Goal: Transaction & Acquisition: Obtain resource

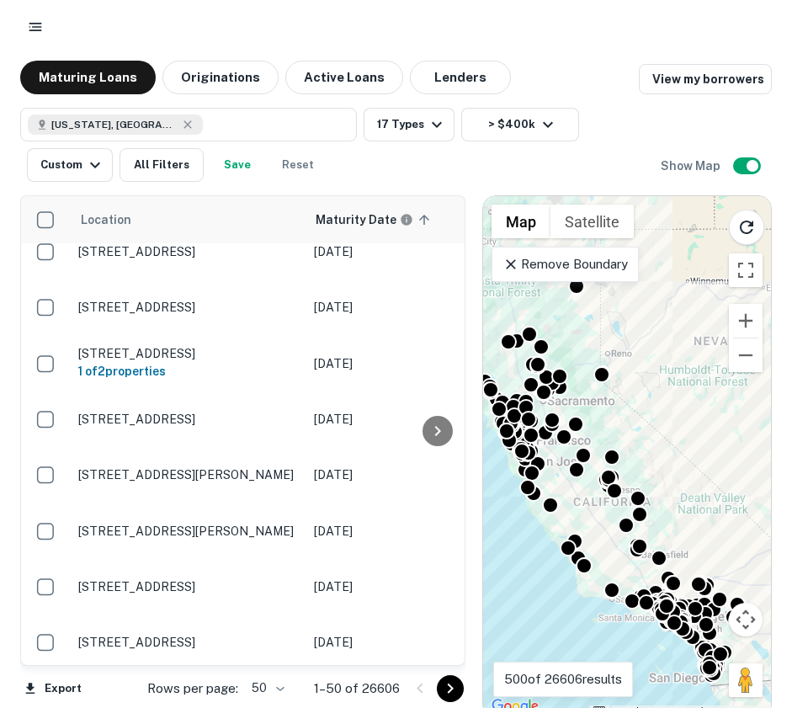
scroll to position [402, 0]
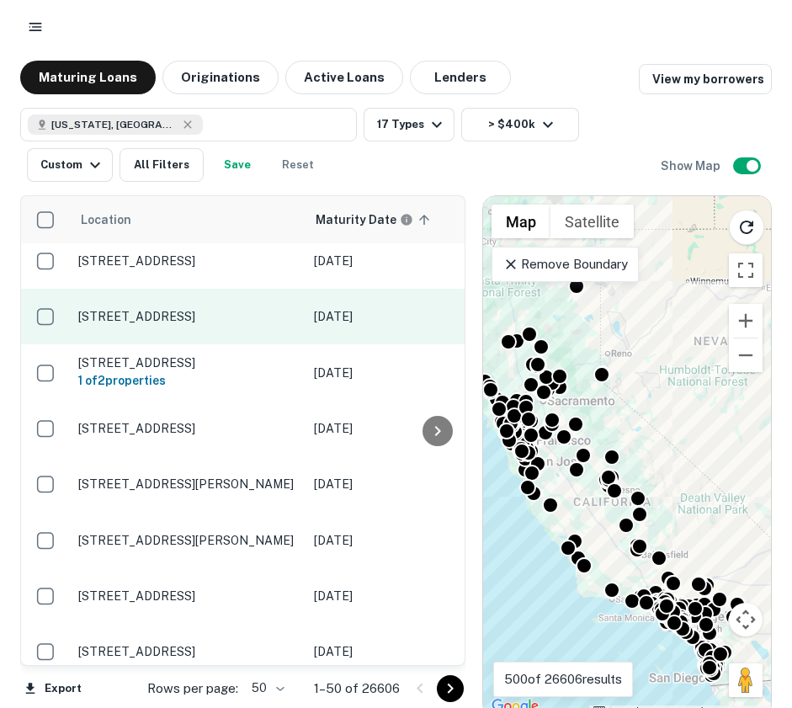
click at [212, 319] on p "801 W Stetson Ave Hemet, CA 92543" at bounding box center [187, 316] width 219 height 15
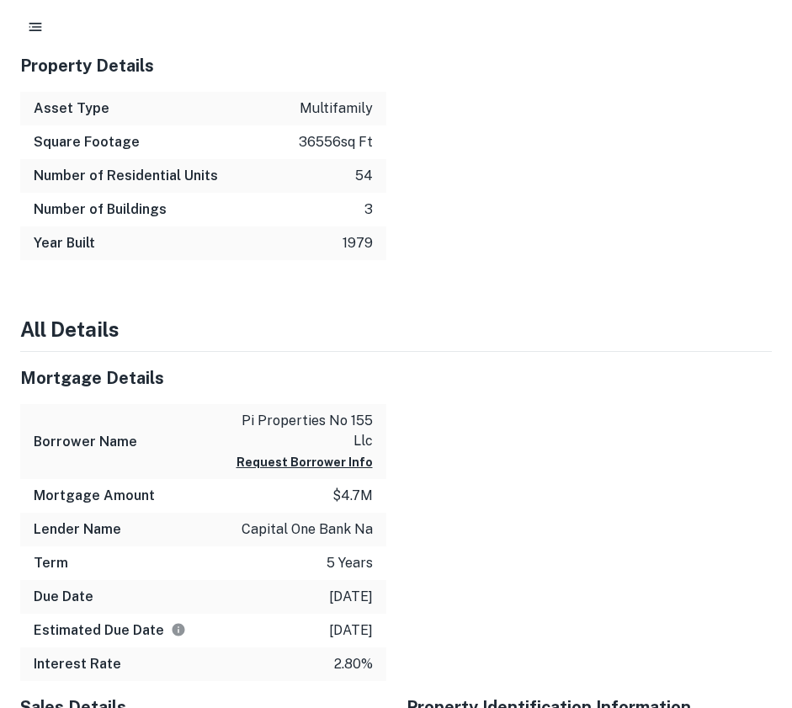
scroll to position [1287, 0]
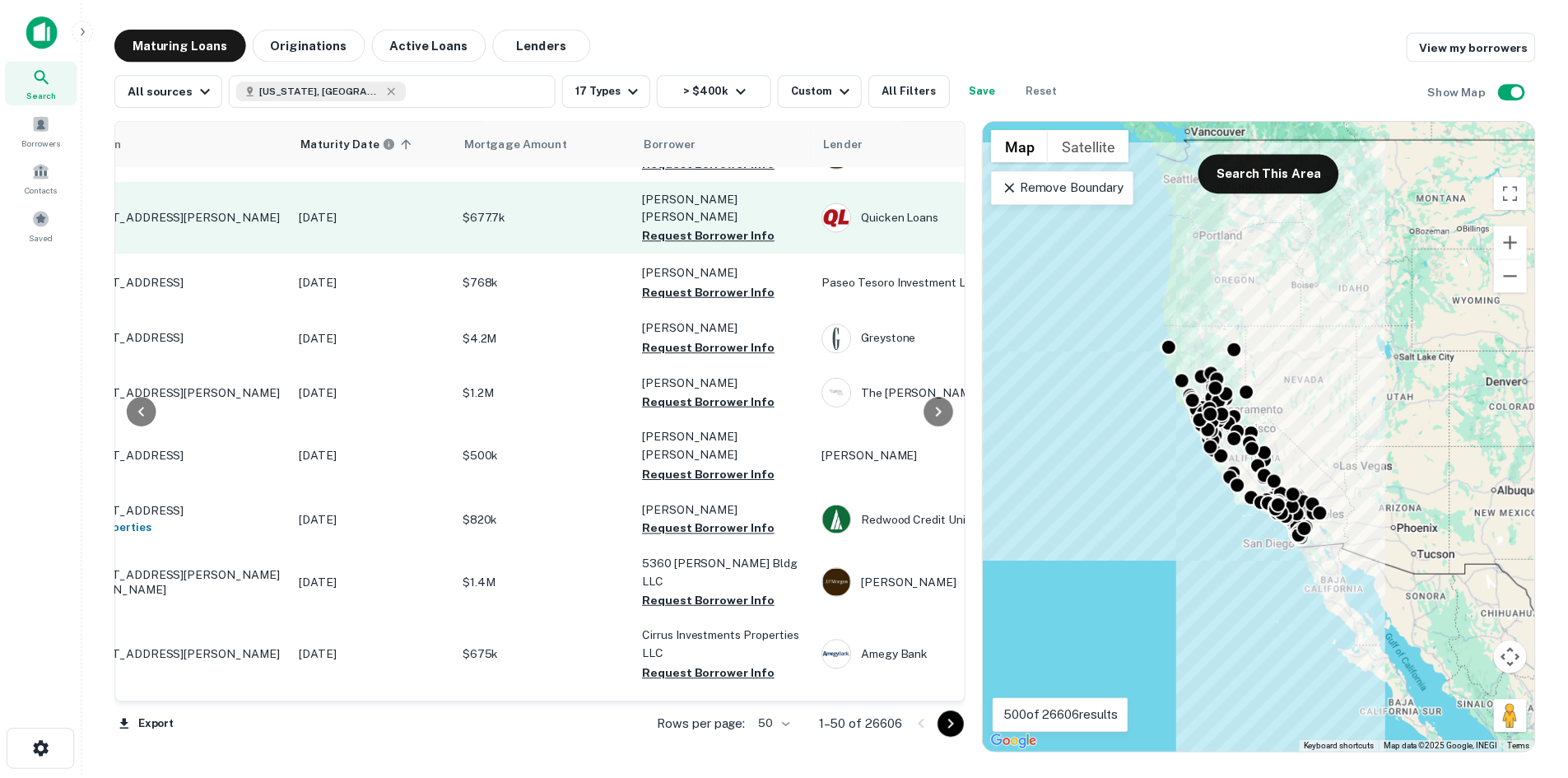
scroll to position [1536, 101]
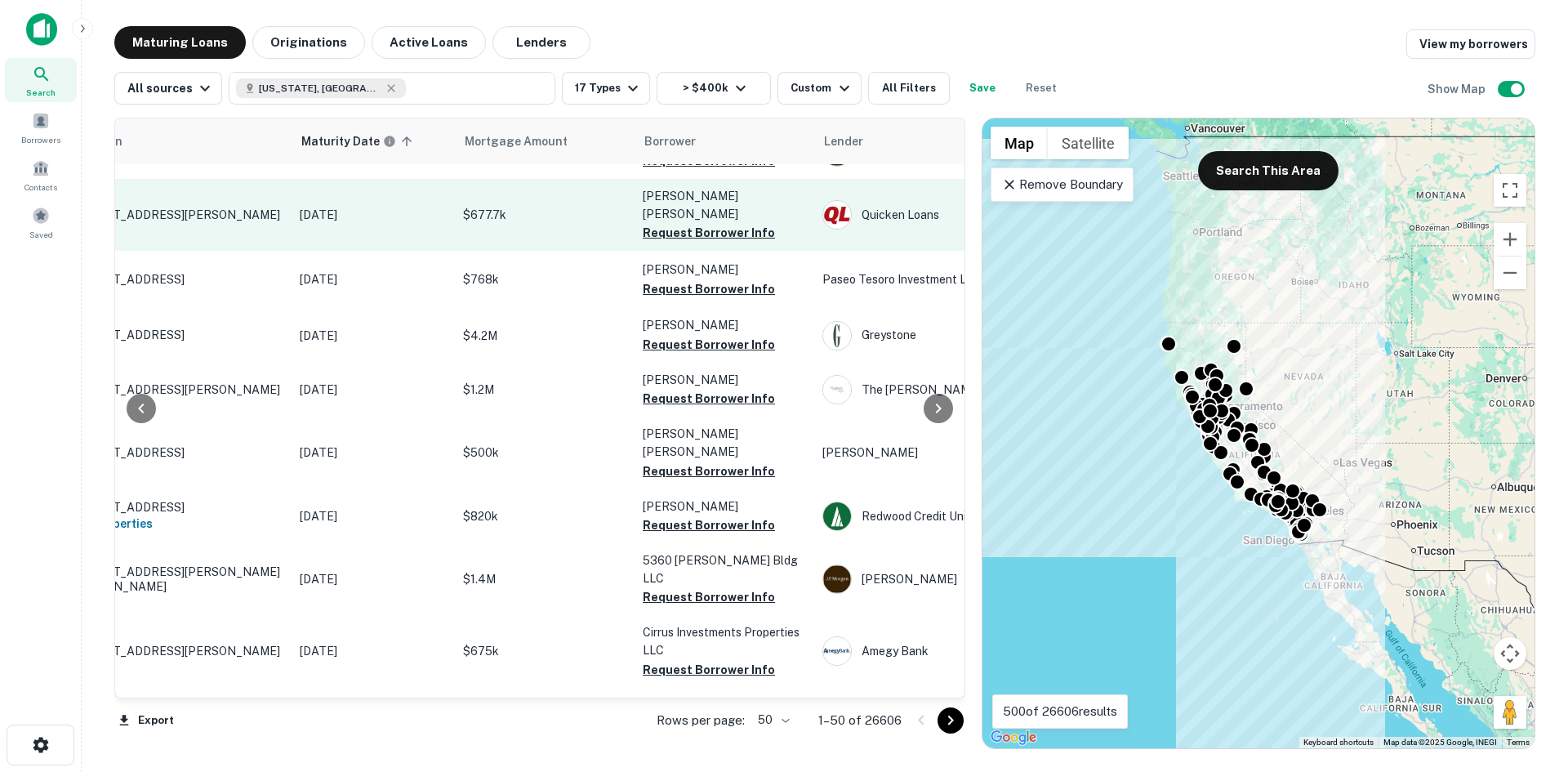
click at [559, 207] on p "$677.7k" at bounding box center [544, 214] width 163 height 18
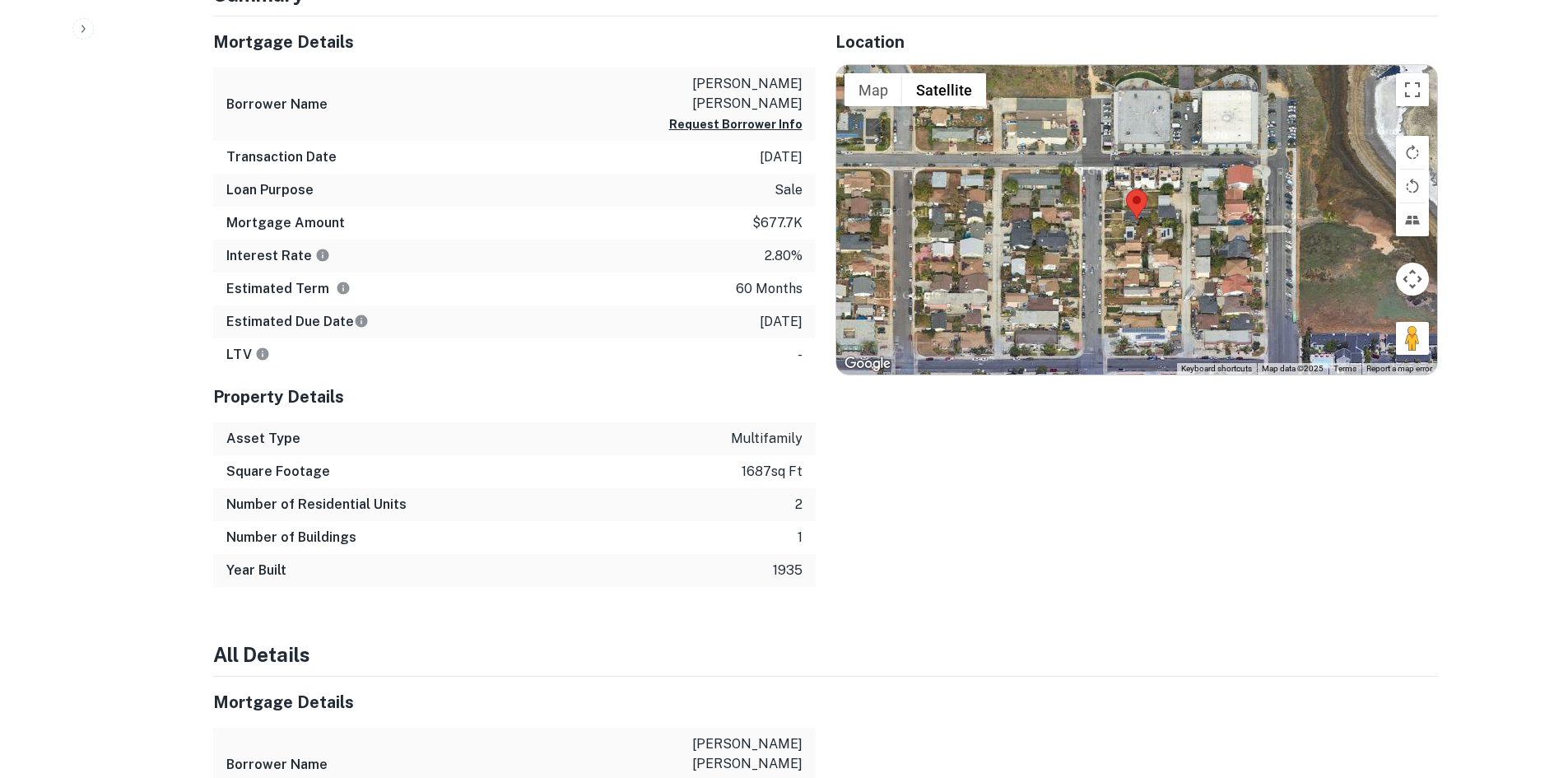
scroll to position [893, 0]
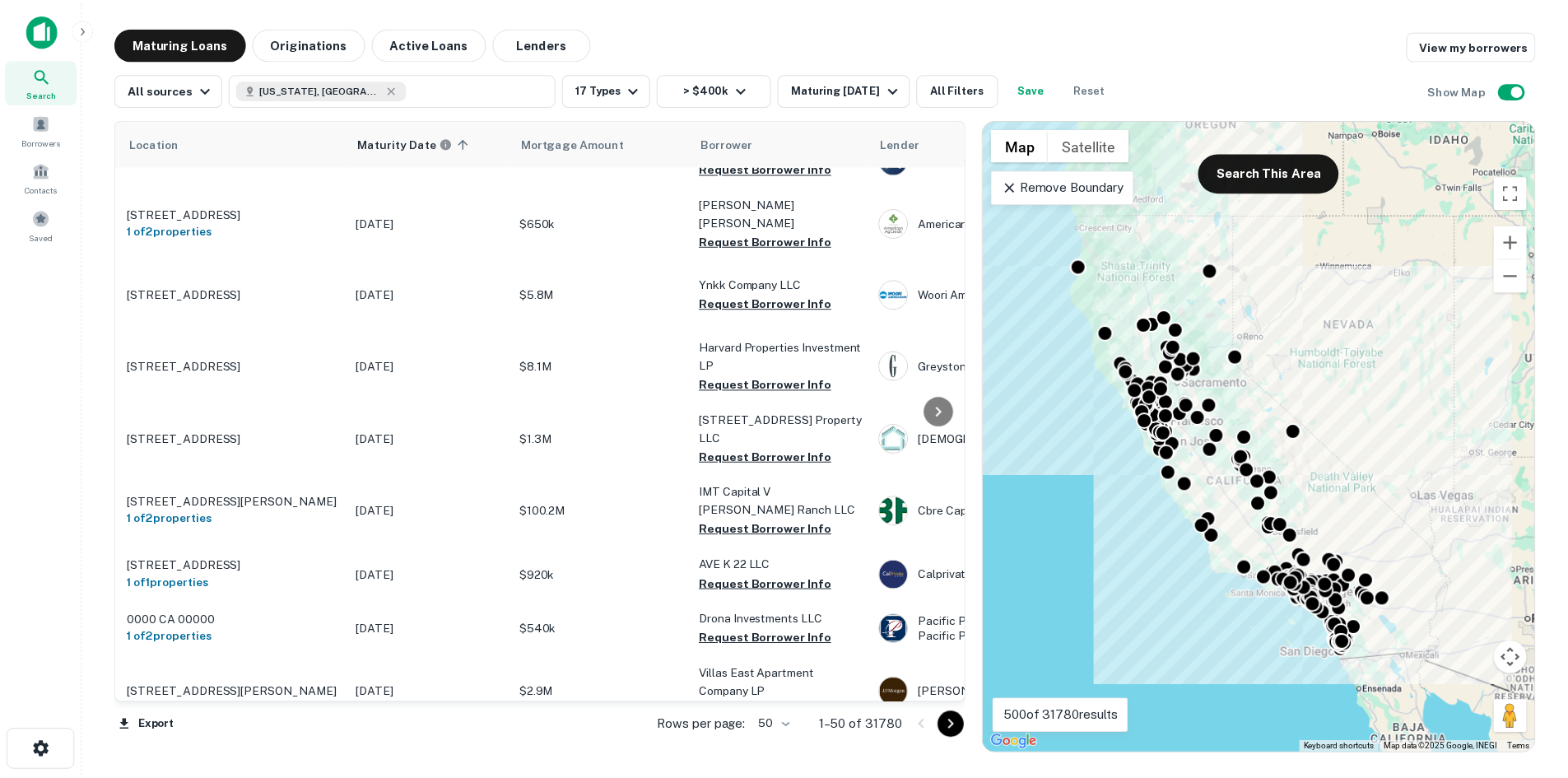
scroll to position [2215, 0]
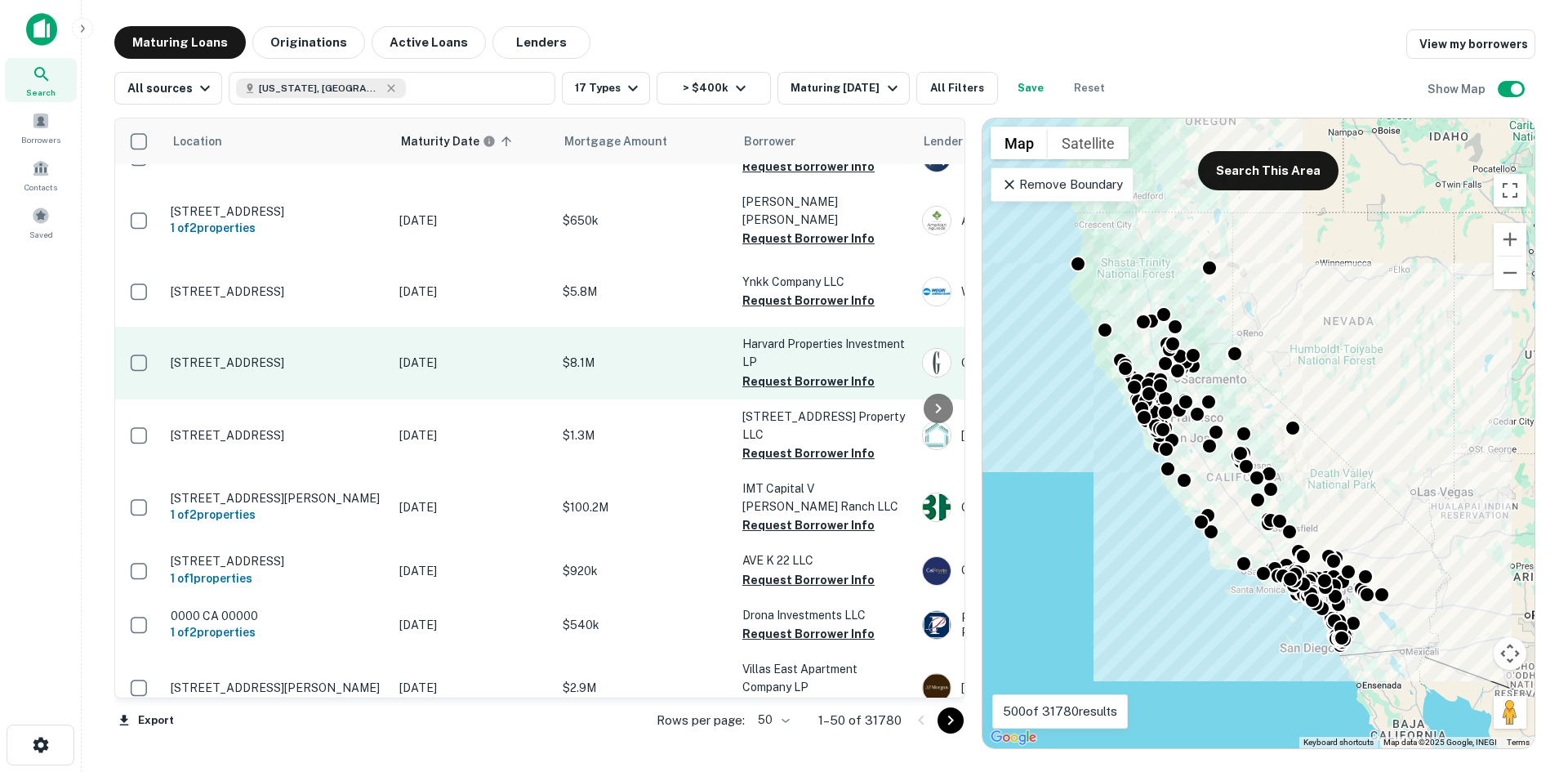
click at [332, 370] on p "515 S Harvard Blvd Los Angeles, CA 90020" at bounding box center [276, 362] width 212 height 15
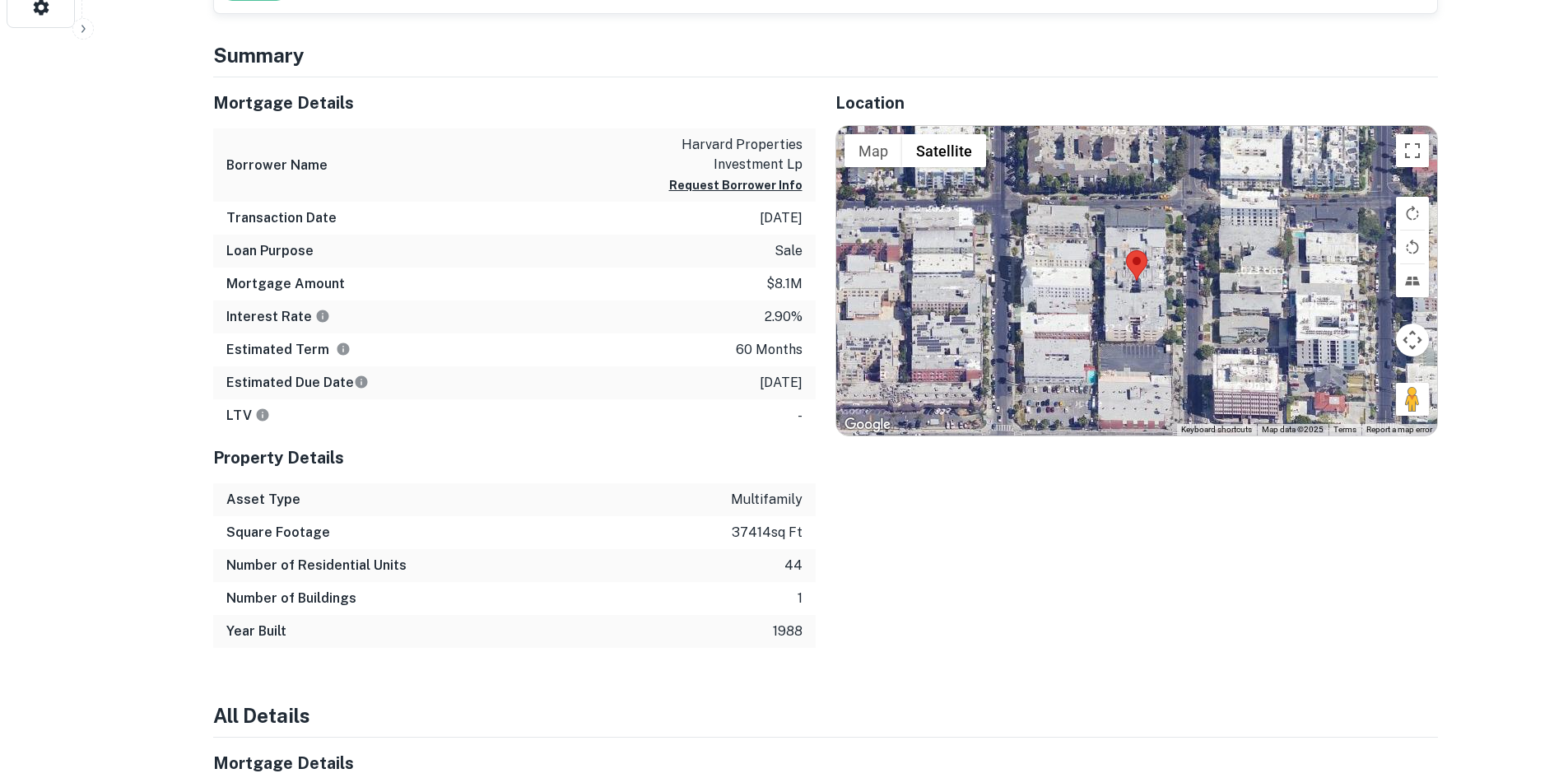
scroll to position [732, 0]
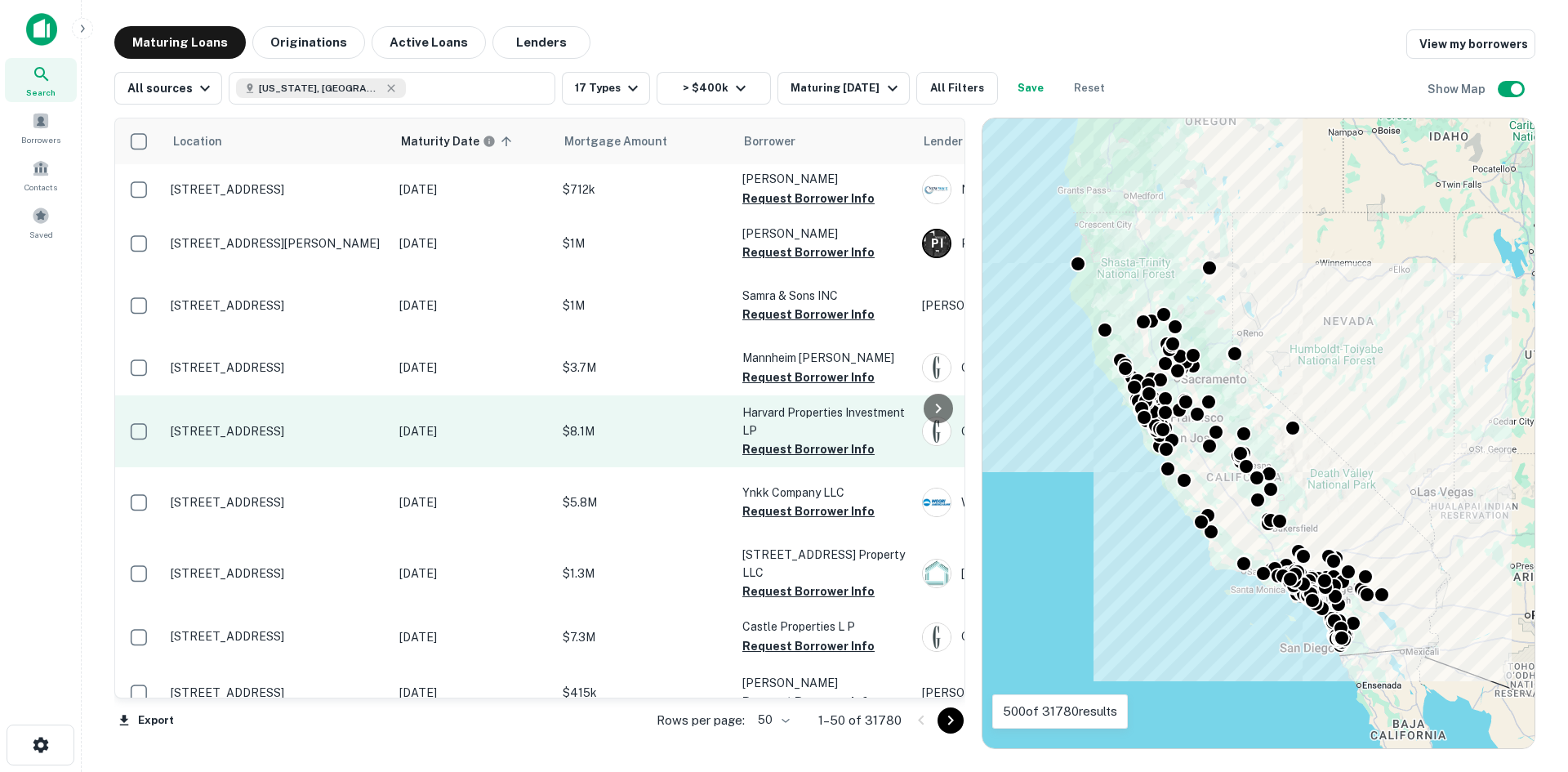
scroll to position [2341, 0]
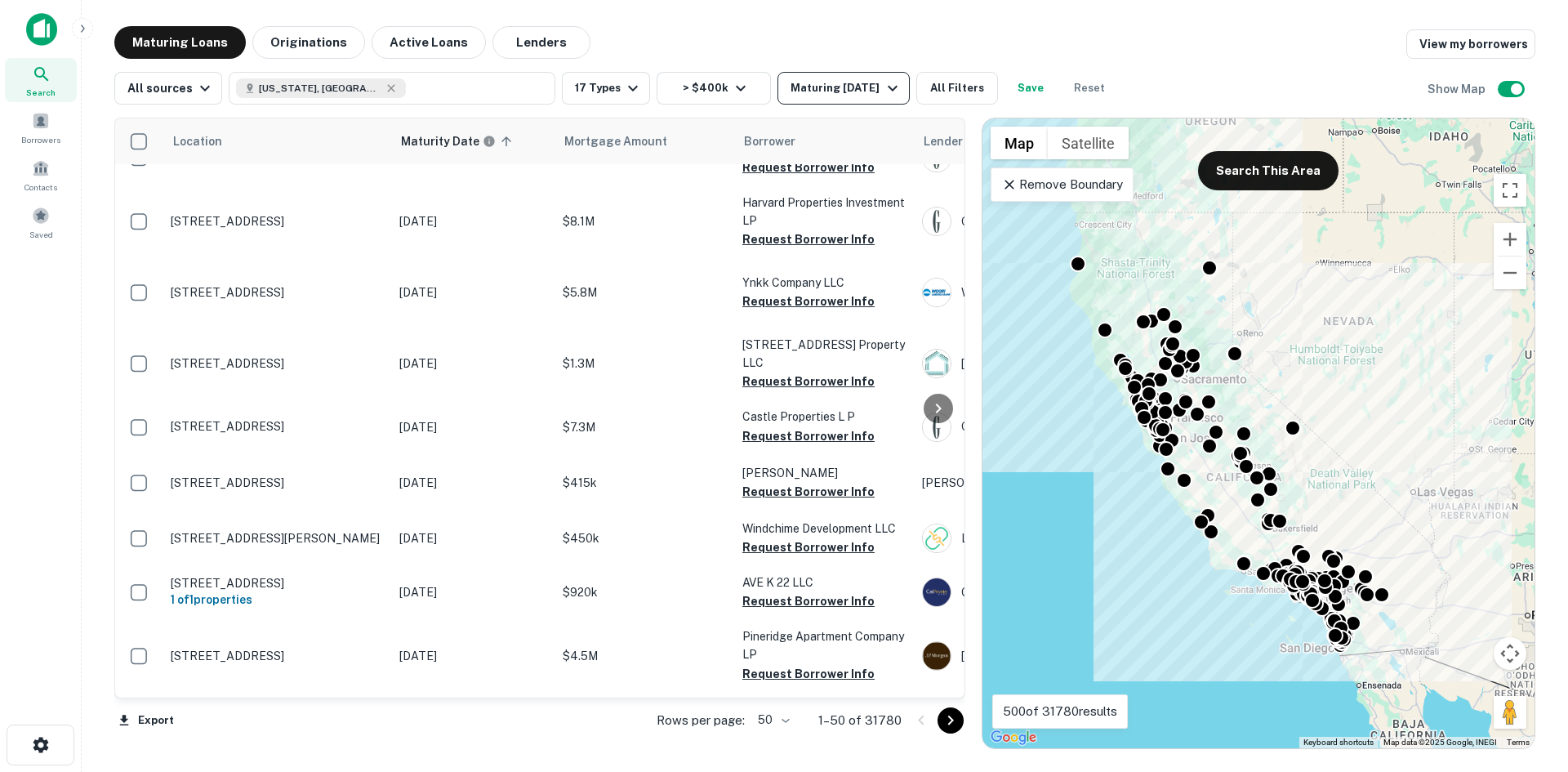
click at [767, 83] on icon "button" at bounding box center [892, 88] width 19 height 19
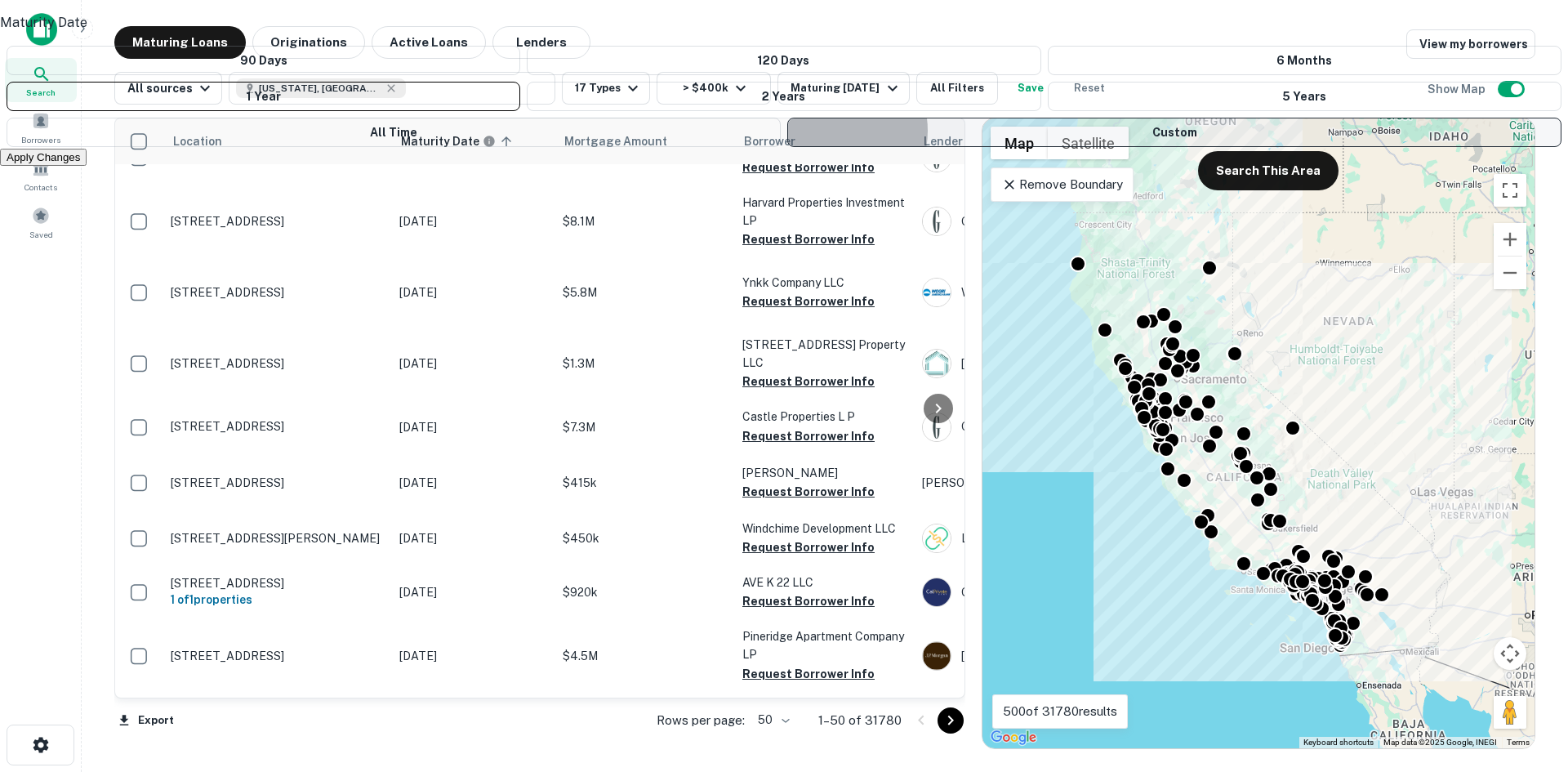
click at [767, 147] on button "Custom" at bounding box center [1174, 132] width 774 height 29
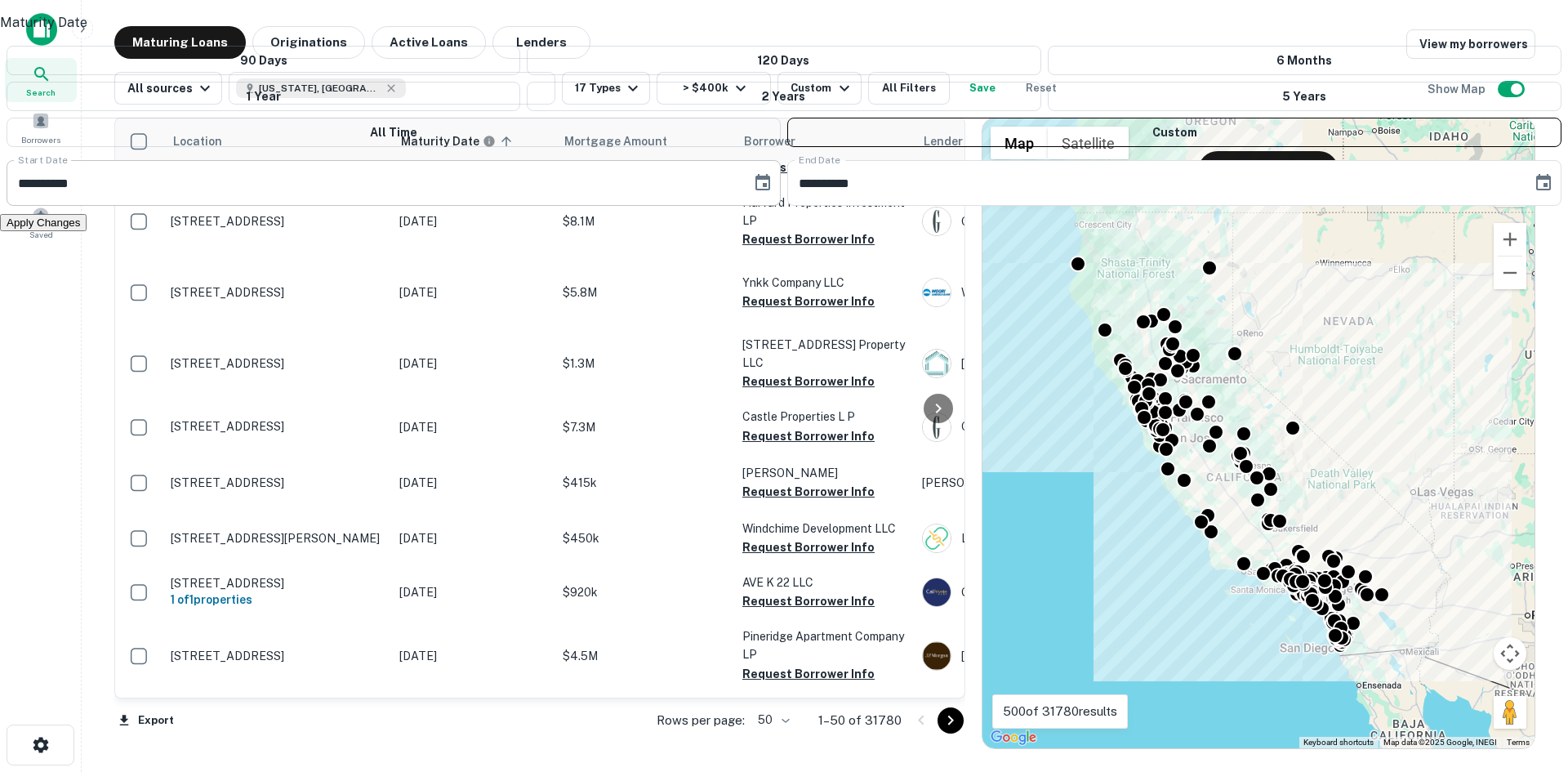
click at [652, 206] on input "**********" at bounding box center [373, 182] width 733 height 46
click at [755, 190] on icon "Choose date, selected date is Sep 30, 2025" at bounding box center [762, 181] width 15 height 16
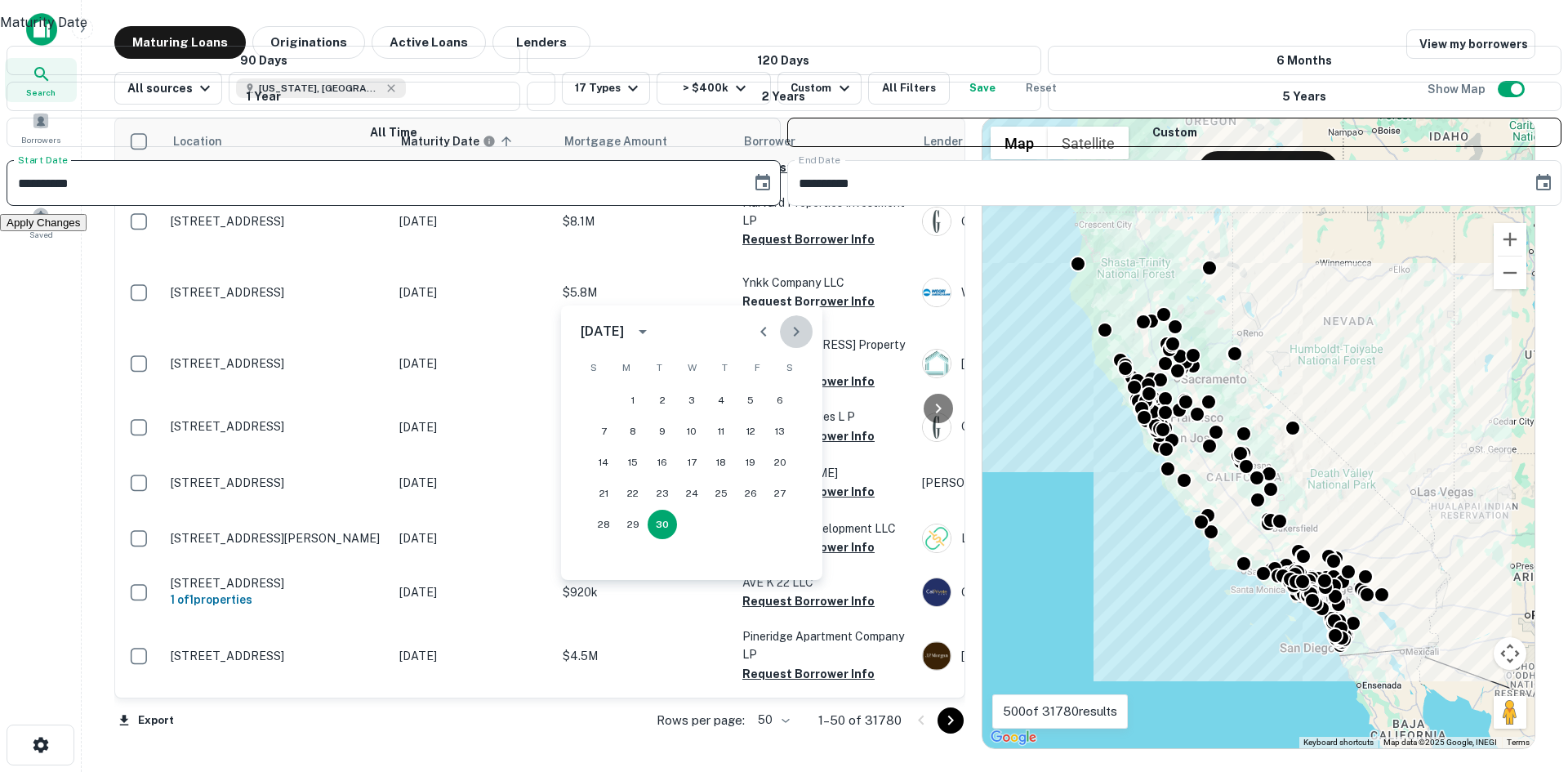
click at [767, 330] on icon "Next month" at bounding box center [796, 332] width 6 height 10
click at [693, 523] on button "31" at bounding box center [691, 524] width 29 height 29
type input "**********"
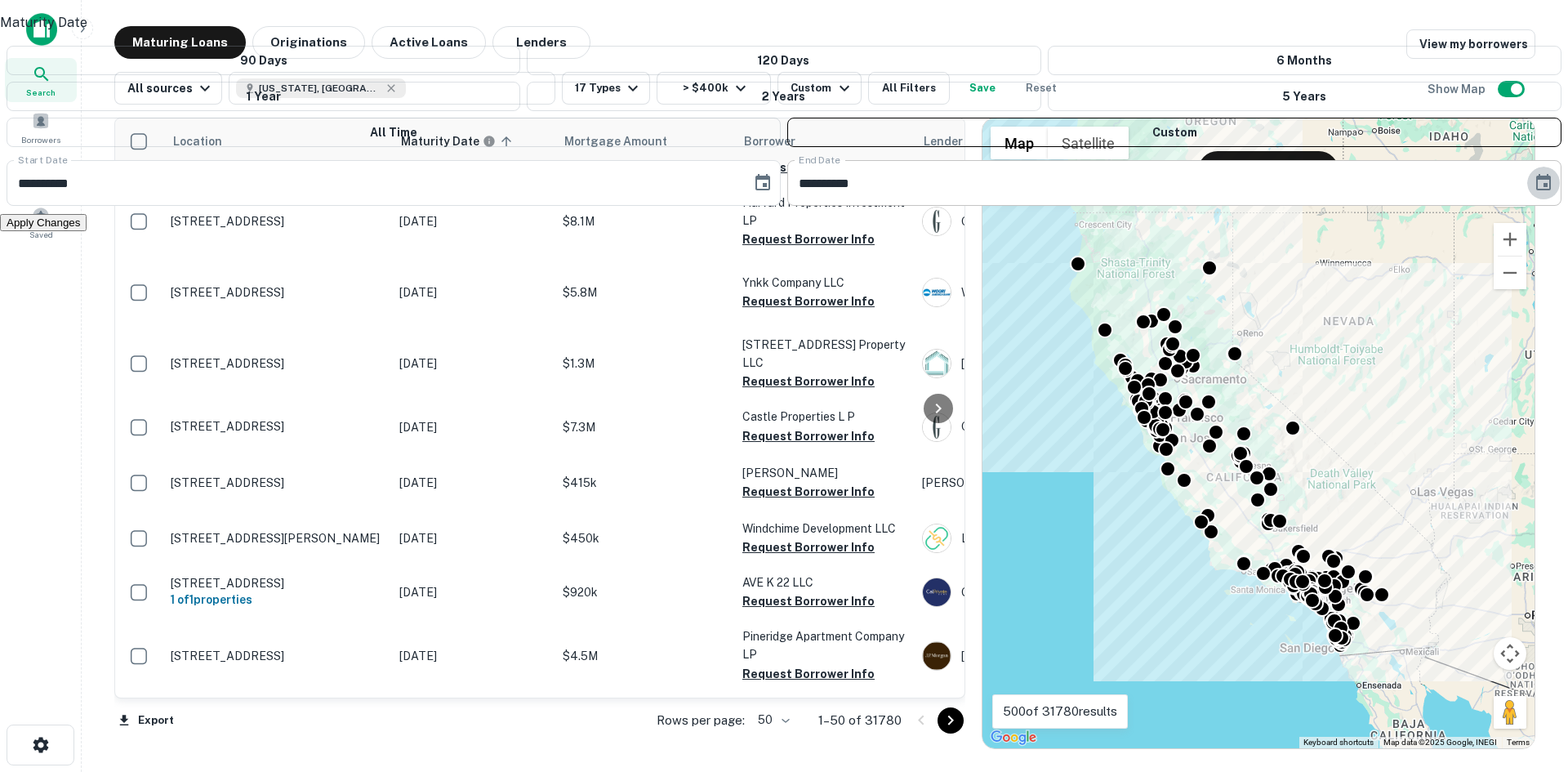
click at [767, 193] on icon "Choose date, selected date is Mar 29, 2026" at bounding box center [1543, 183] width 19 height 19
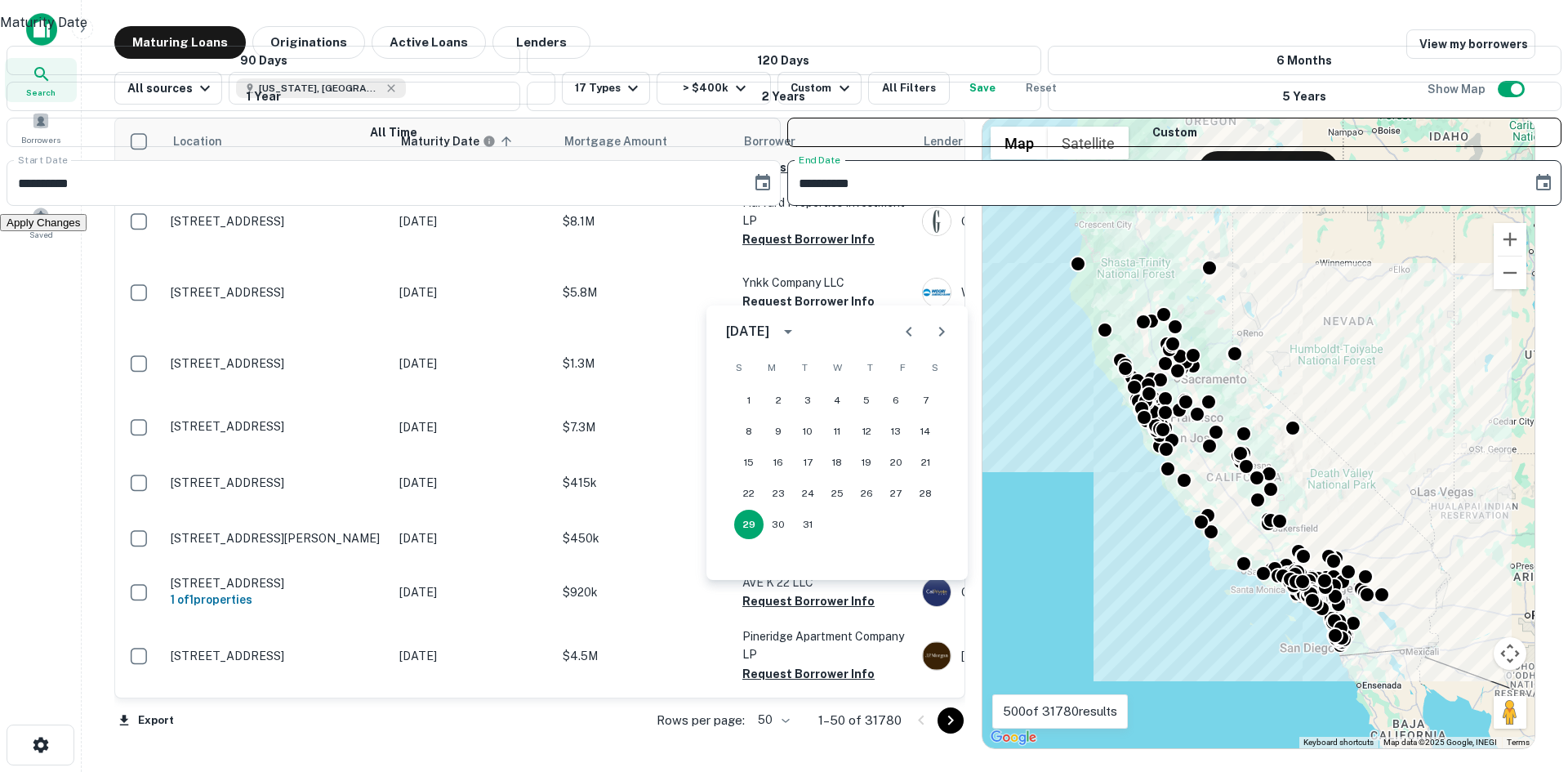
click at [767, 331] on icon "Next month" at bounding box center [942, 332] width 19 height 19
click at [767, 331] on icon "Next month" at bounding box center [942, 332] width 6 height 10
click at [750, 556] on button "31" at bounding box center [749, 555] width 29 height 29
type input "**********"
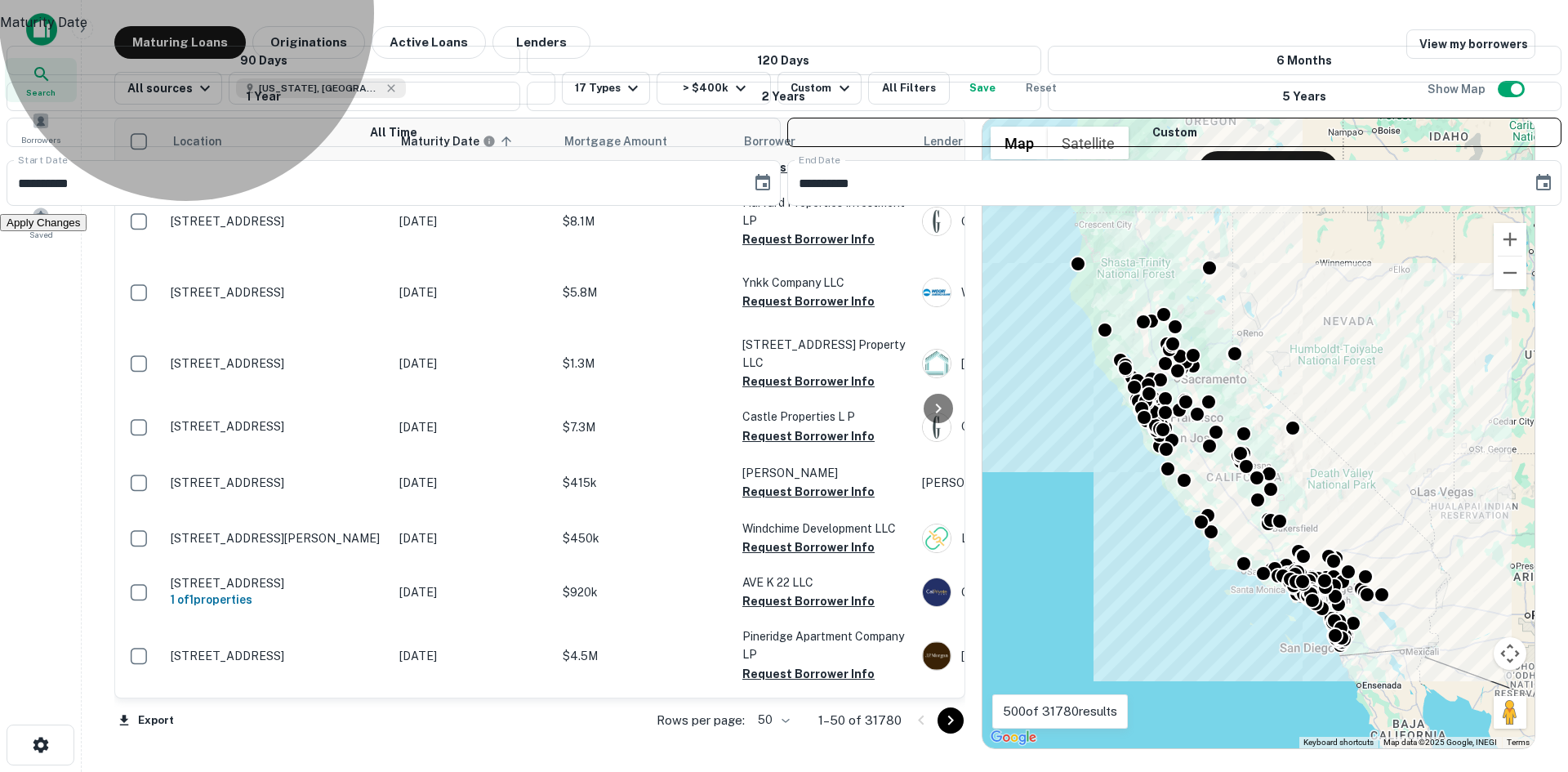
click at [86, 231] on button "Apply Changes" at bounding box center [43, 223] width 86 height 17
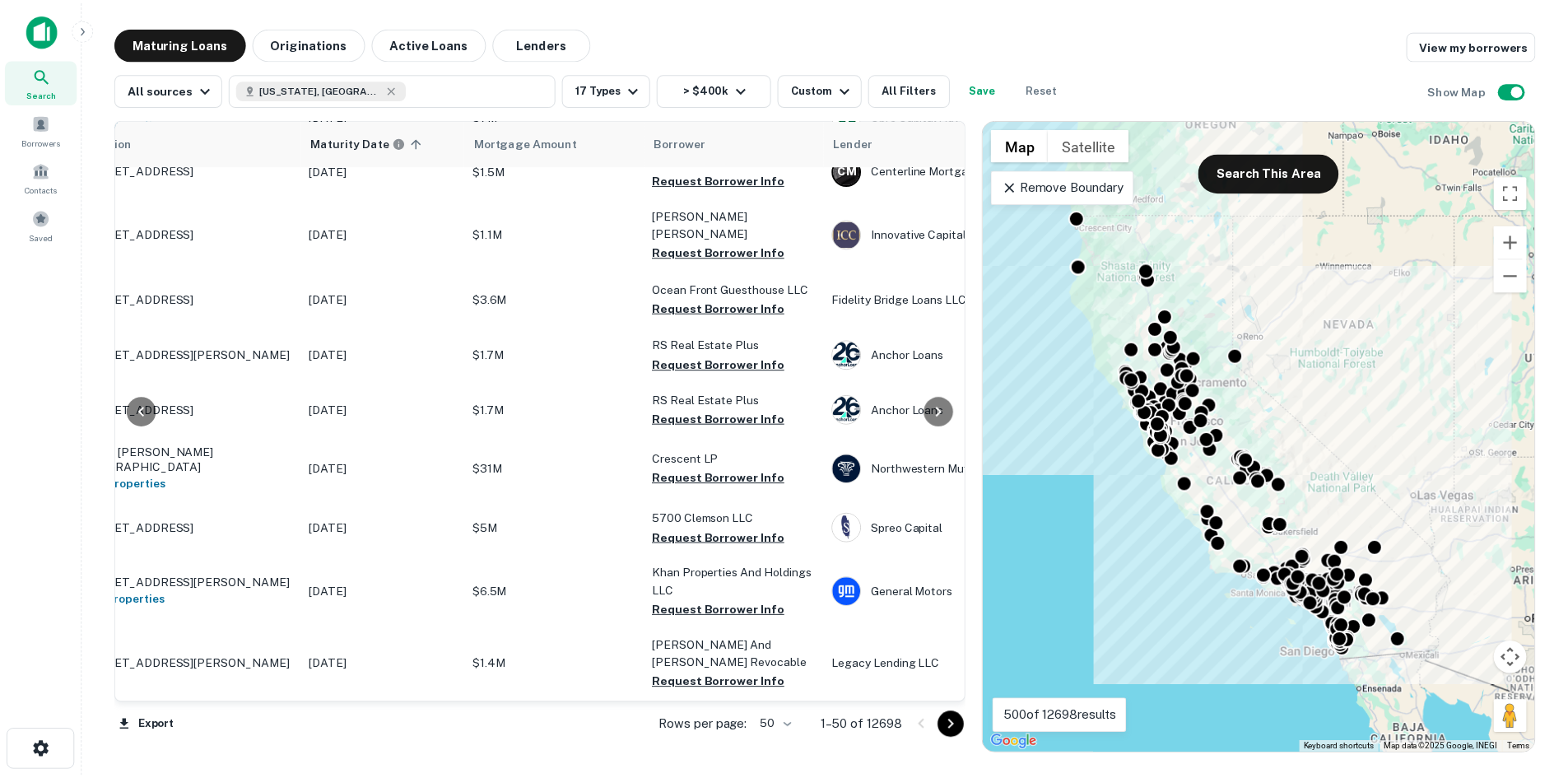
scroll to position [2365, 5]
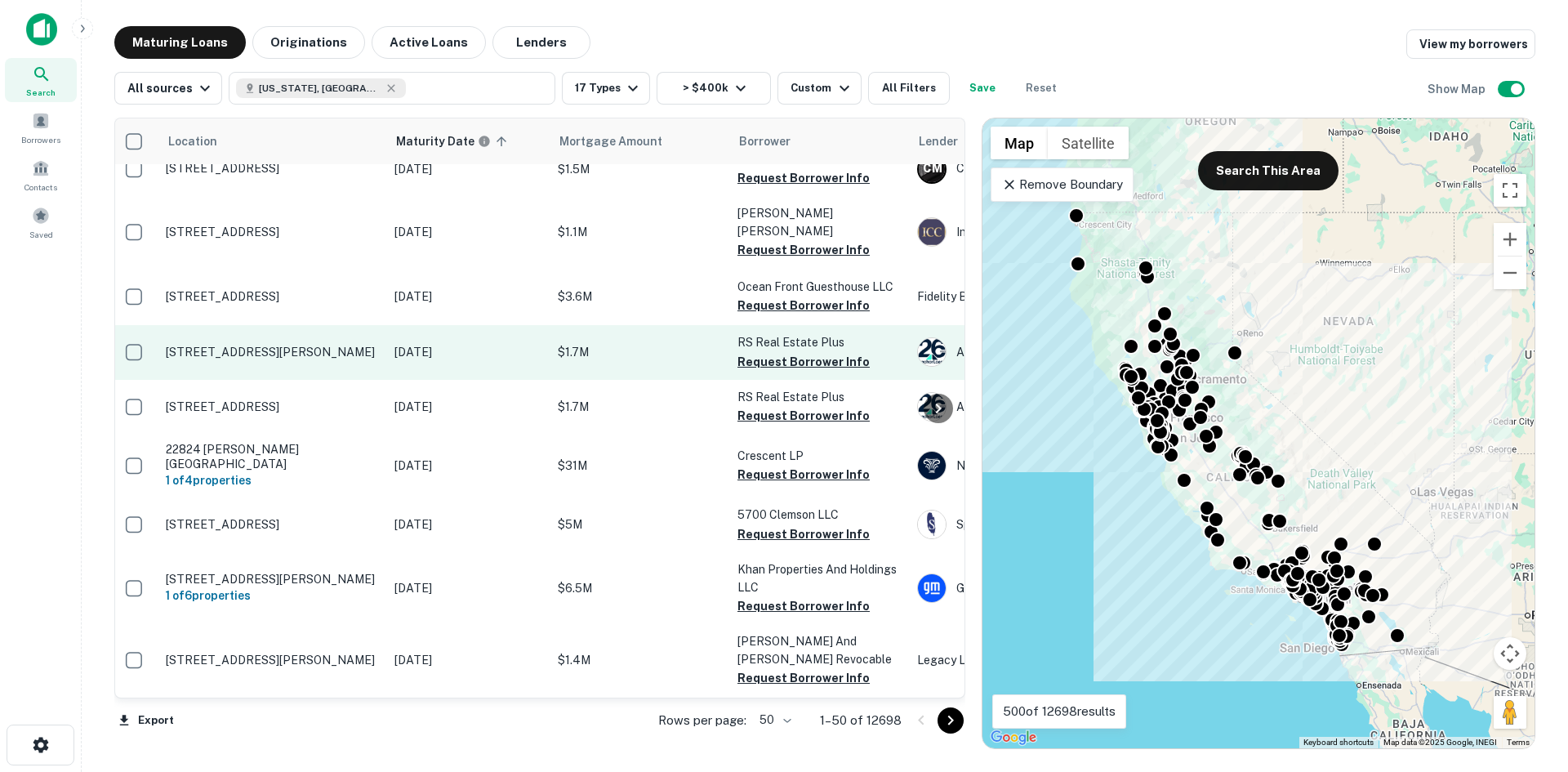
click at [649, 359] on p "$1.7M" at bounding box center [639, 352] width 163 height 18
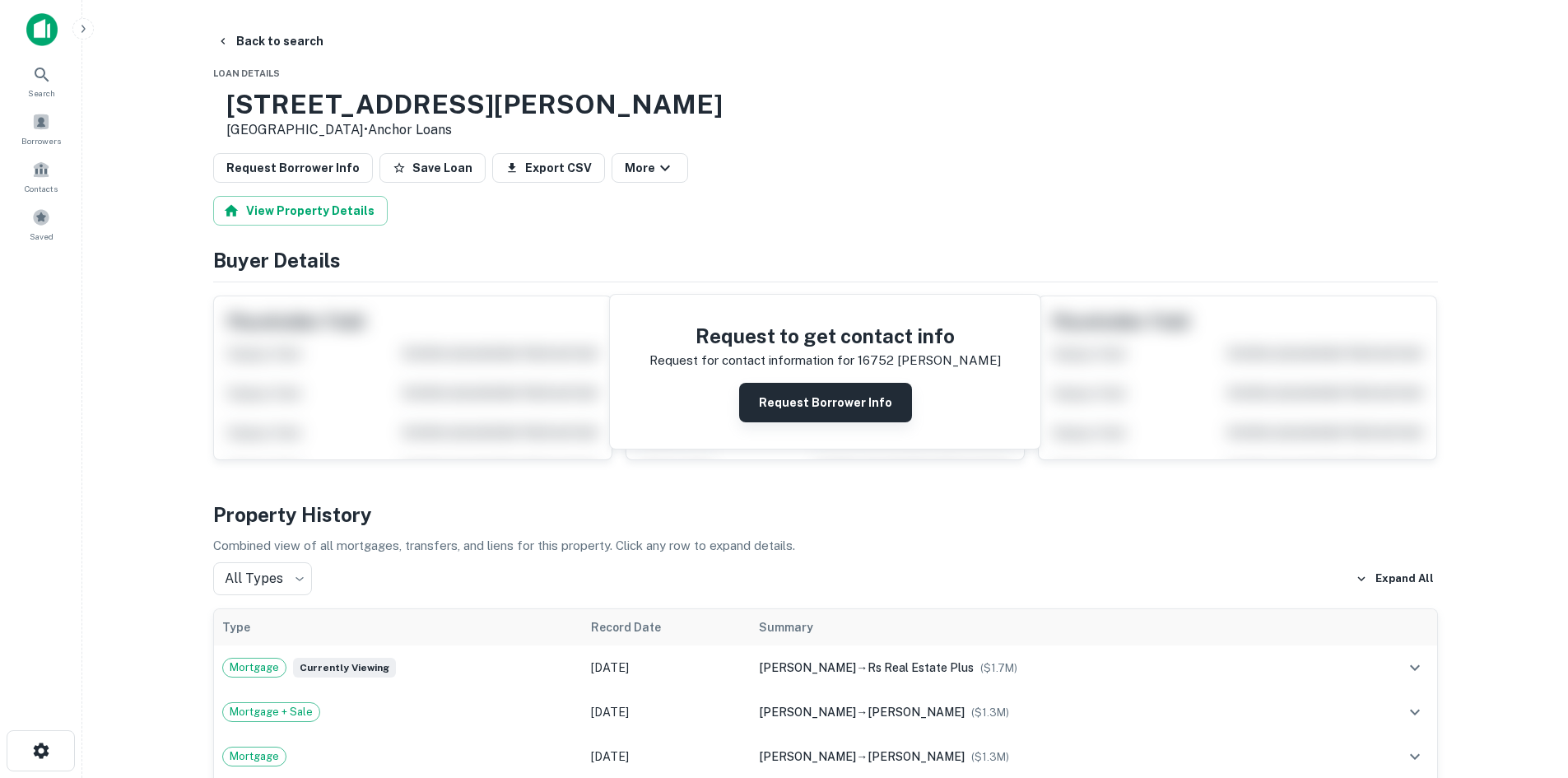
click at [773, 395] on button "Request Borrower Info" at bounding box center [825, 403] width 173 height 39
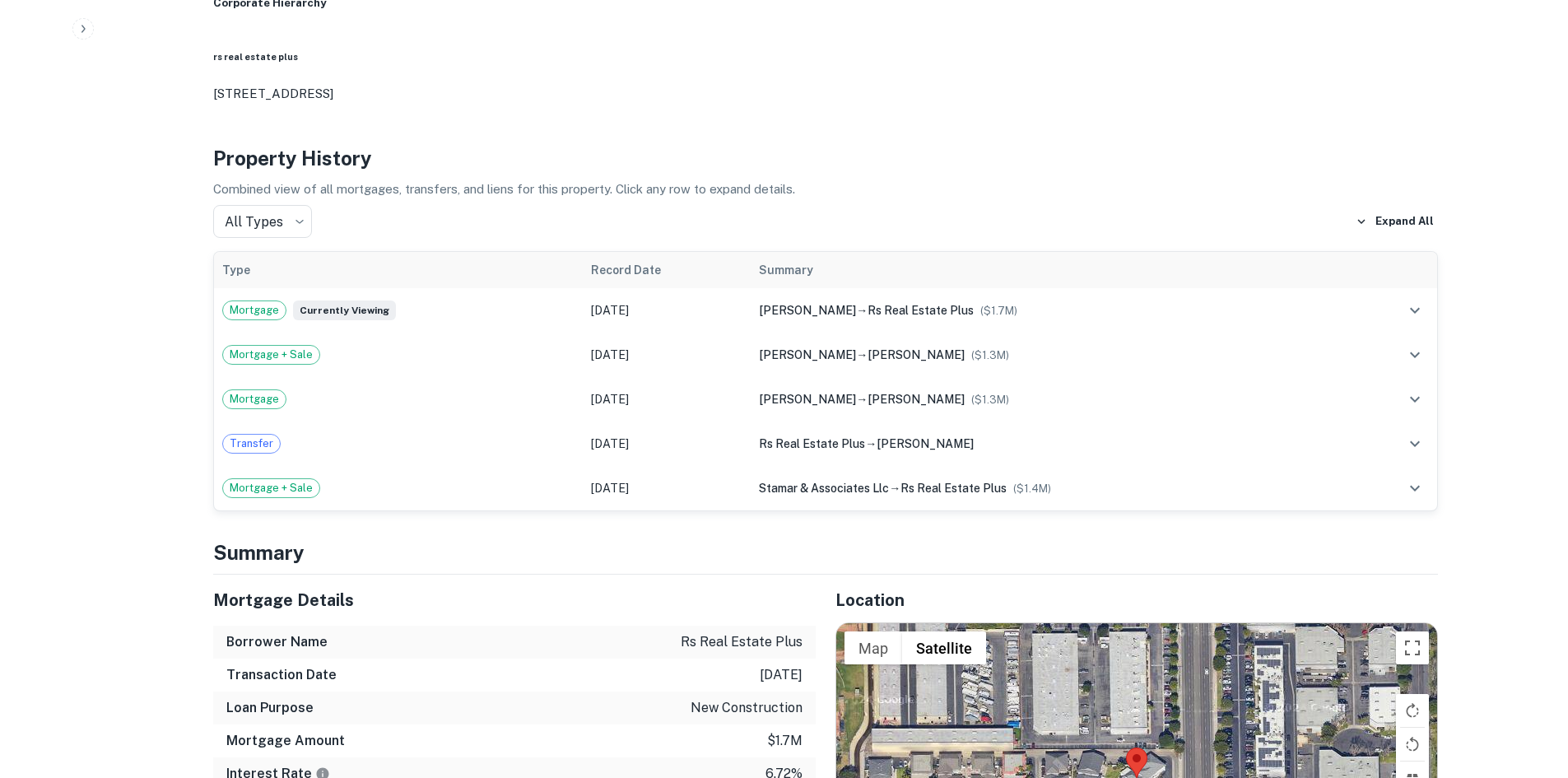
scroll to position [889, 0]
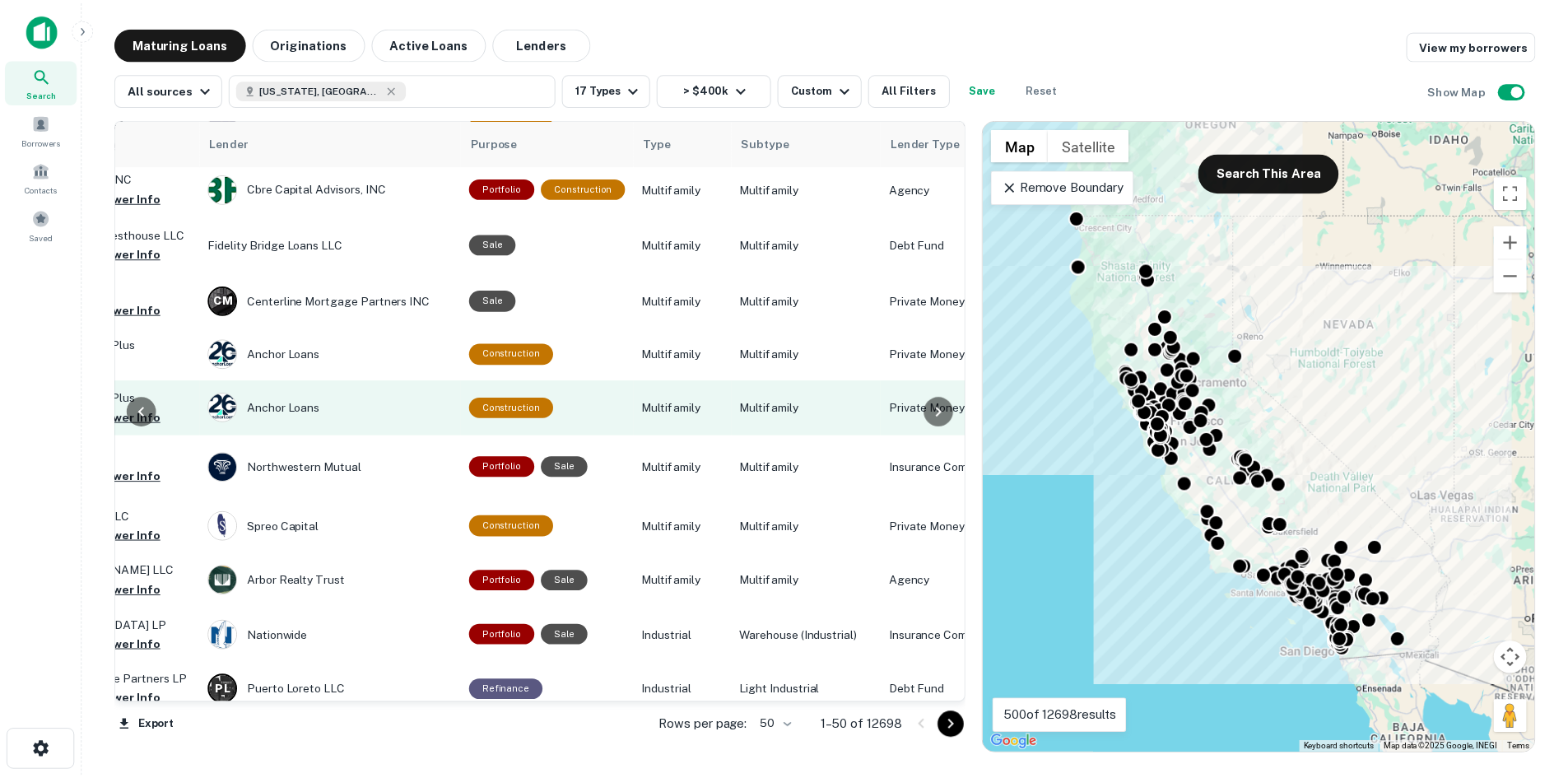
scroll to position [2365, 721]
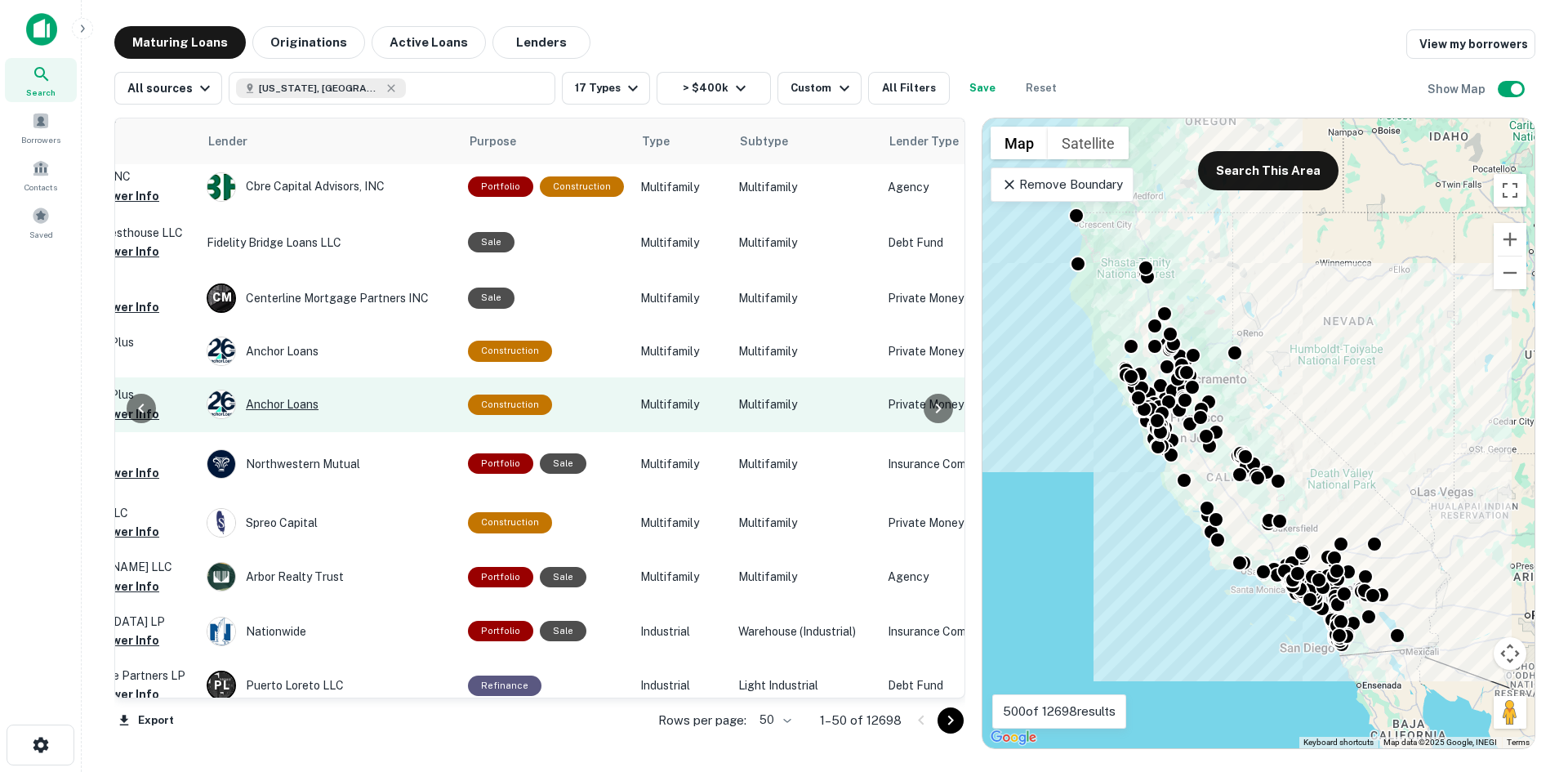
click at [393, 409] on div "Anchor Loans" at bounding box center [329, 404] width 245 height 29
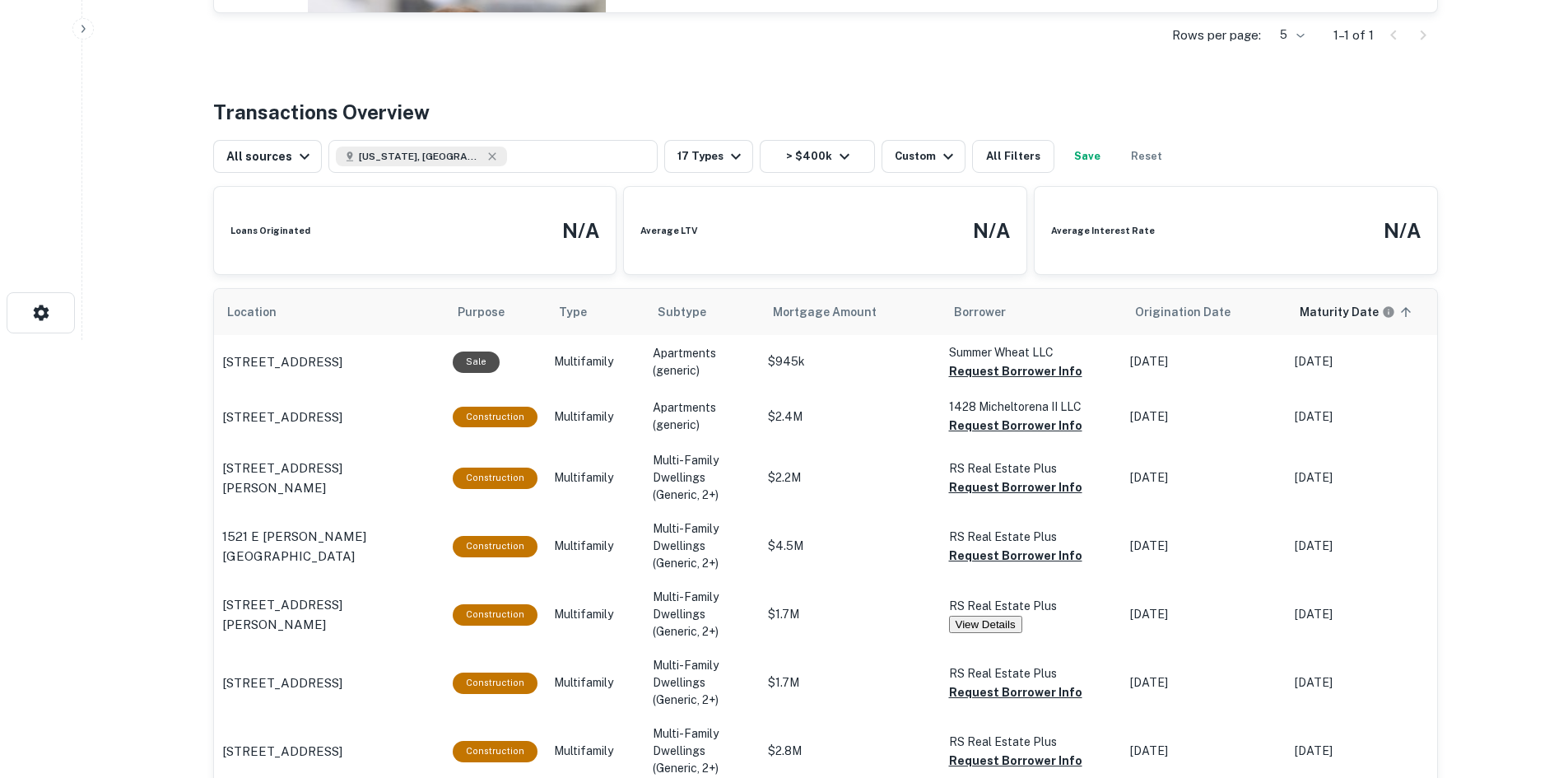
scroll to position [440, 0]
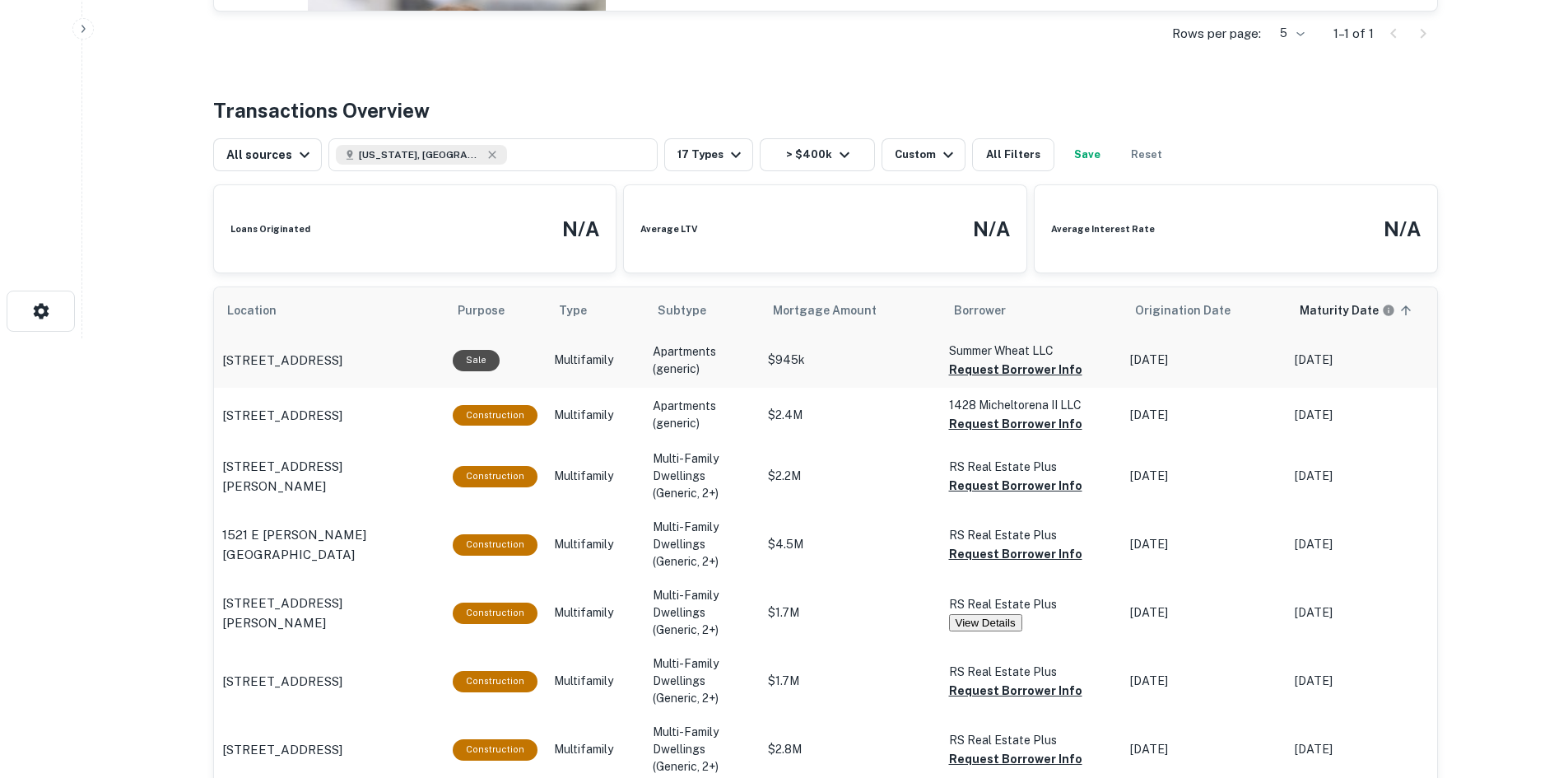
click at [623, 388] on td "Multifamily" at bounding box center [594, 361] width 99 height 55
click at [342, 370] on p "[STREET_ADDRESS]" at bounding box center [282, 361] width 120 height 20
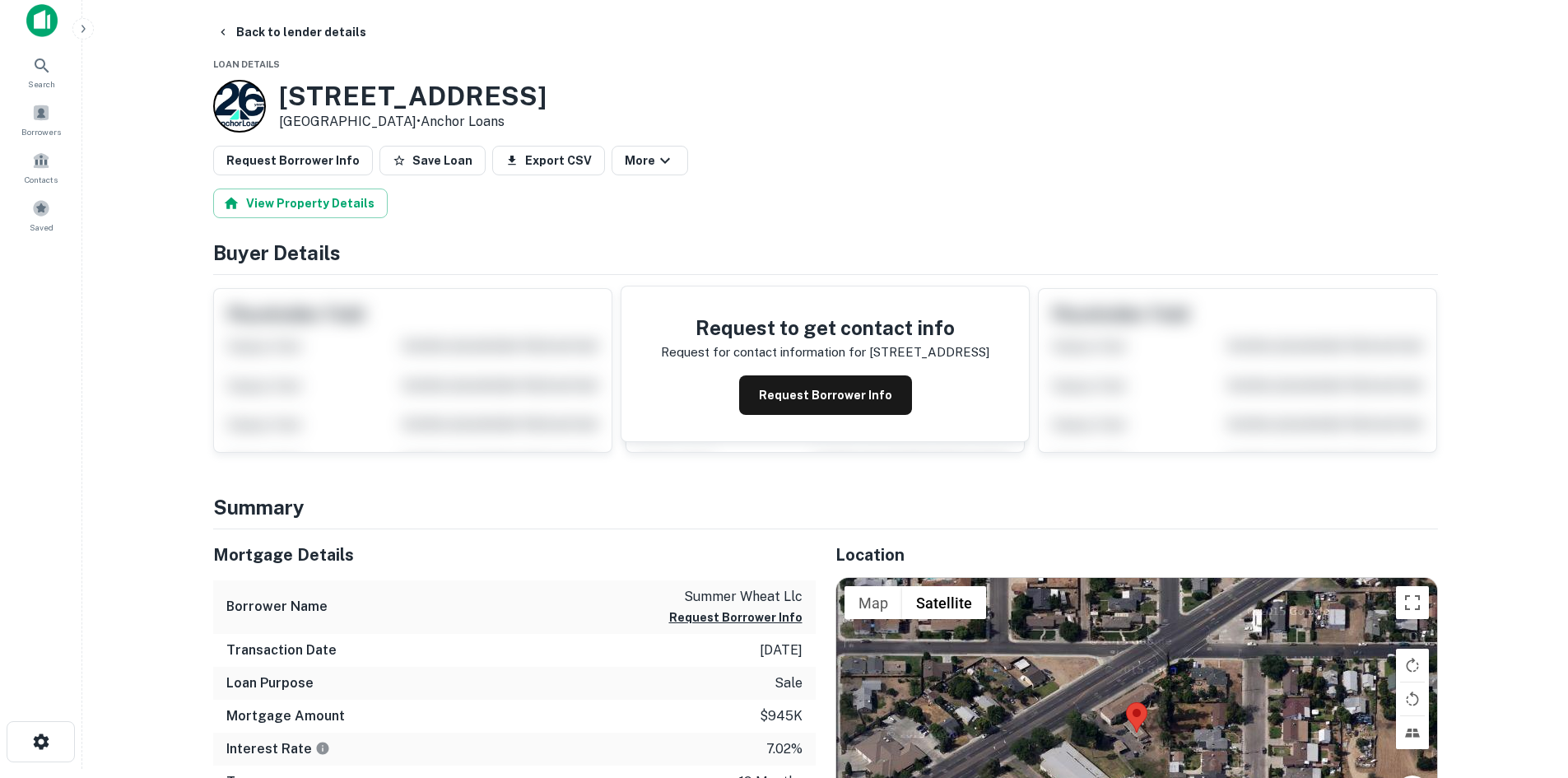
scroll to position [8, 0]
click at [810, 400] on button "Request Borrower Info" at bounding box center [825, 396] width 173 height 39
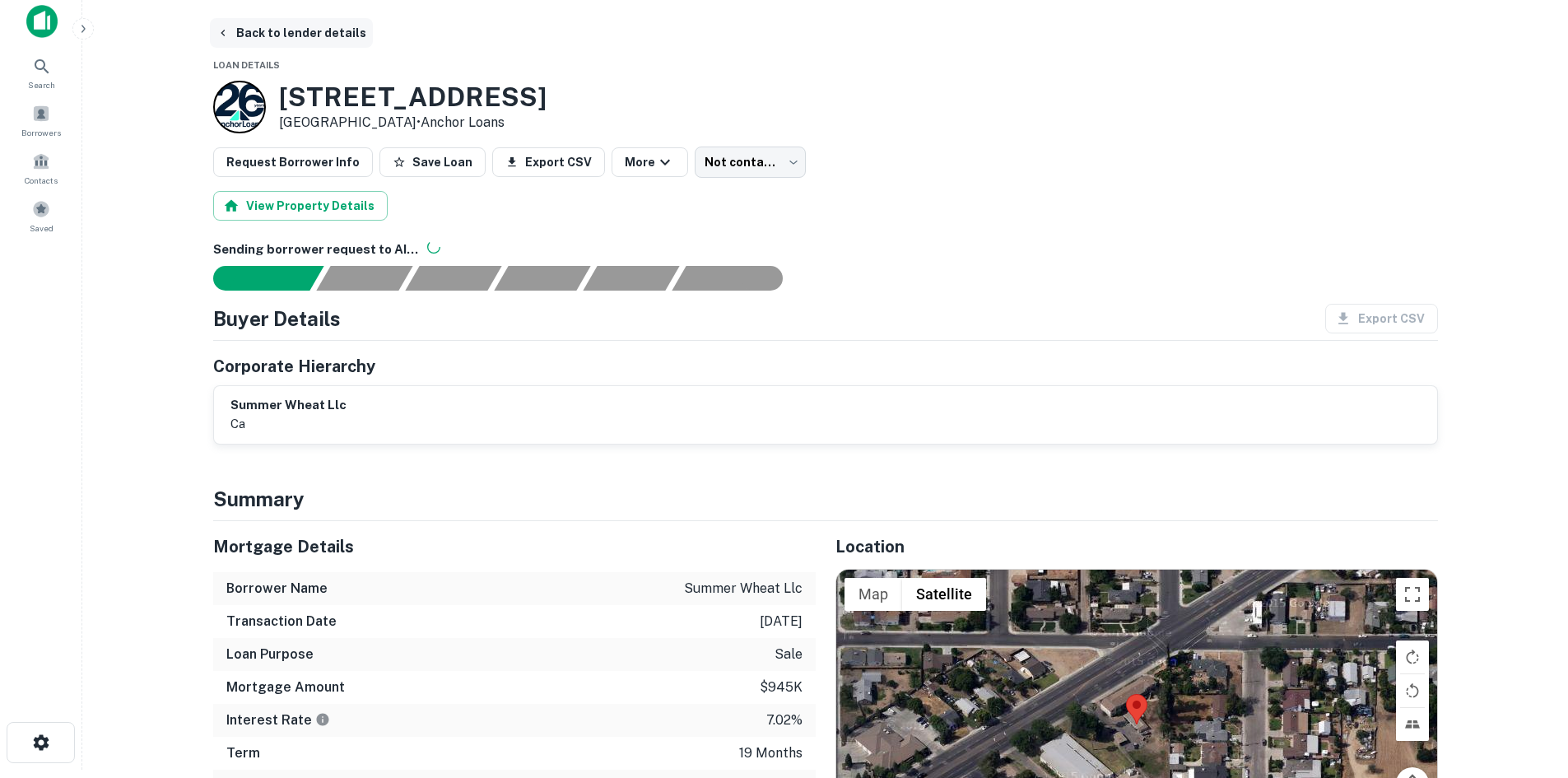
click at [222, 34] on icon "button" at bounding box center [223, 32] width 4 height 7
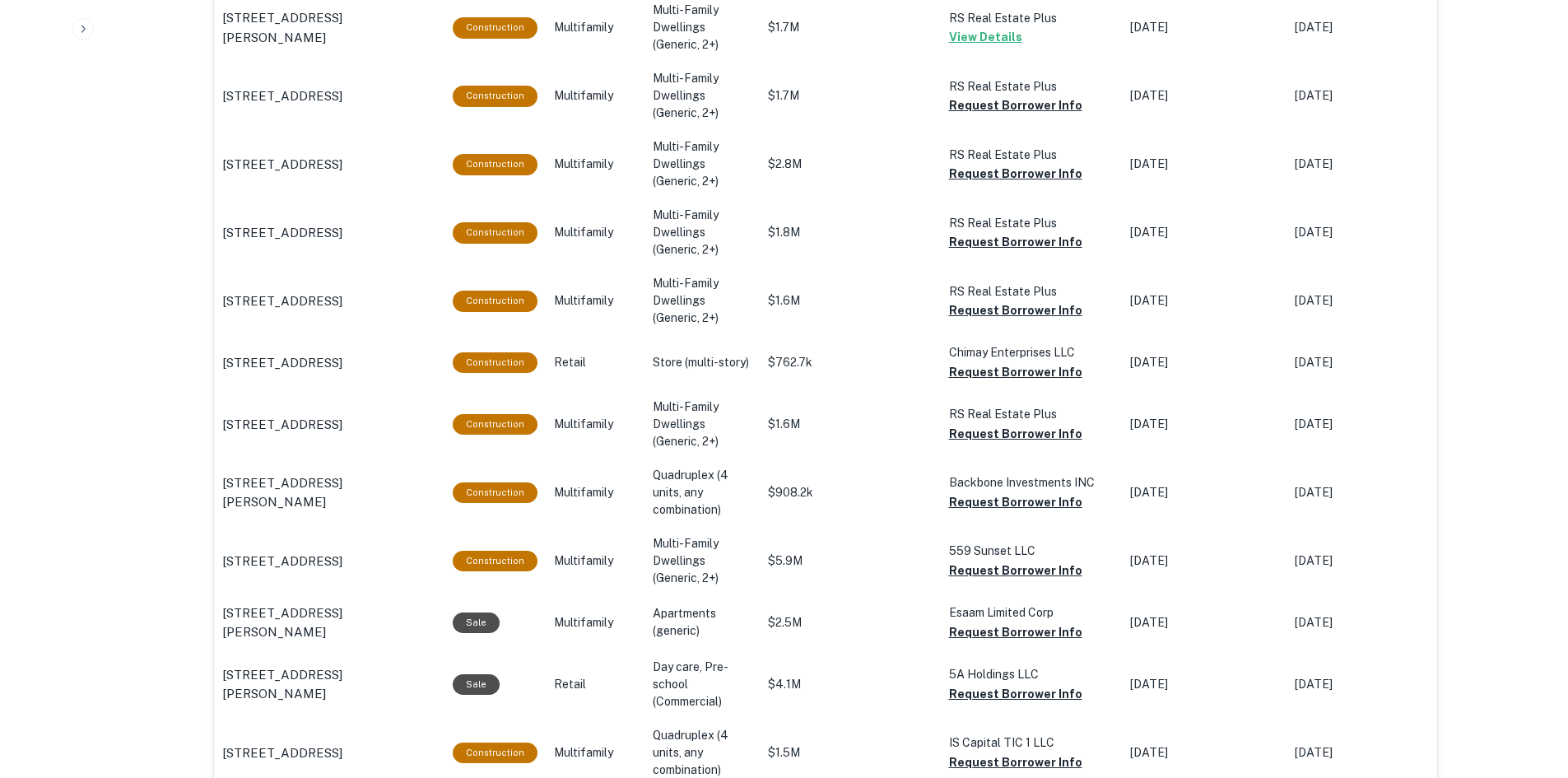
scroll to position [1097, 0]
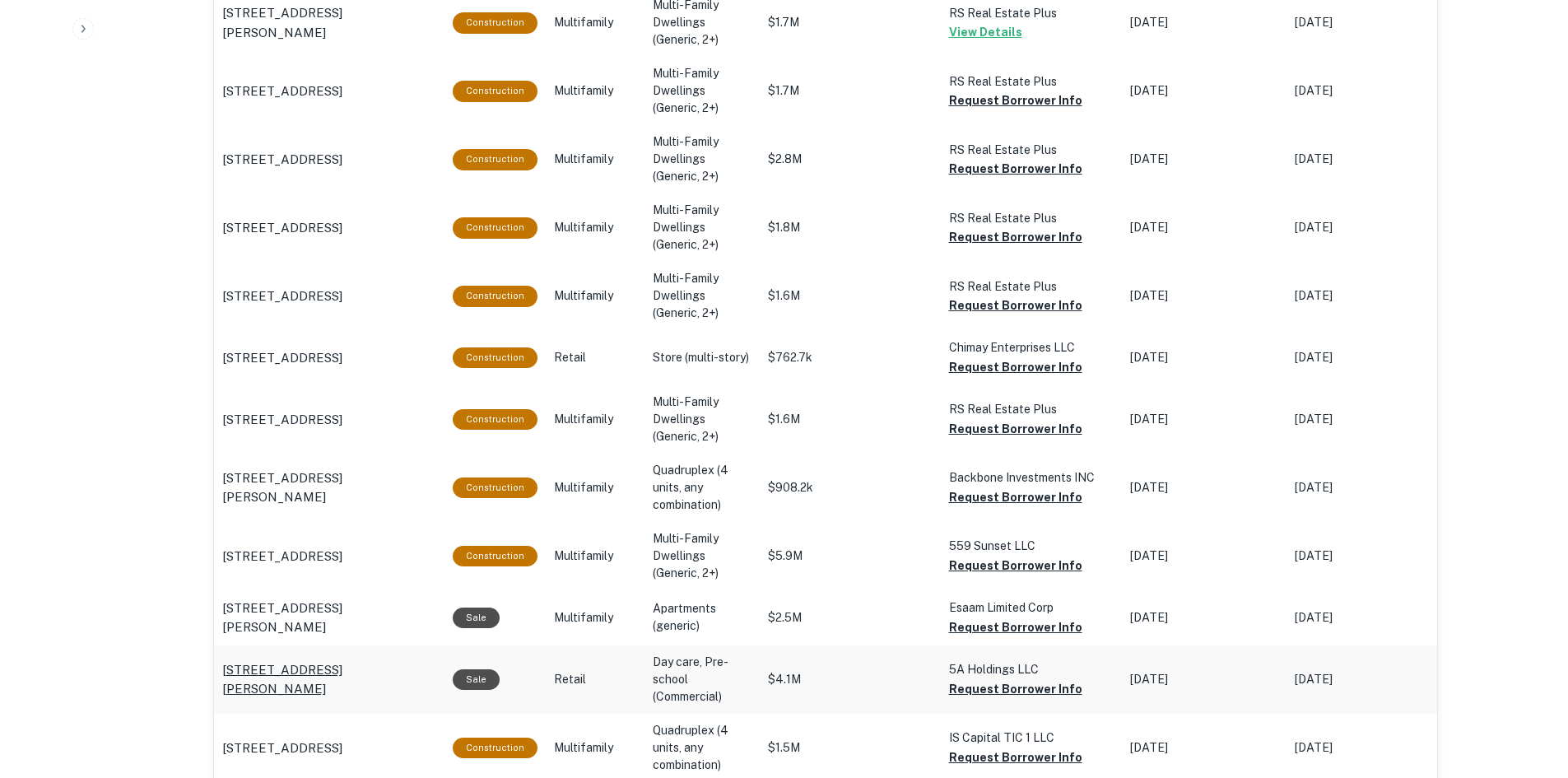
click at [398, 671] on p "12360 Redmond Ave San Jose, CA 95120" at bounding box center [328, 679] width 214 height 39
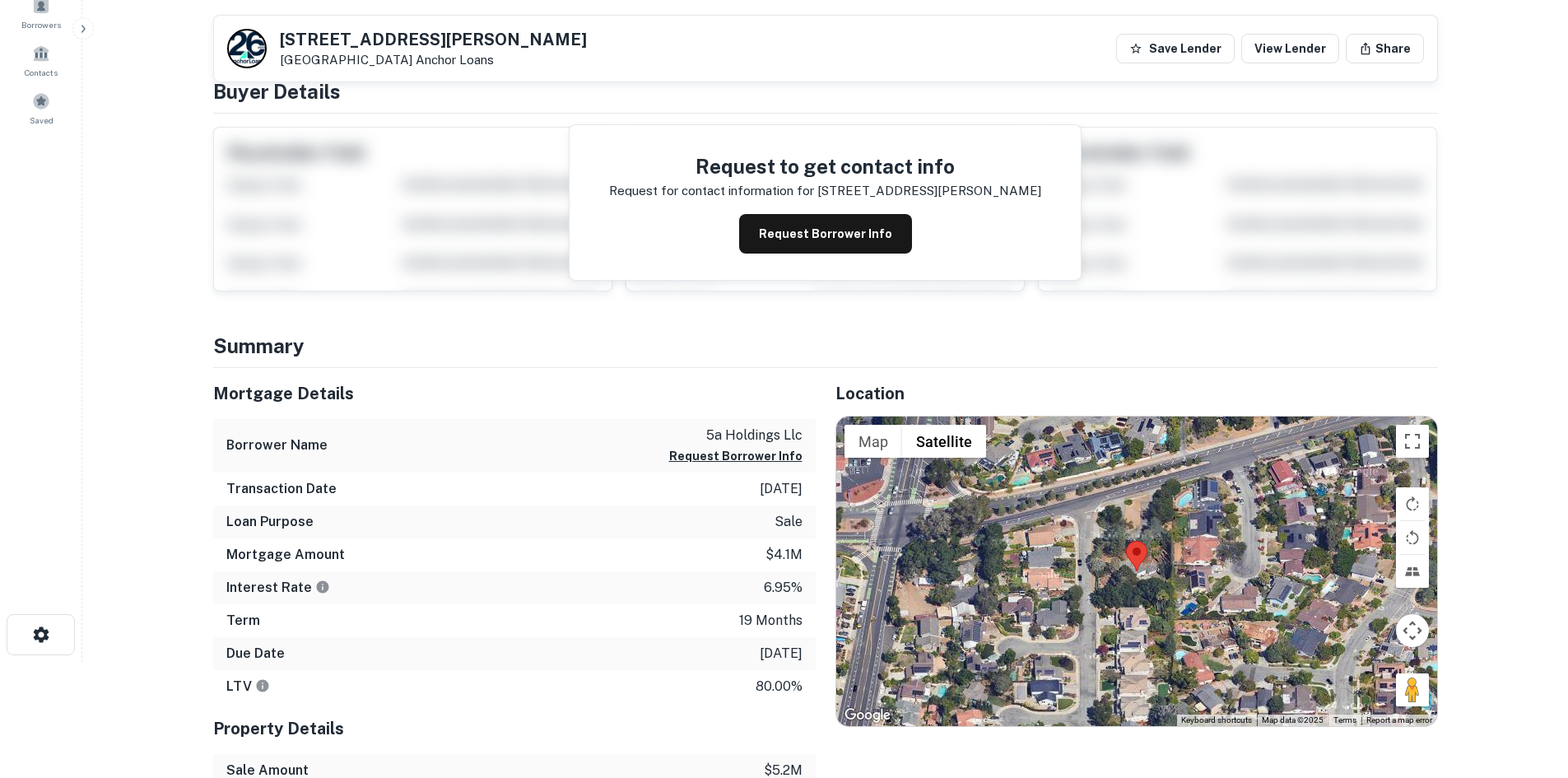
scroll to position [115, 0]
click at [841, 233] on button "Request Borrower Info" at bounding box center [825, 235] width 173 height 39
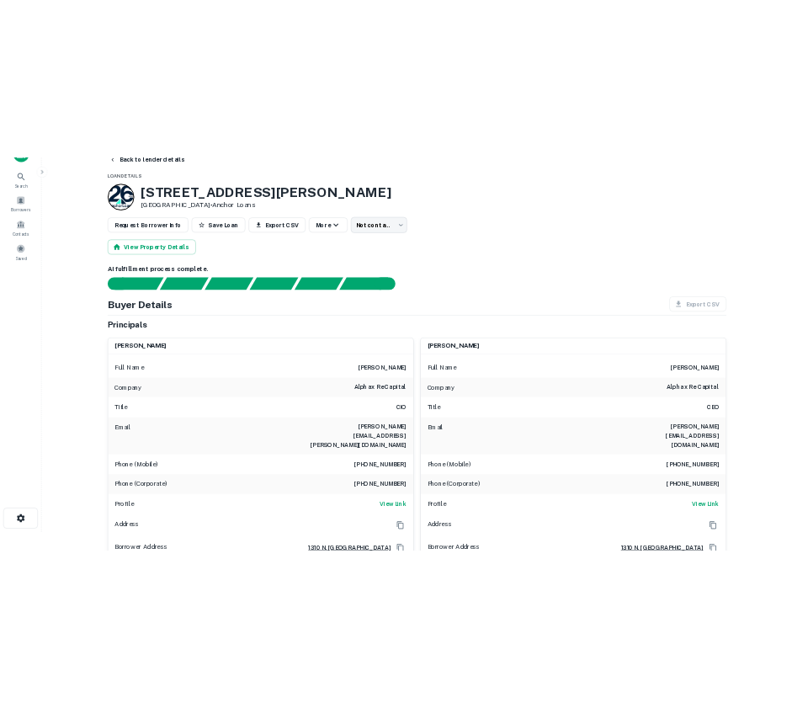
scroll to position [38, 0]
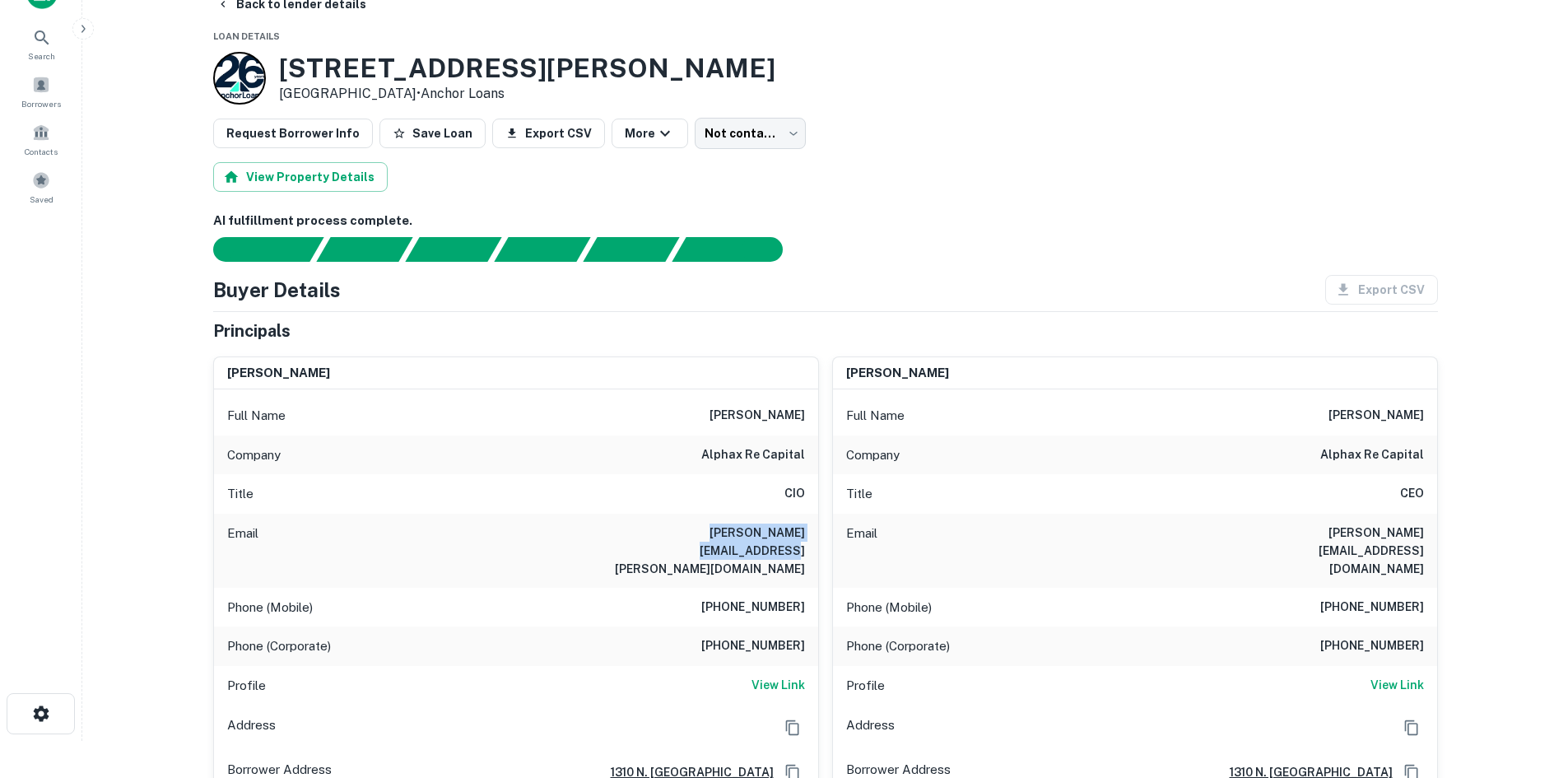
drag, startPoint x: 810, startPoint y: 534, endPoint x: 632, endPoint y: 534, distance: 178.0
click at [632, 534] on div "Email jane.lin@alphax-capital.com" at bounding box center [516, 550] width 604 height 74
copy h6 "jane.lin@alphax-capital.com"
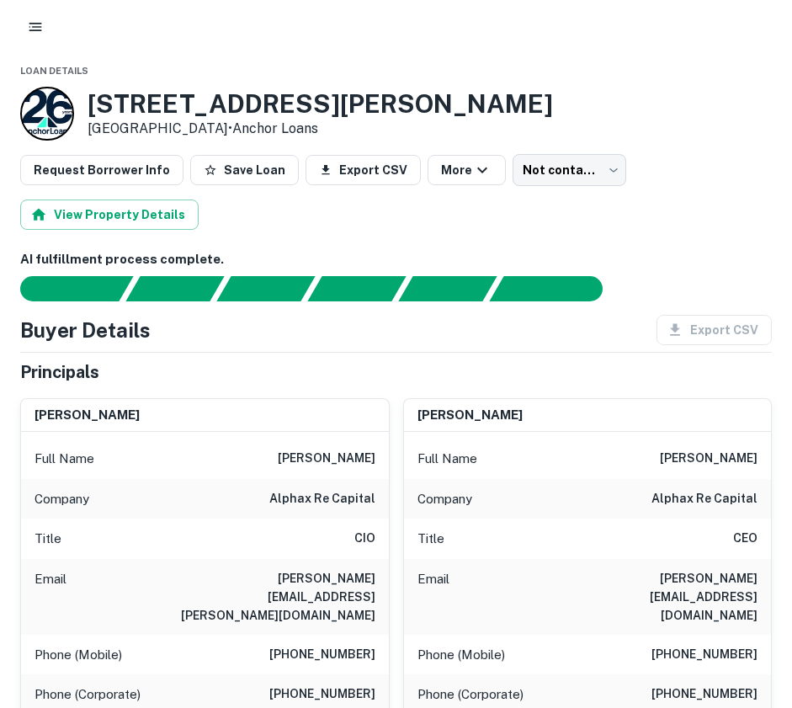
click at [406, 91] on div "12360 Redmond Ave San Jose, CA 95120 • Anchor Loans" at bounding box center [396, 114] width 752 height 54
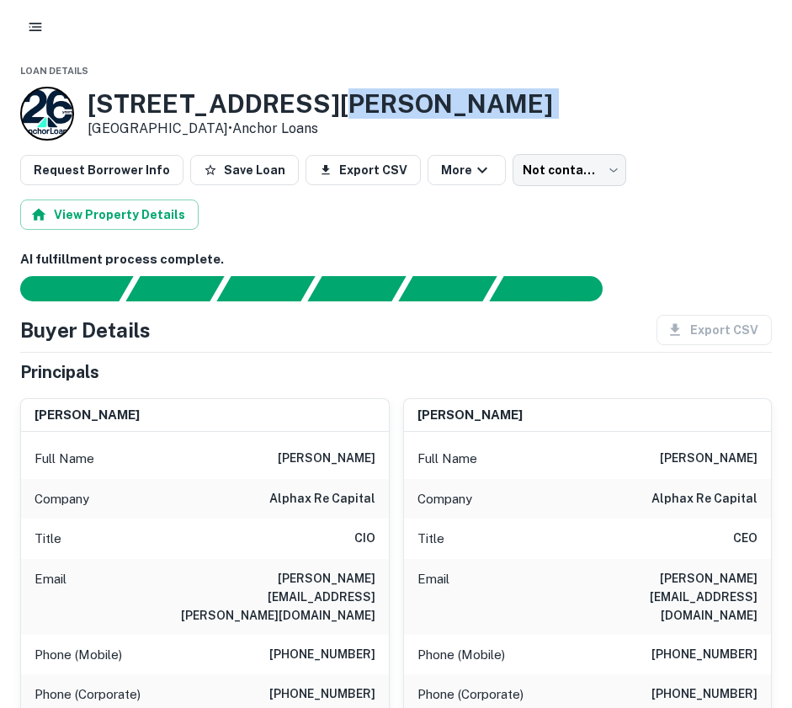
click at [406, 91] on div "12360 Redmond Ave San Jose, CA 95120 • Anchor Loans" at bounding box center [396, 114] width 752 height 54
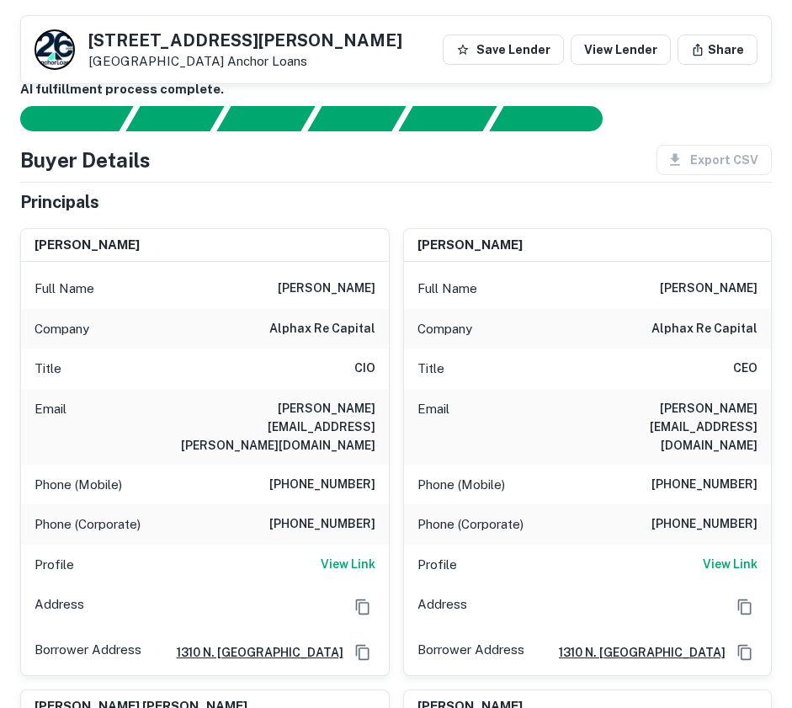
scroll to position [0, 0]
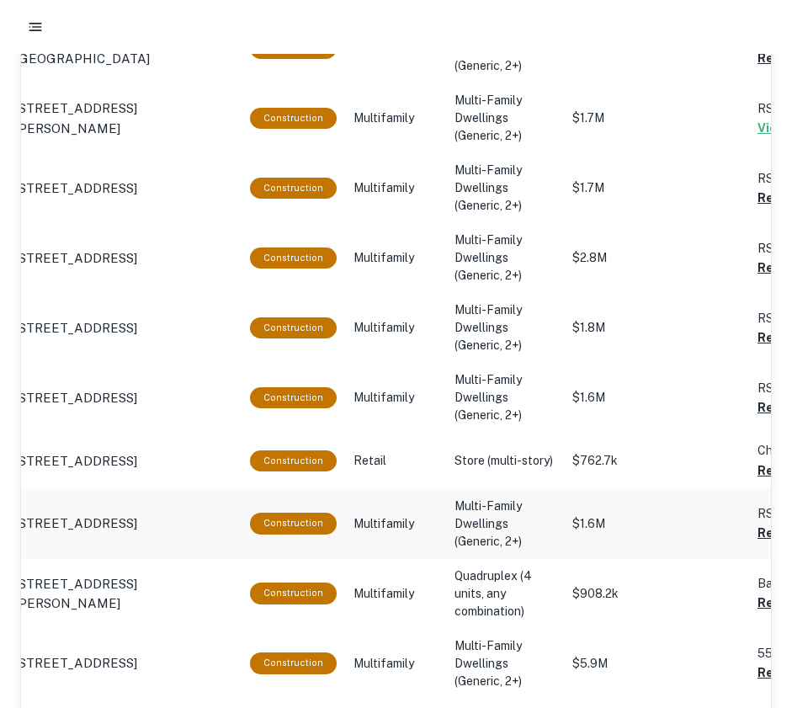
scroll to position [1113, 0]
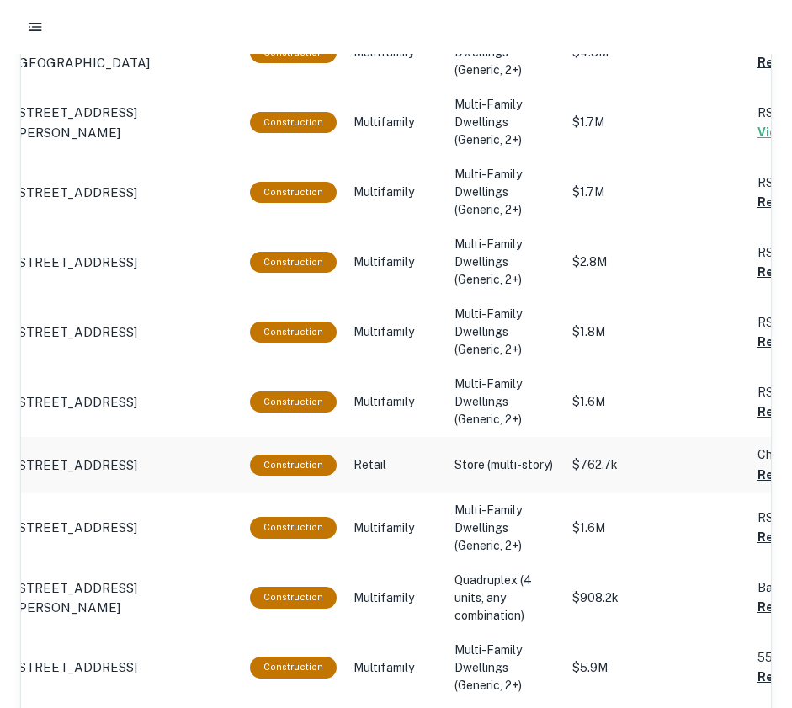
click at [383, 470] on p "Retail" at bounding box center [396, 465] width 84 height 18
click at [137, 458] on p "[STREET_ADDRESS]" at bounding box center [75, 466] width 123 height 20
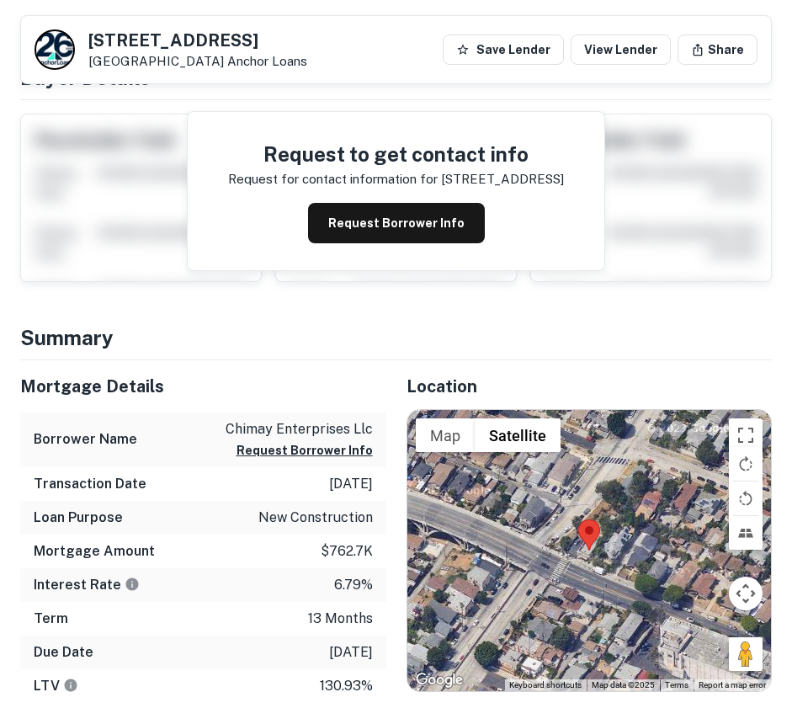
scroll to position [153, 0]
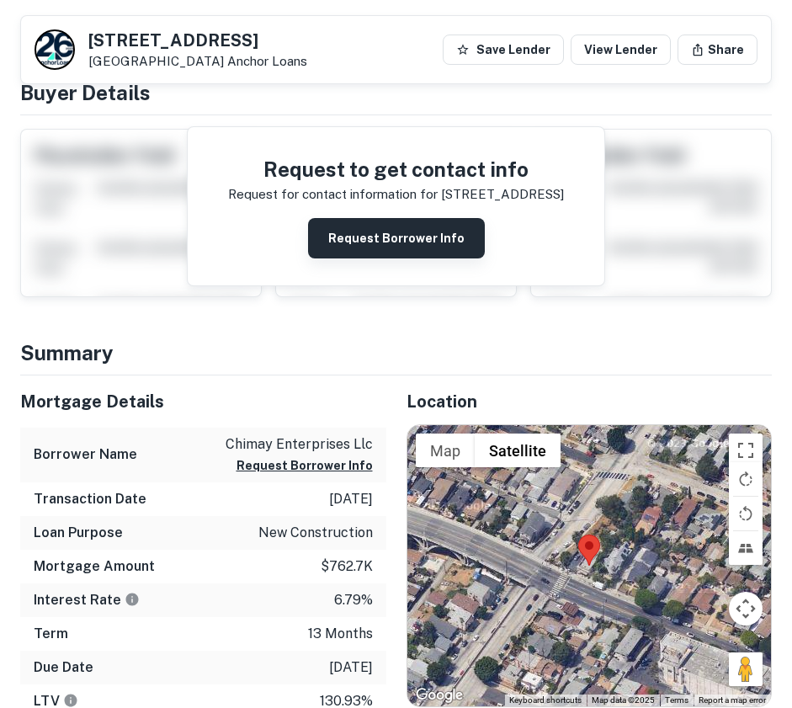
click at [388, 237] on button "Request Borrower Info" at bounding box center [396, 238] width 177 height 40
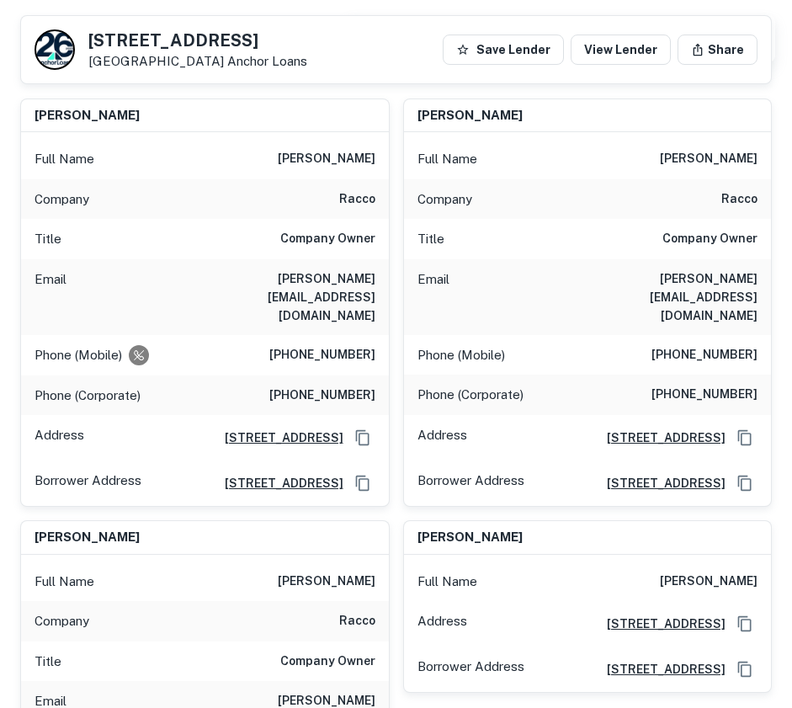
scroll to position [281, 0]
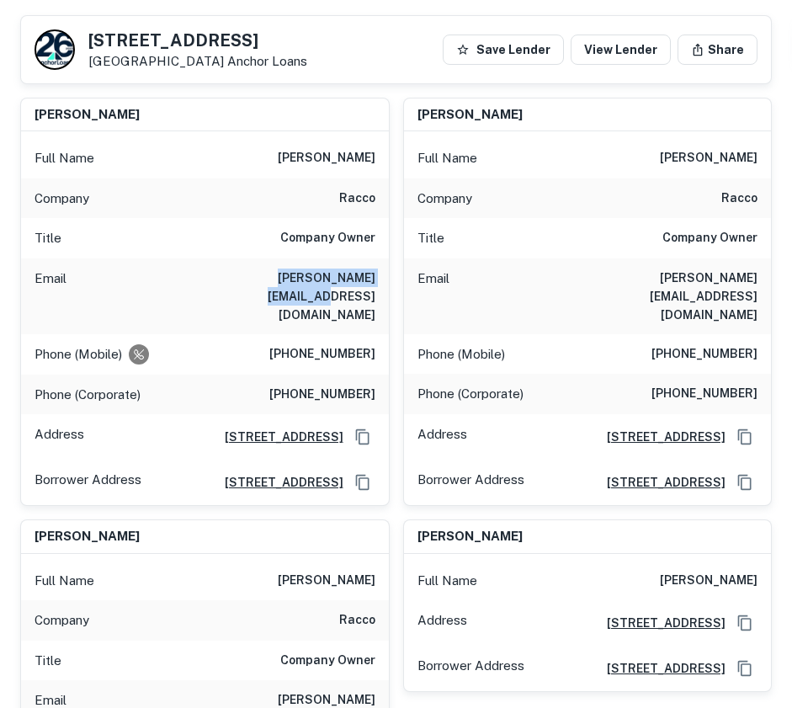
drag, startPoint x: 376, startPoint y: 278, endPoint x: 229, endPoint y: 276, distance: 147.4
click at [229, 276] on div "Email ricardo@ricardosac.com" at bounding box center [205, 296] width 368 height 76
copy h6 "ricardo@ricardosac.com"
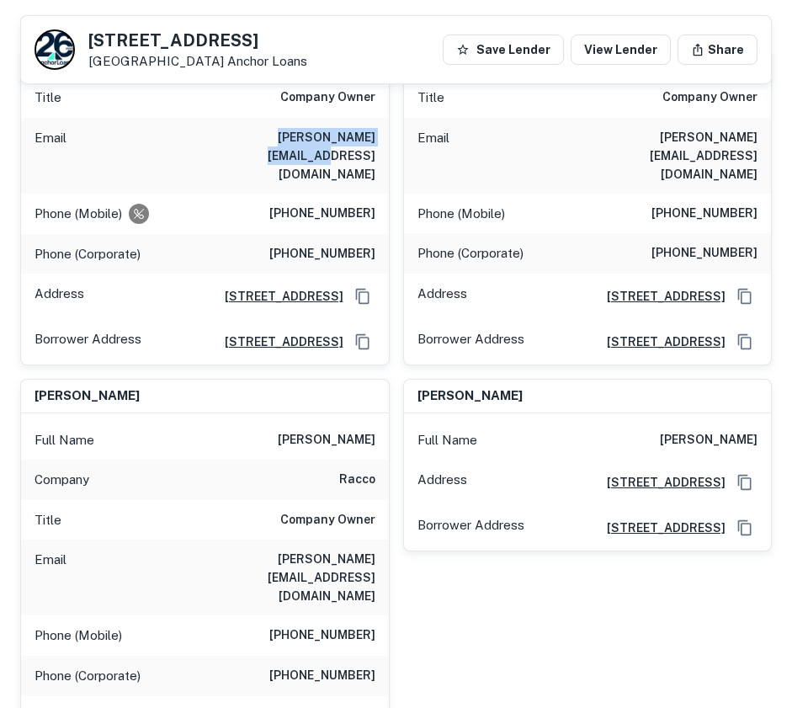
scroll to position [0, 0]
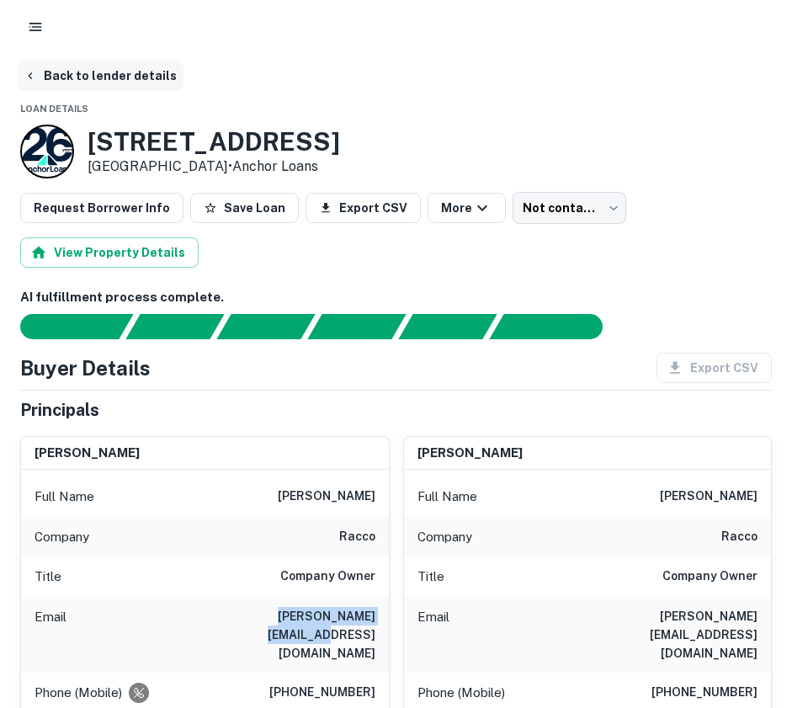
click at [34, 73] on icon "button" at bounding box center [30, 75] width 13 height 13
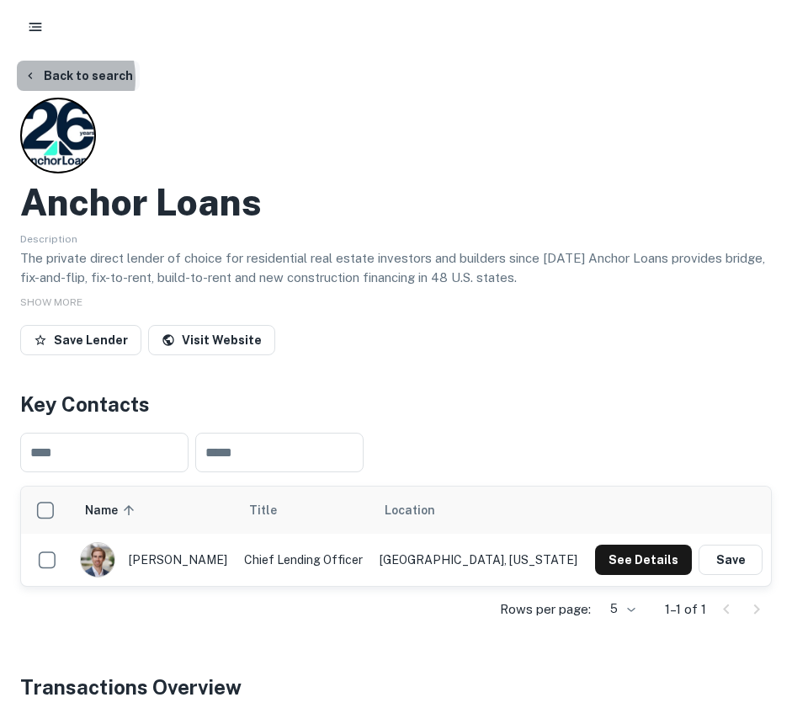
click at [38, 78] on button "Back to search" at bounding box center [78, 76] width 123 height 30
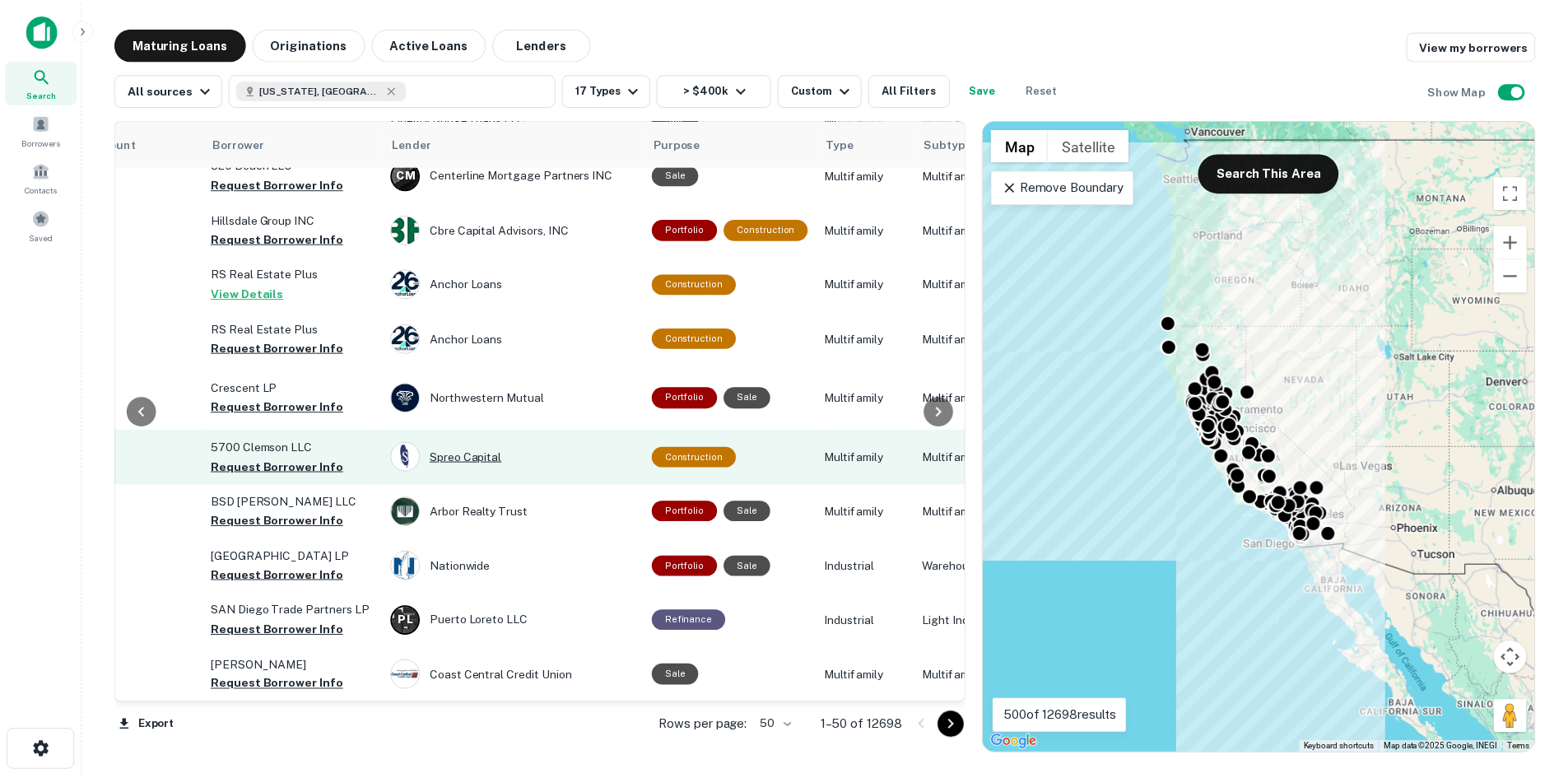
scroll to position [2461, 535]
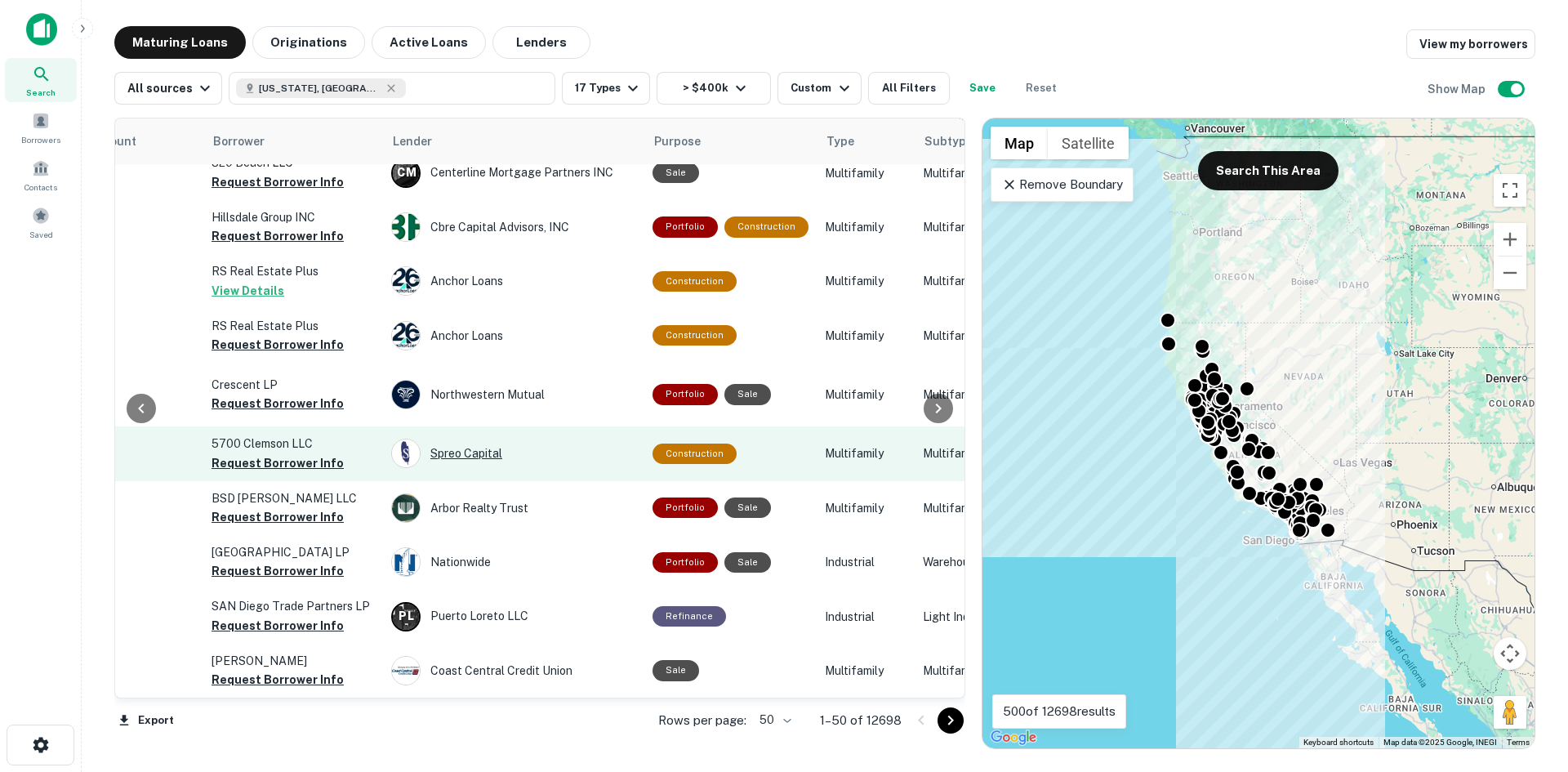
click at [466, 438] on div "Spreo Capital" at bounding box center [513, 453] width 245 height 29
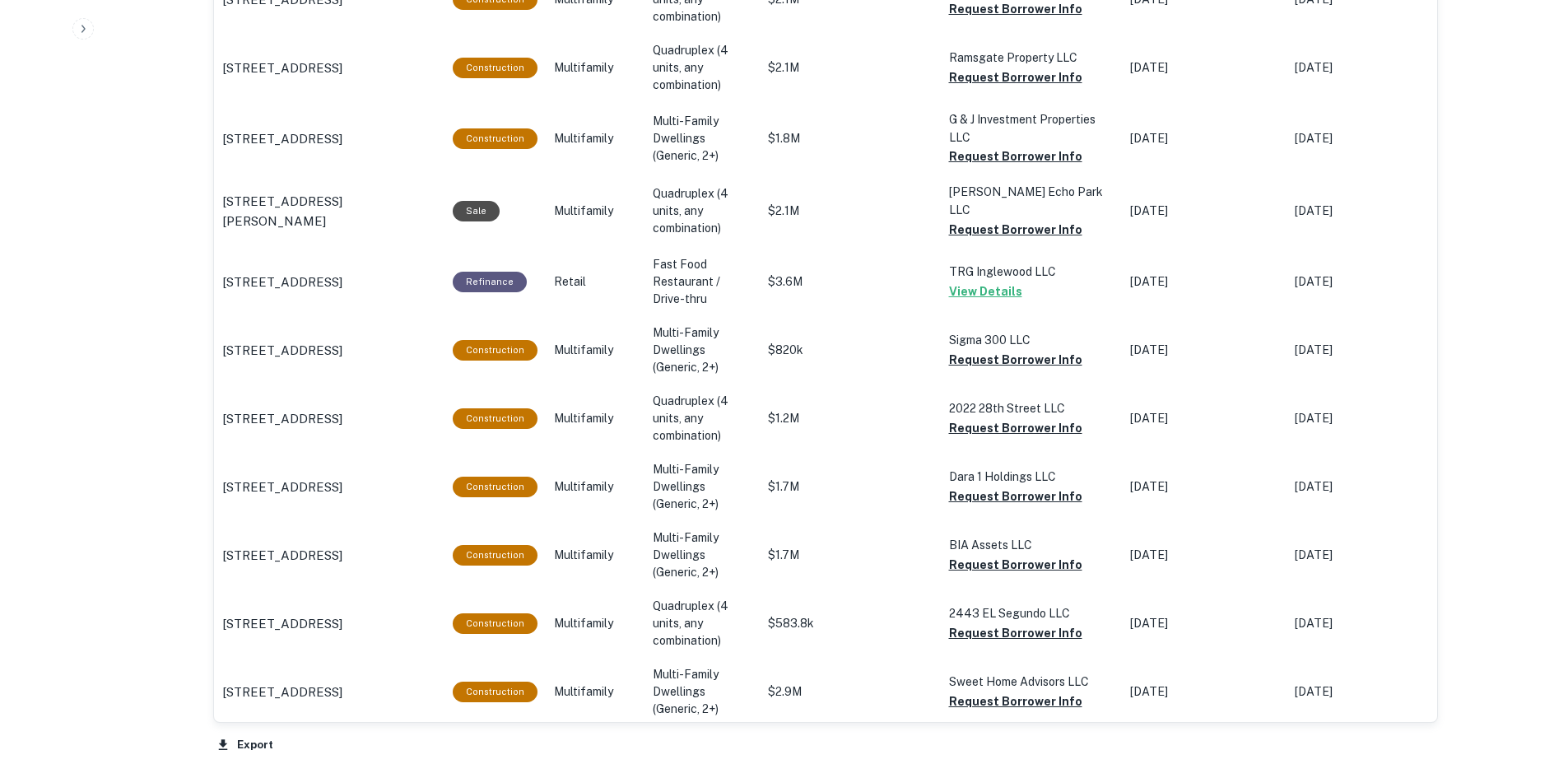
scroll to position [1221, 0]
click at [684, 277] on p "Fast Food Restaurant / Drive-thru" at bounding box center [702, 281] width 99 height 52
click at [342, 272] on p "[STREET_ADDRESS]" at bounding box center [282, 281] width 120 height 20
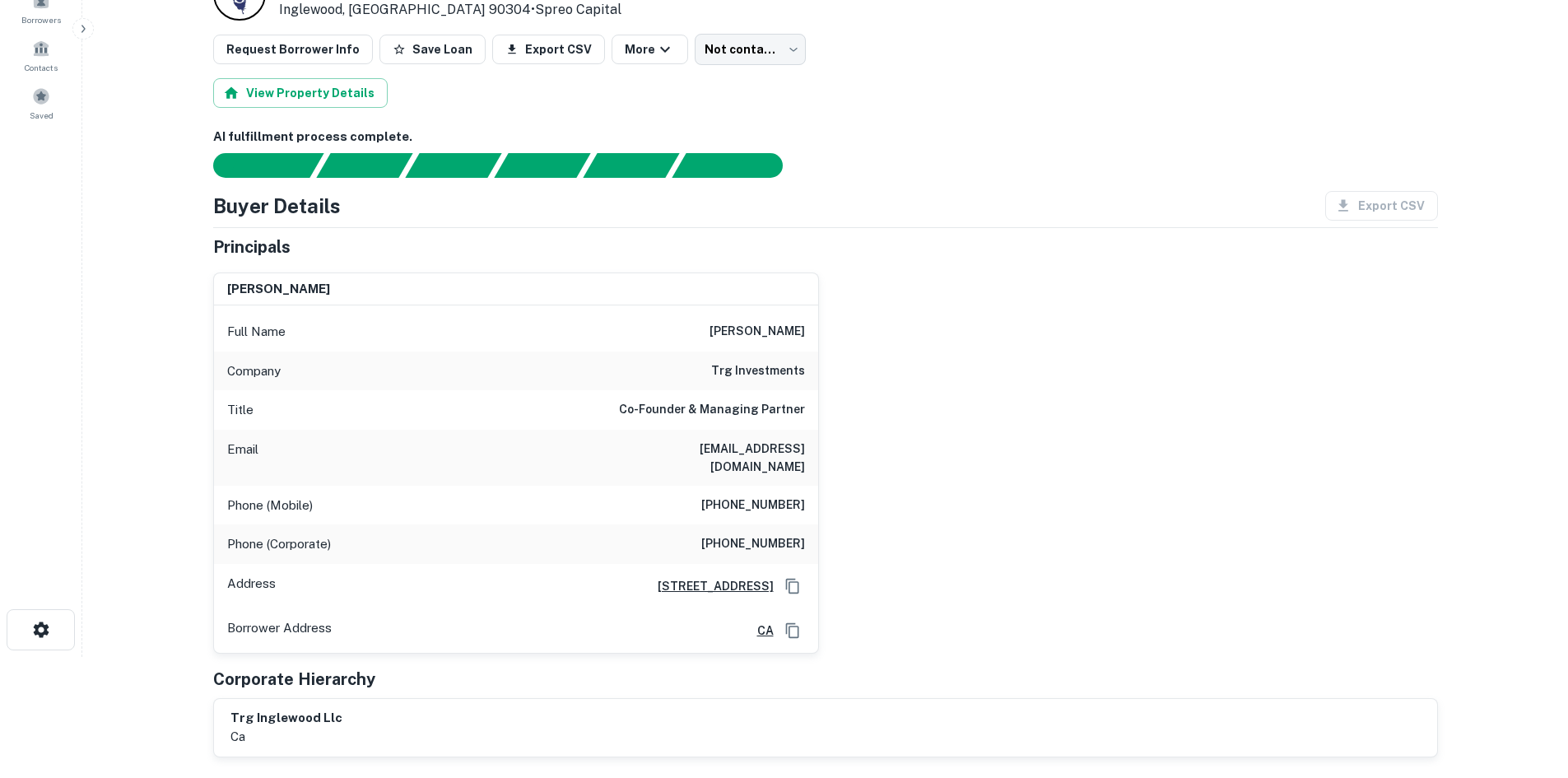
scroll to position [138, 0]
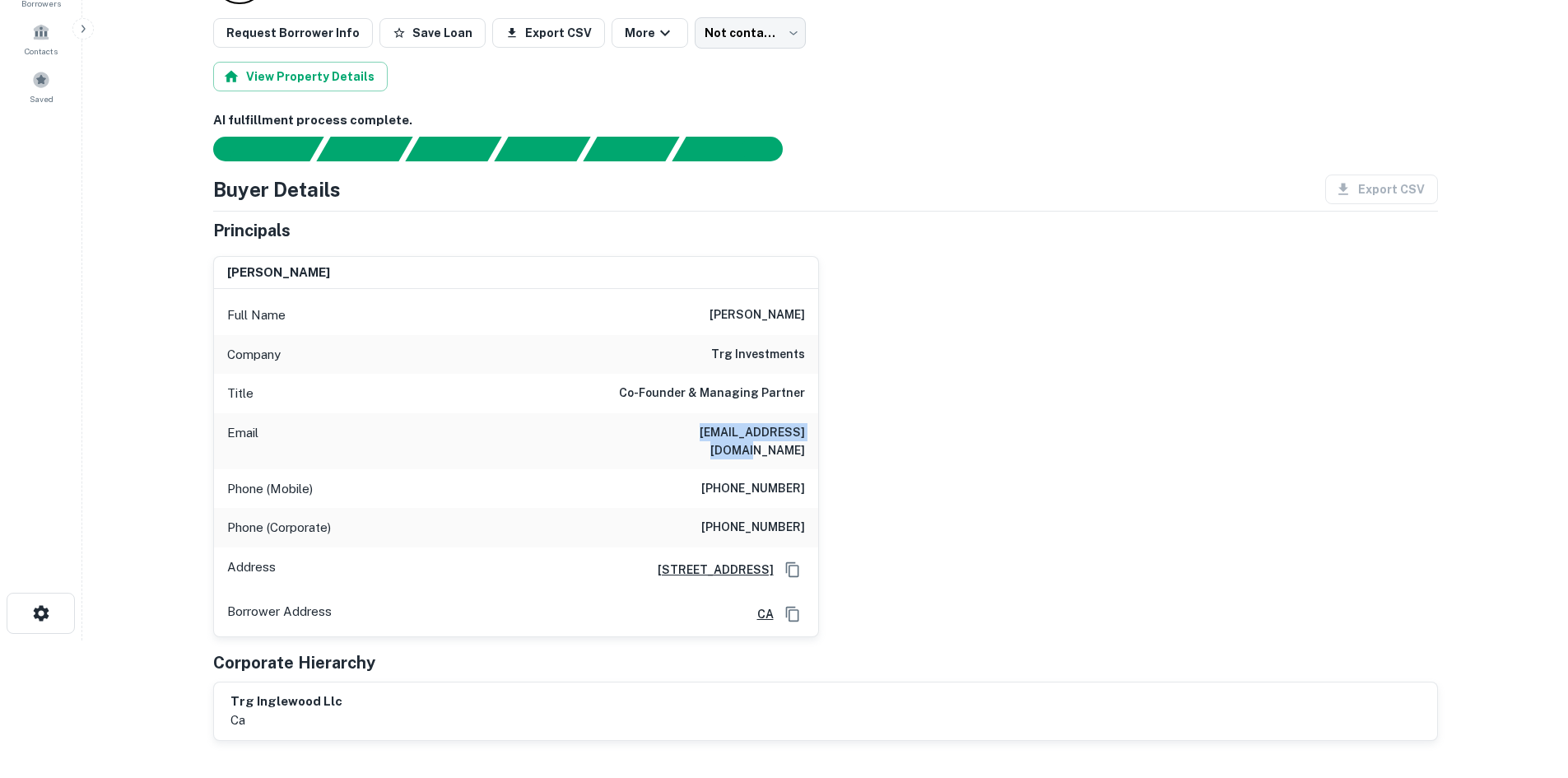
drag, startPoint x: 806, startPoint y: 433, endPoint x: 663, endPoint y: 424, distance: 143.3
click at [663, 424] on div "Email [EMAIL_ADDRESS][DOMAIN_NAME]" at bounding box center [516, 441] width 604 height 56
copy h6 "[EMAIL_ADDRESS][DOMAIN_NAME]"
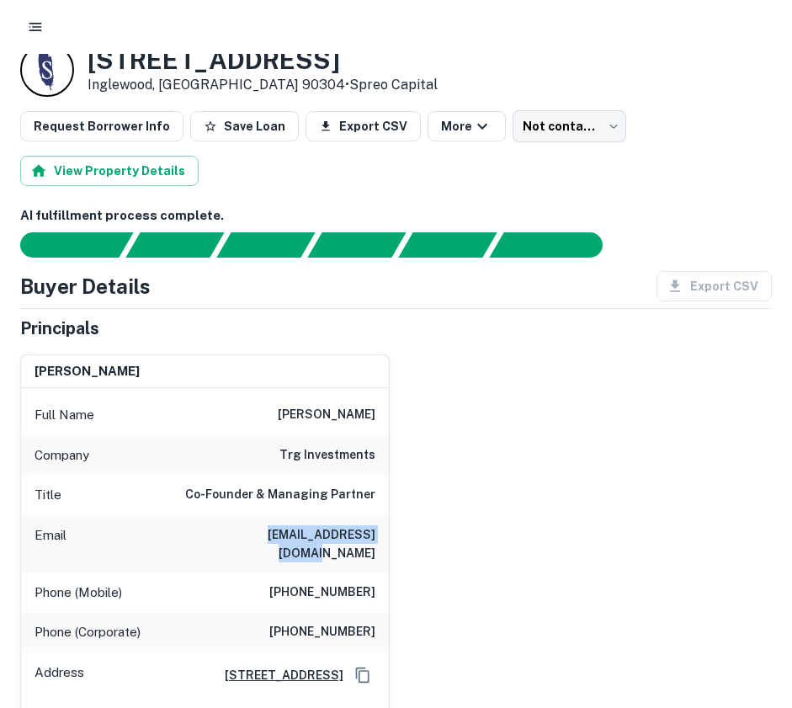
scroll to position [0, 0]
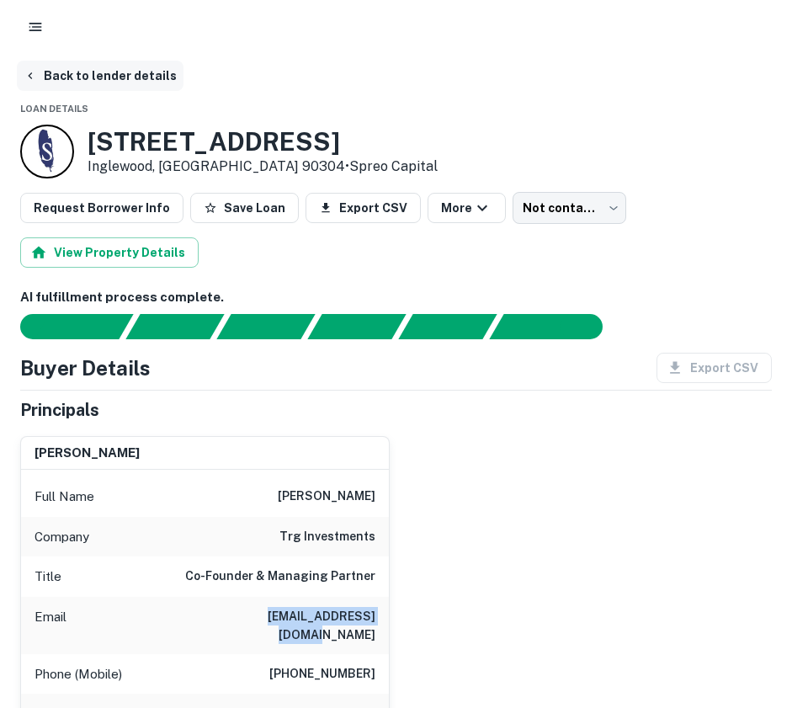
click at [35, 69] on icon "button" at bounding box center [30, 75] width 13 height 13
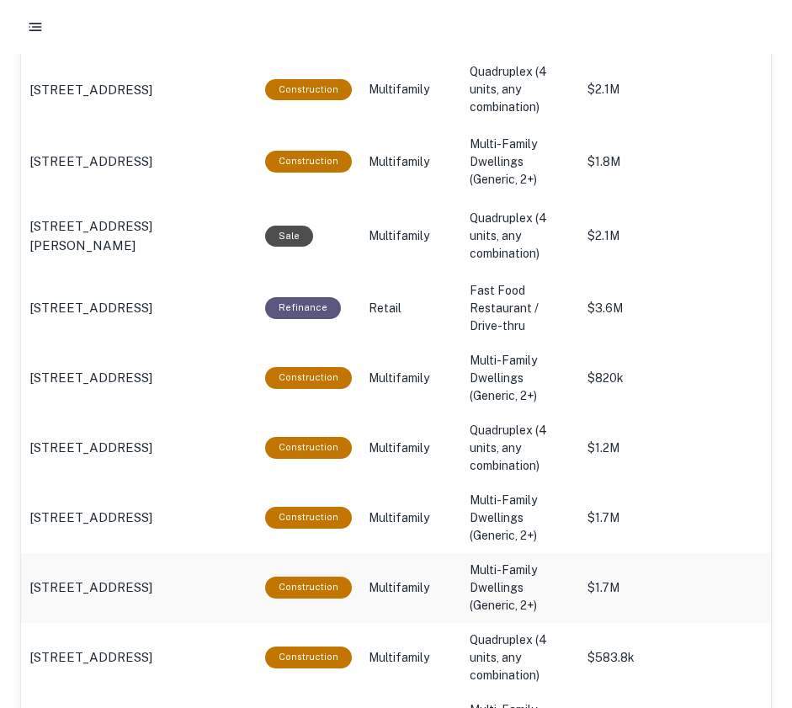
scroll to position [1347, 0]
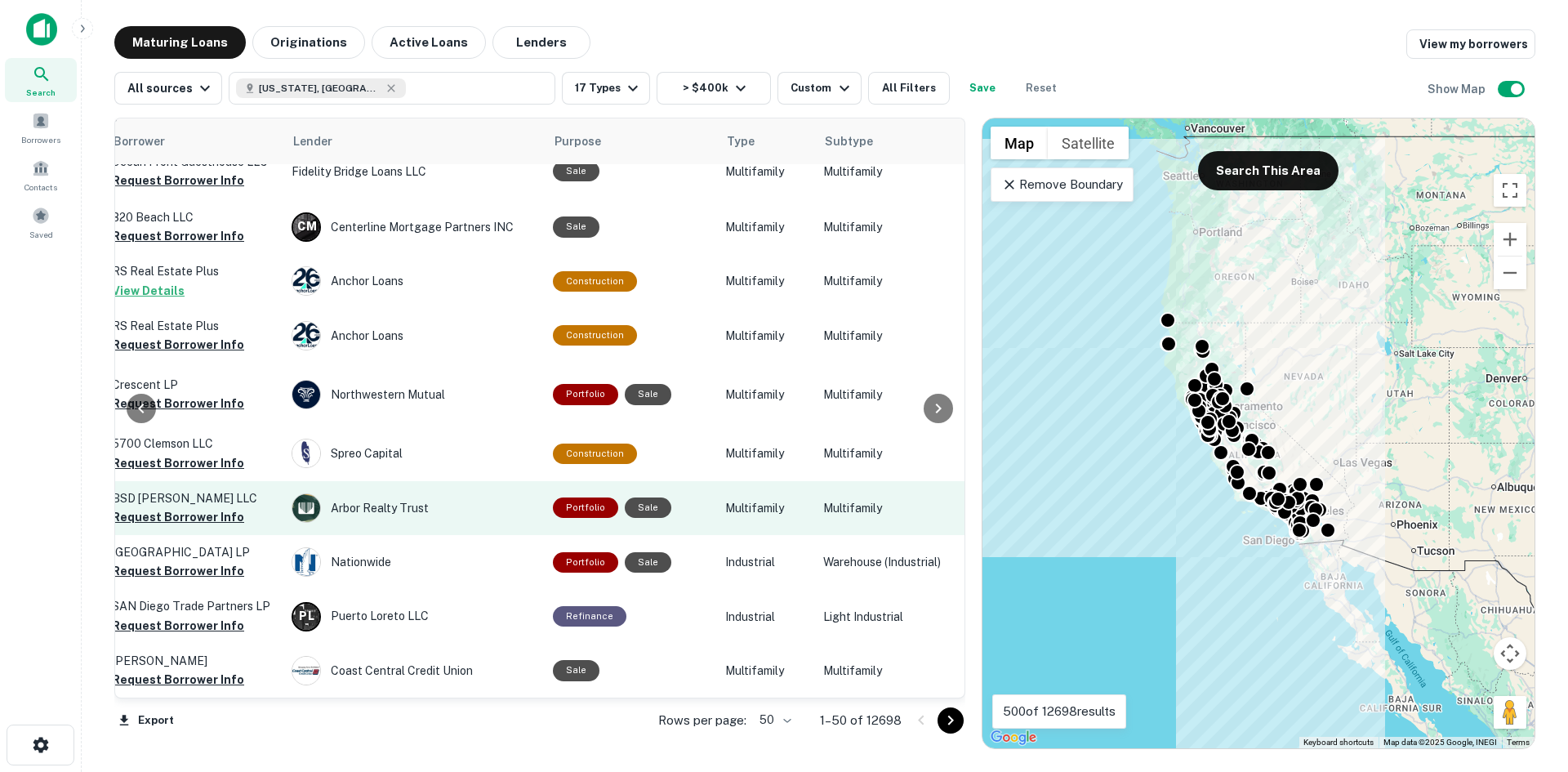
scroll to position [2442, 631]
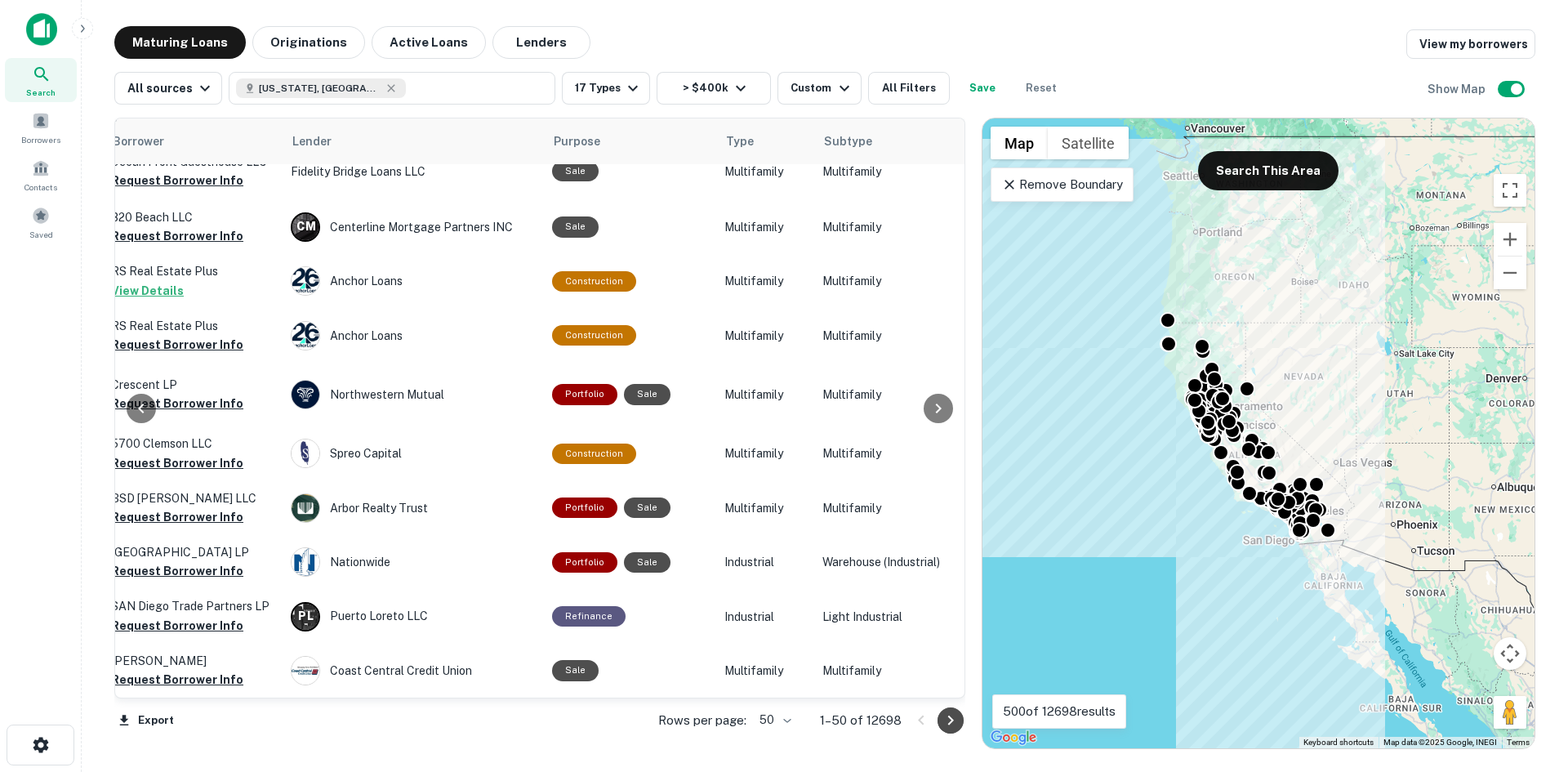
click at [767, 686] on icon "Go to next page" at bounding box center [950, 721] width 19 height 19
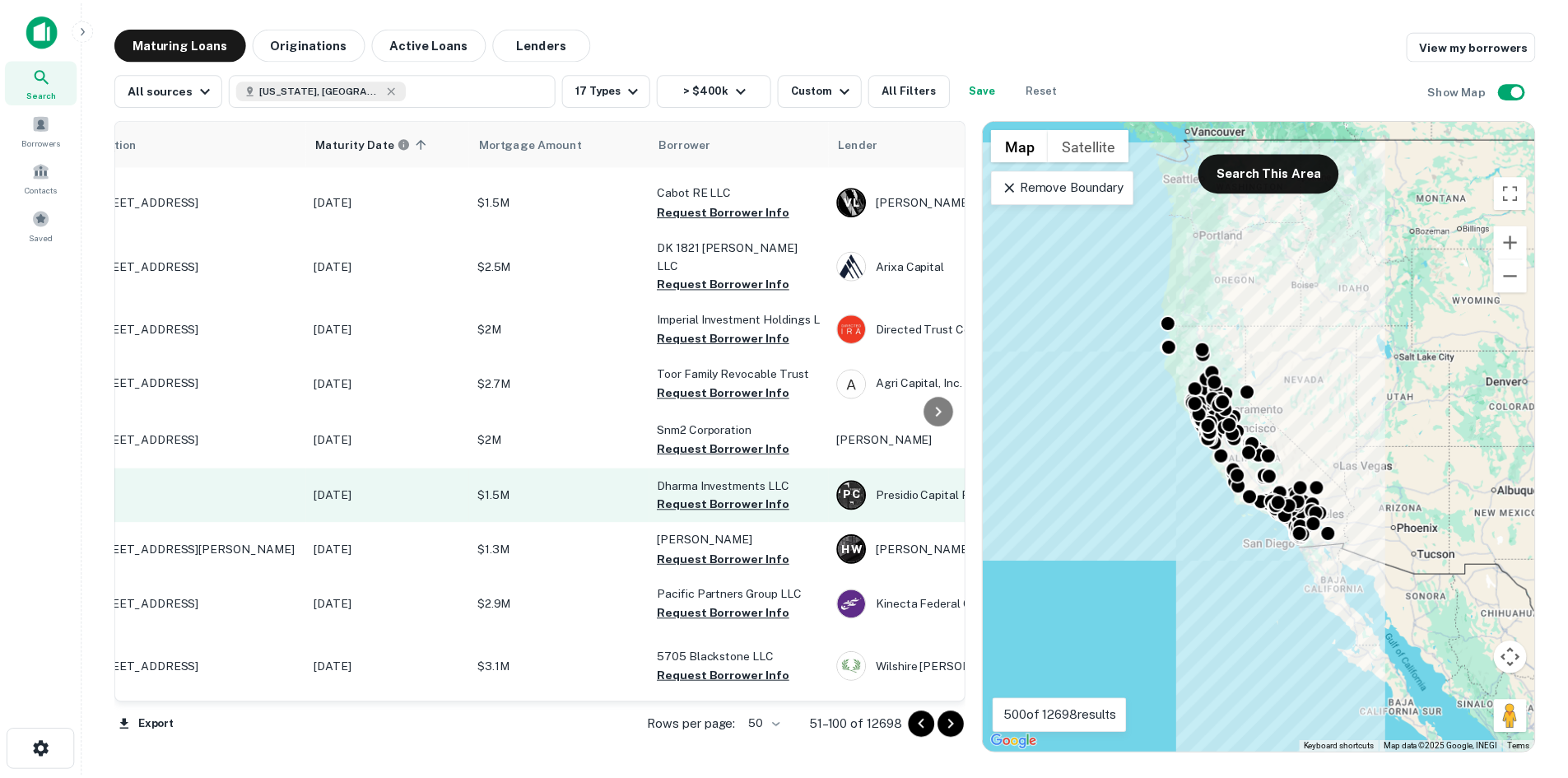
scroll to position [2461, 0]
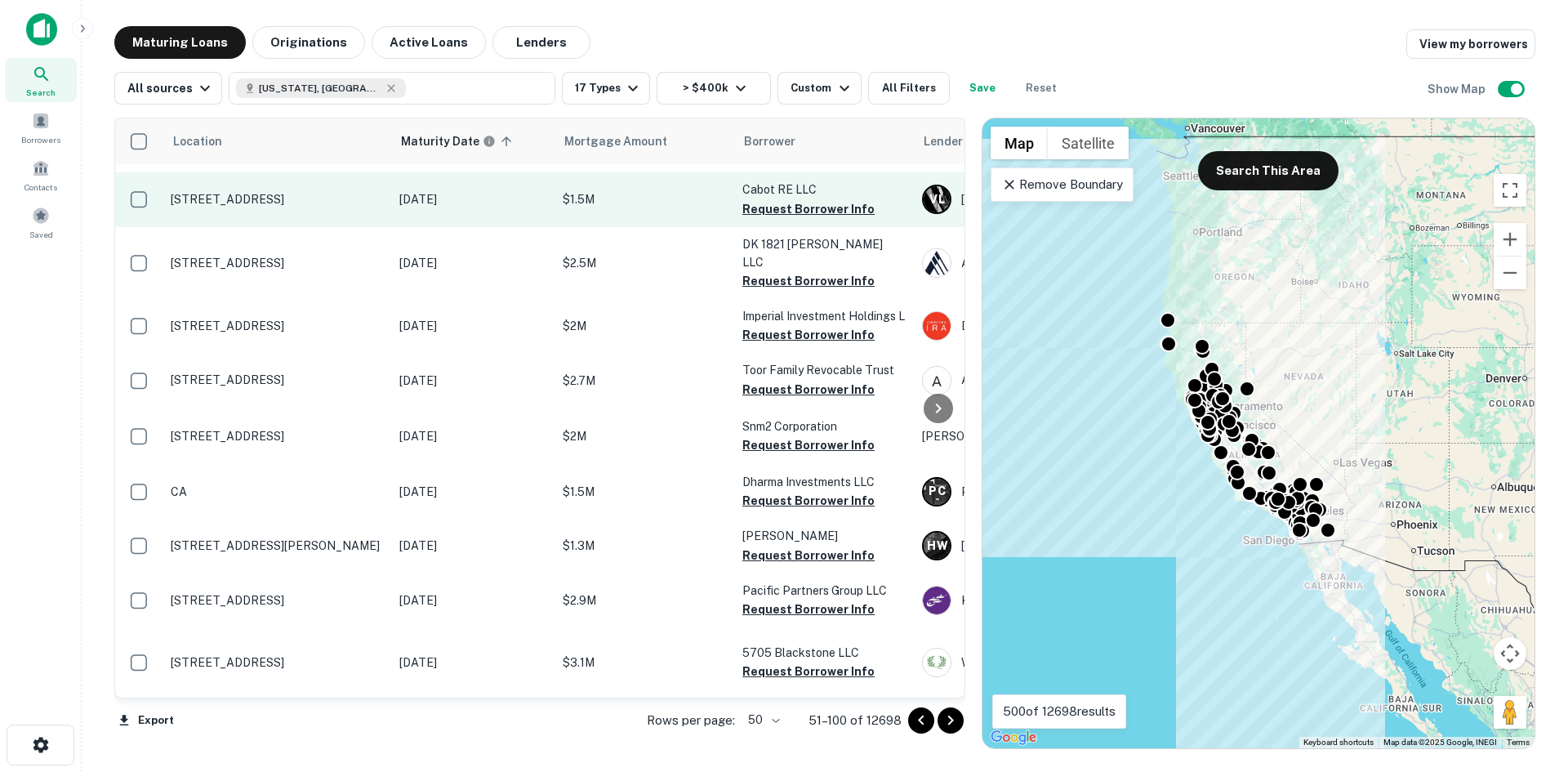
click at [309, 192] on p "[STREET_ADDRESS]" at bounding box center [276, 199] width 212 height 15
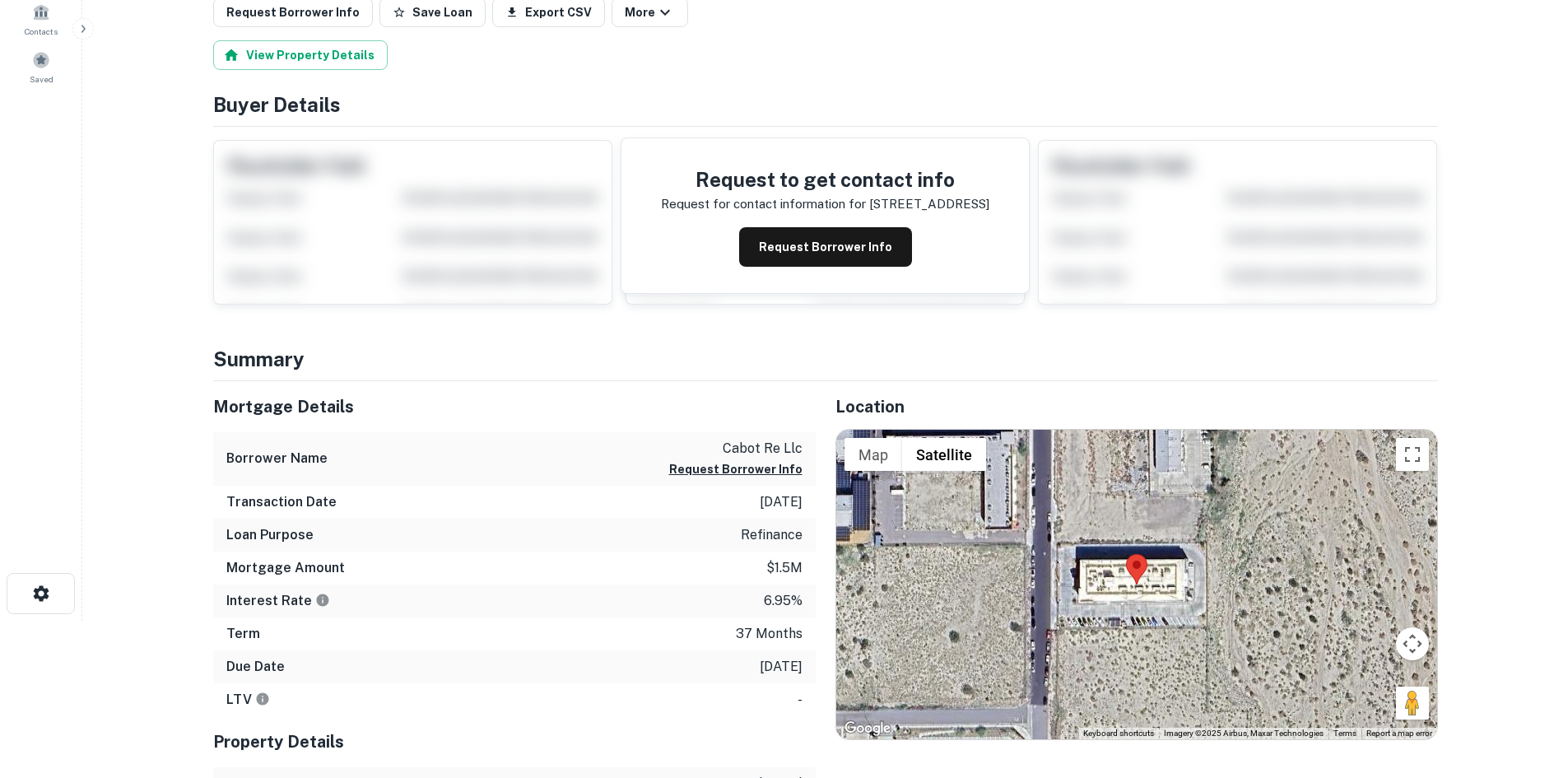
scroll to position [158, 0]
click at [773, 246] on button "Request Borrower Info" at bounding box center [825, 246] width 173 height 39
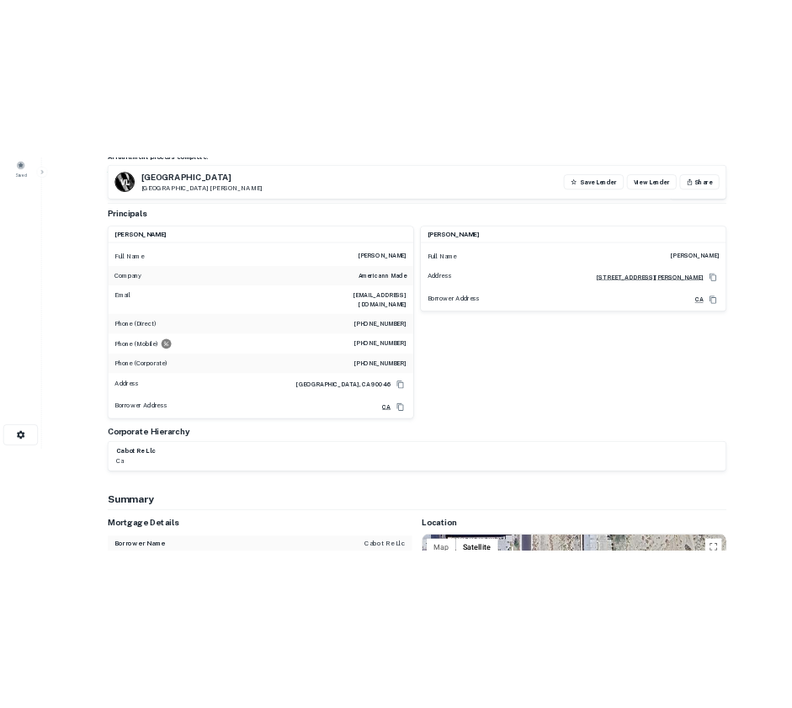
scroll to position [205, 0]
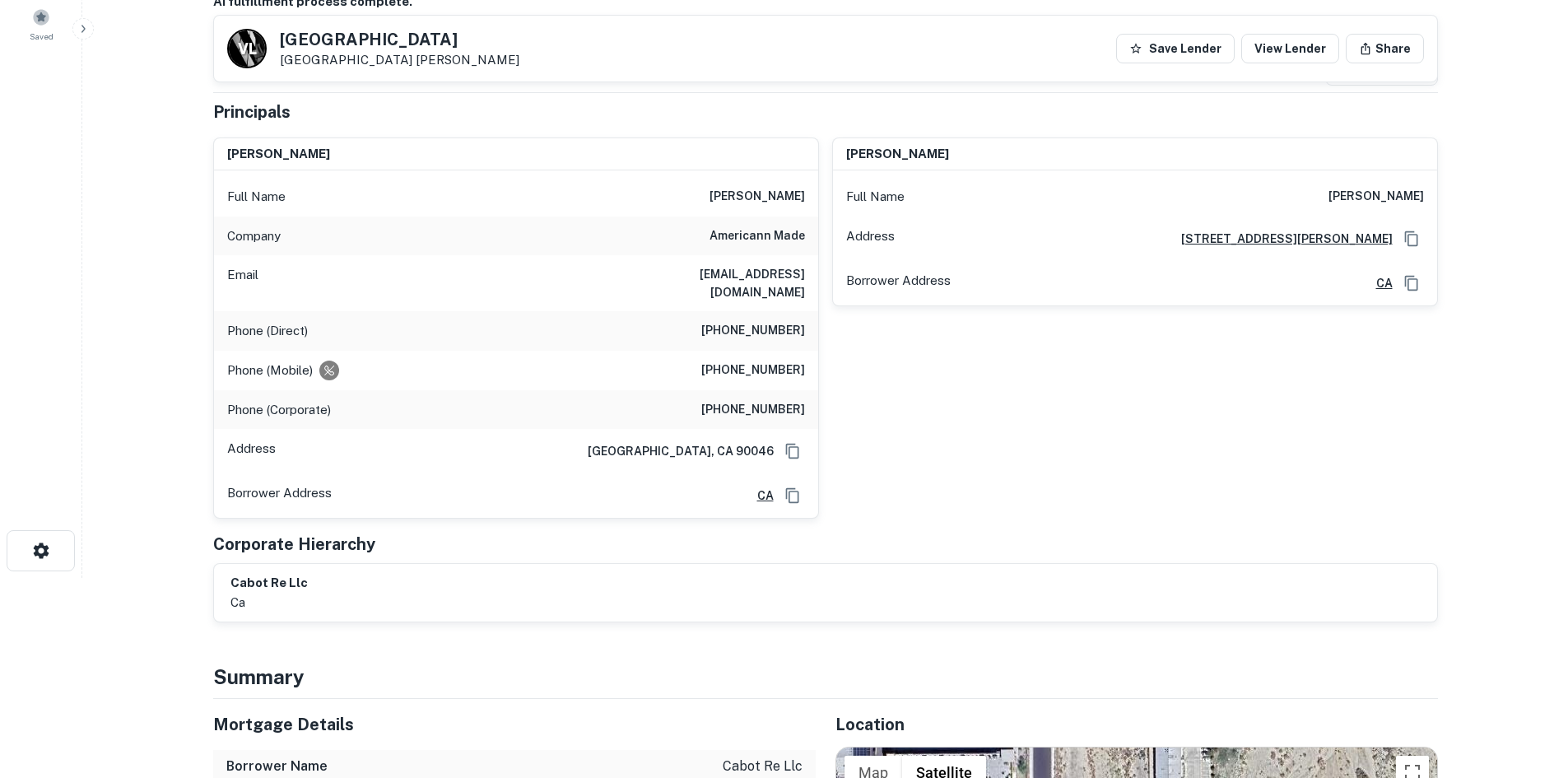
click at [753, 274] on h6 "[EMAIL_ADDRESS][DOMAIN_NAME]" at bounding box center [706, 282] width 197 height 36
copy h6 "[EMAIL_ADDRESS][DOMAIN_NAME]"
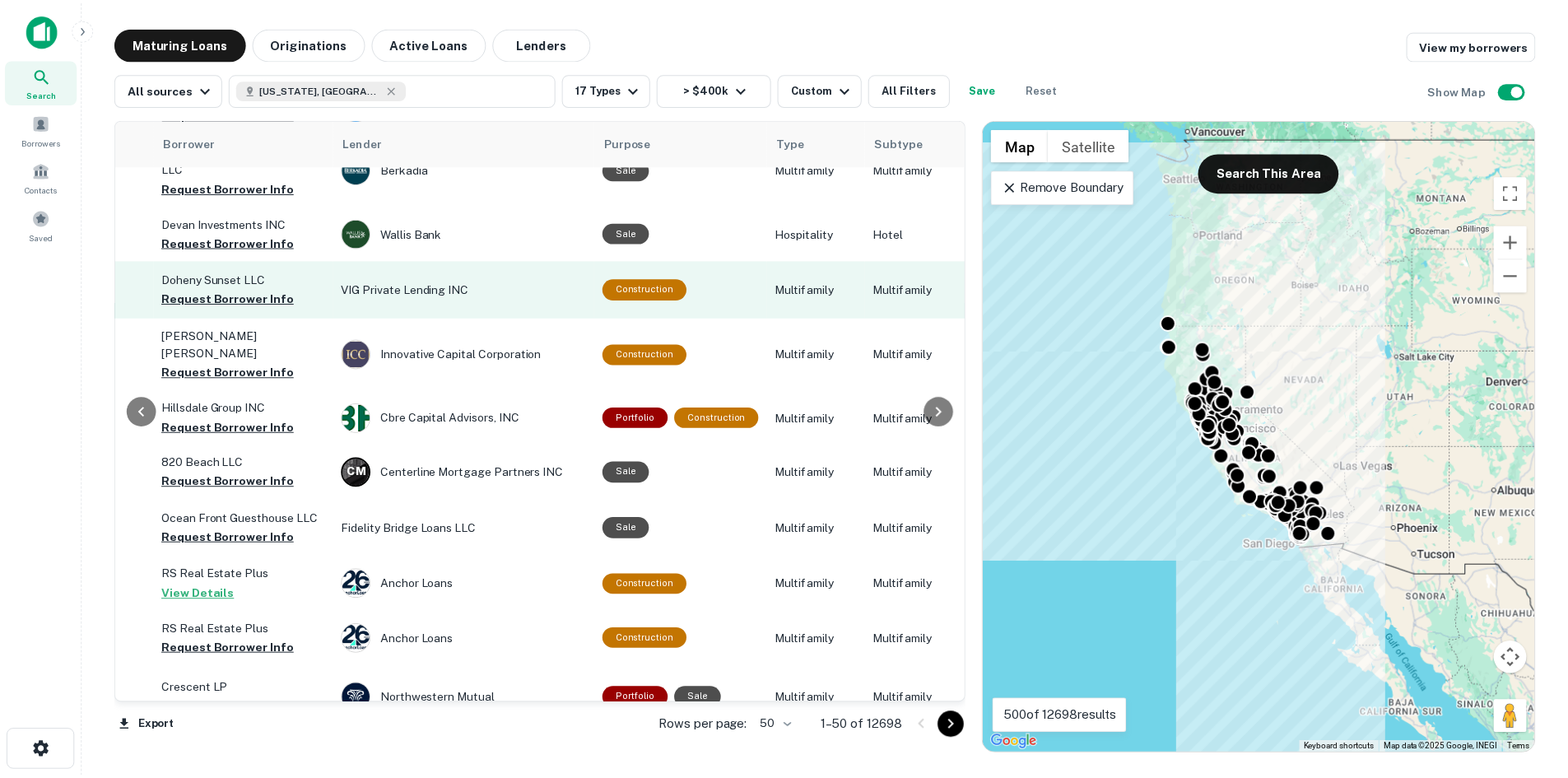
scroll to position [2135, 586]
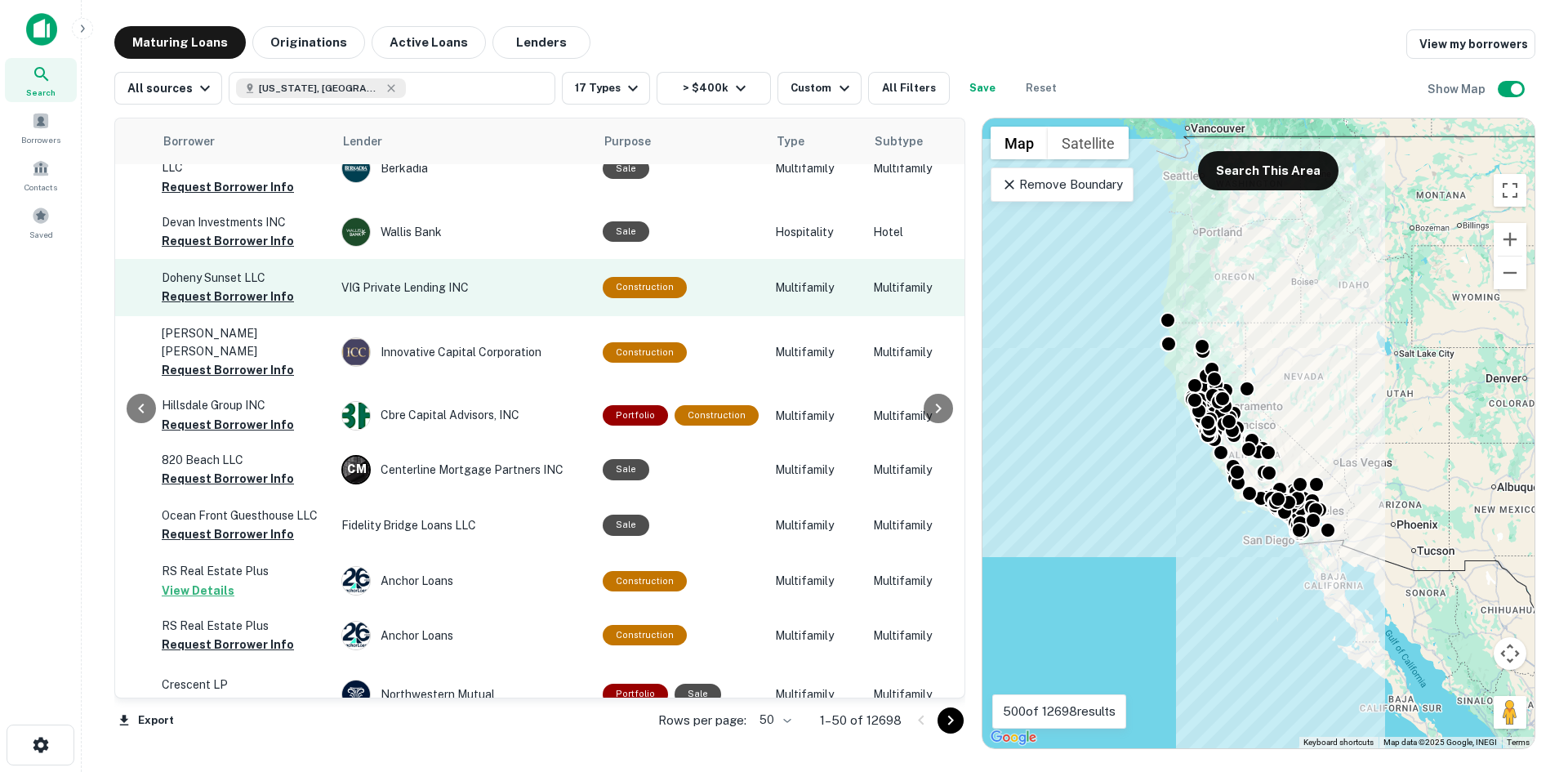
click at [767, 297] on p "Multifamily" at bounding box center [816, 287] width 81 height 18
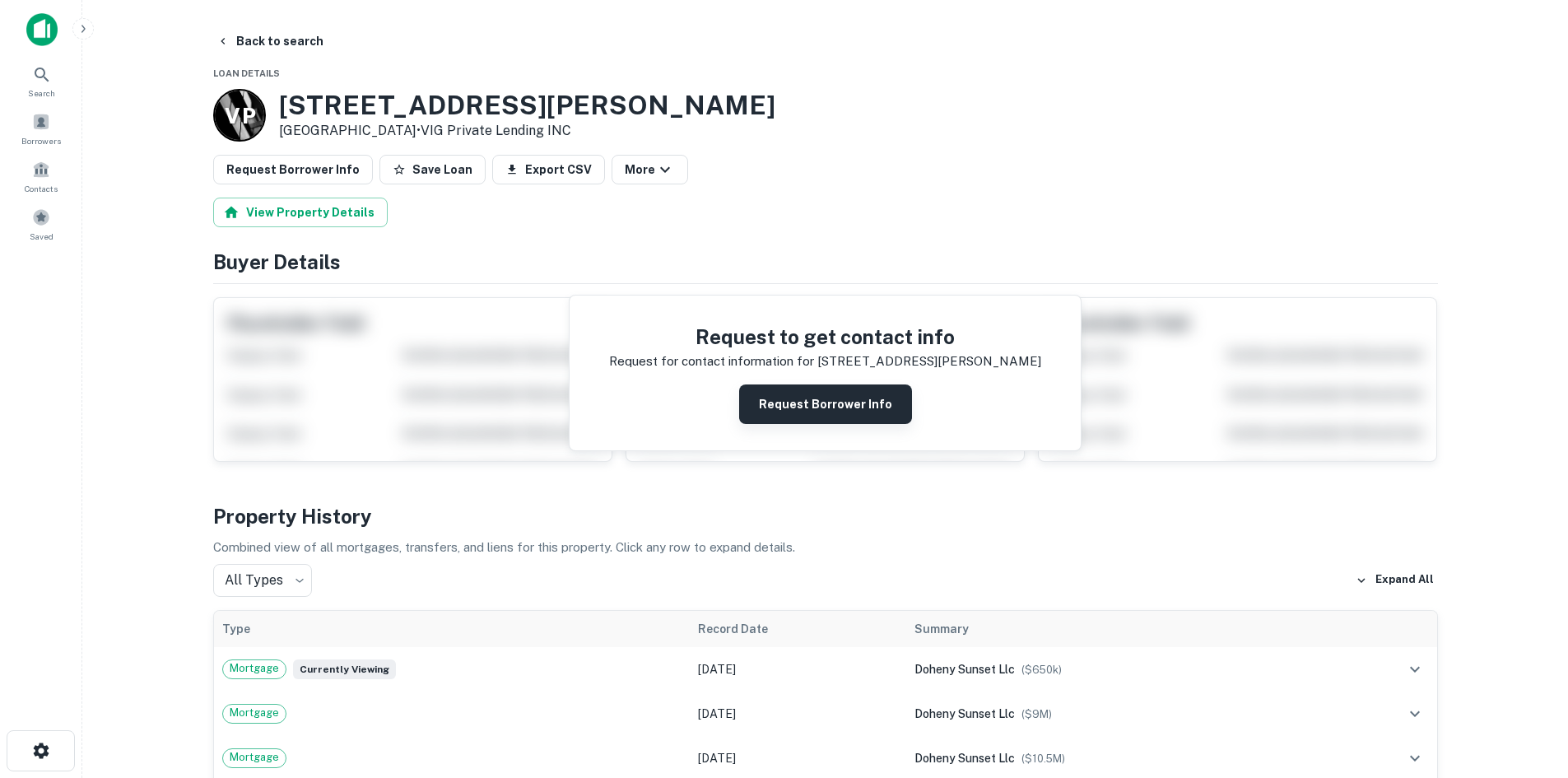
click at [773, 399] on button "Request Borrower Info" at bounding box center [825, 404] width 173 height 39
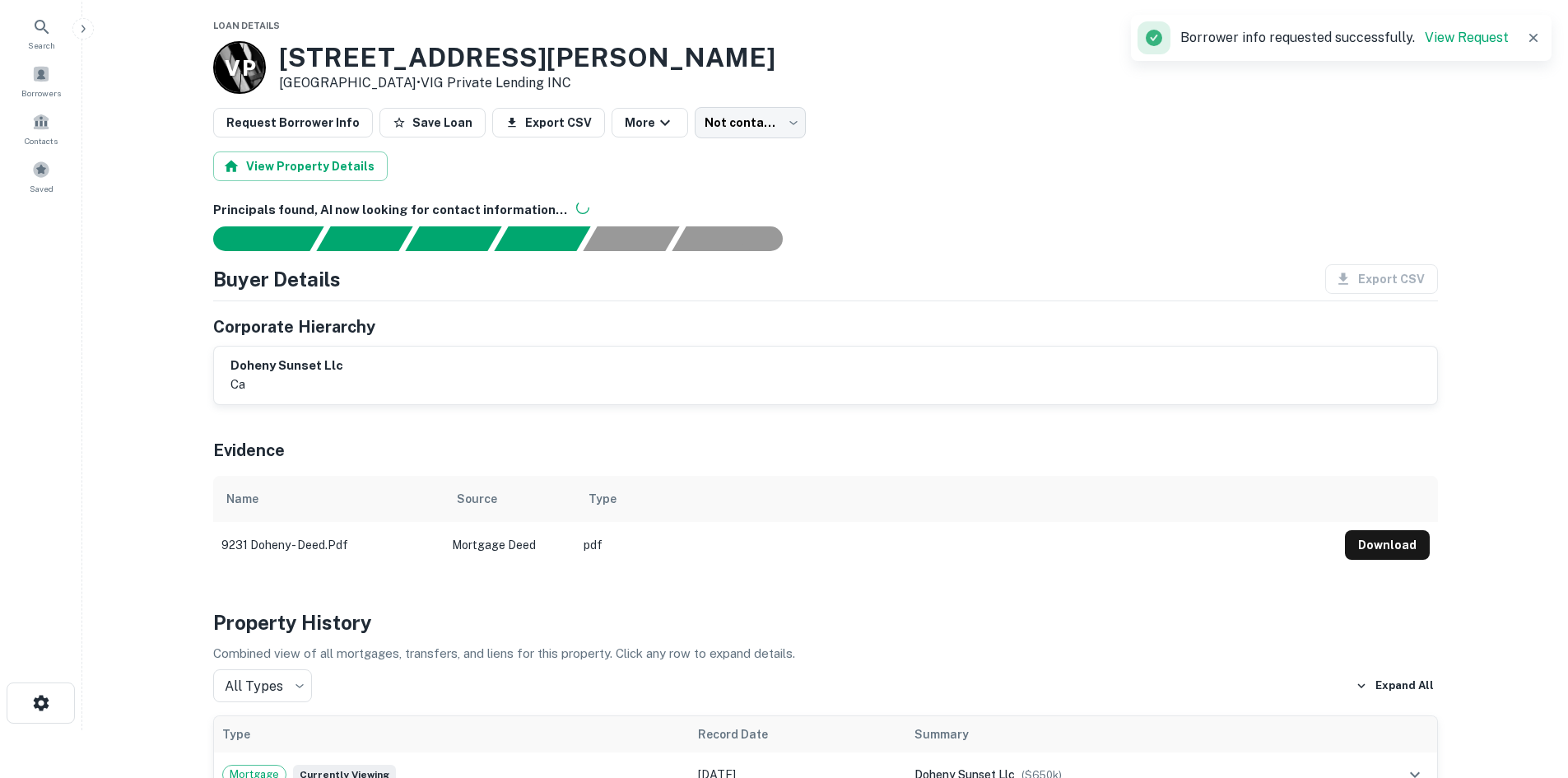
scroll to position [47, 0]
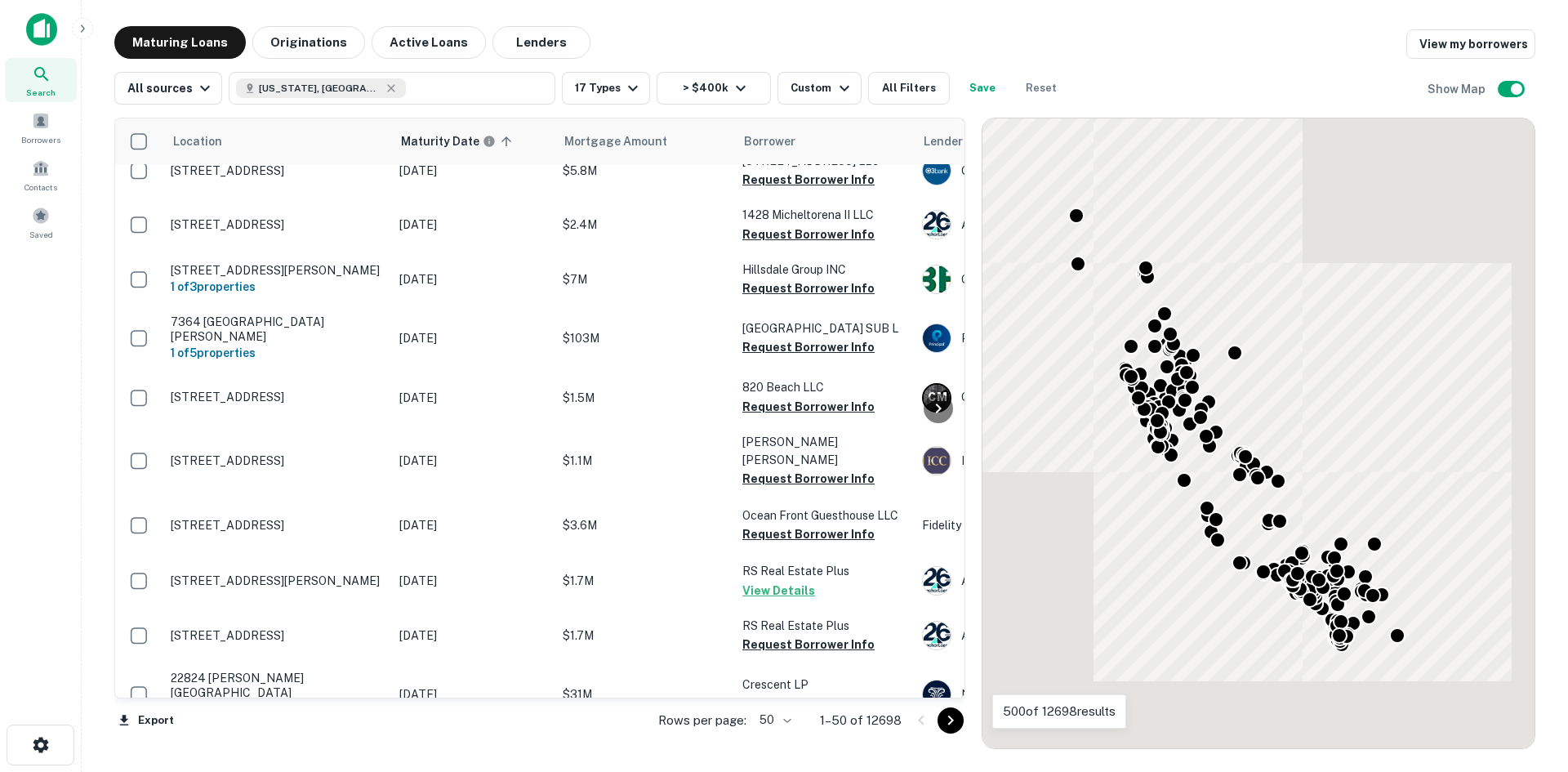
scroll to position [2424, 0]
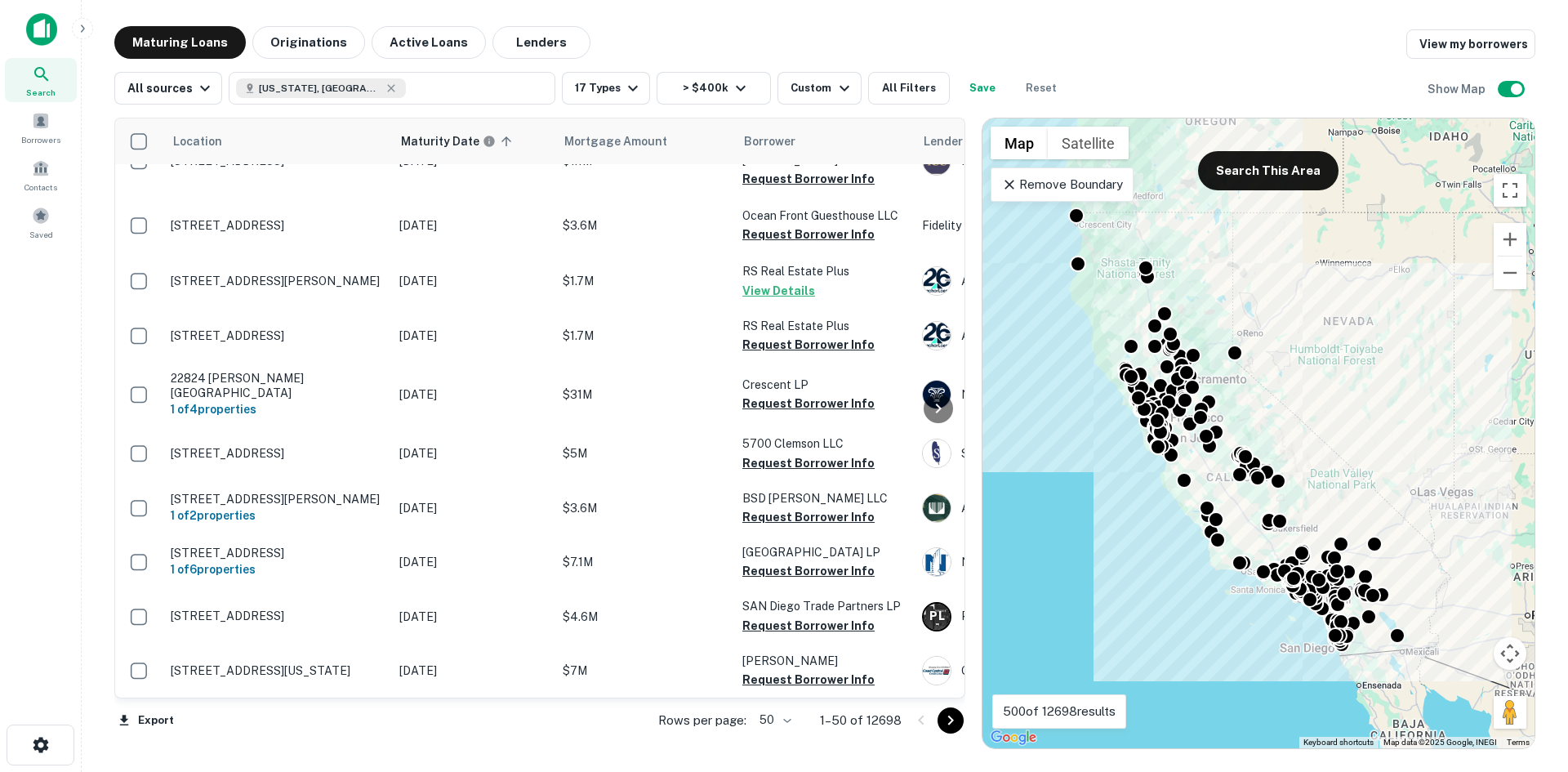
click at [767, 686] on icon "Go to next page" at bounding box center [950, 721] width 19 height 19
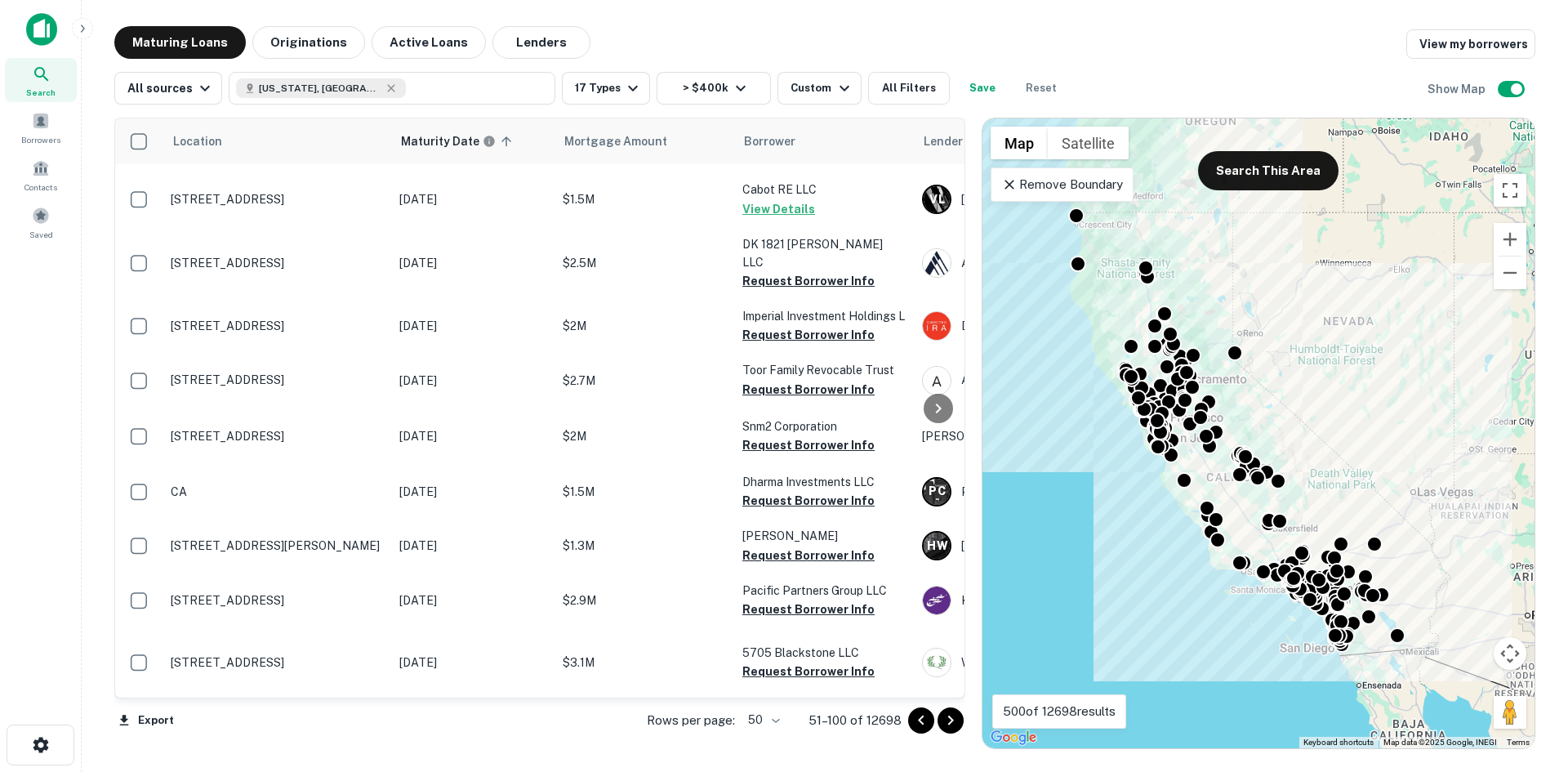
click at [707, 556] on td "$1.3M" at bounding box center [644, 546] width 179 height 54
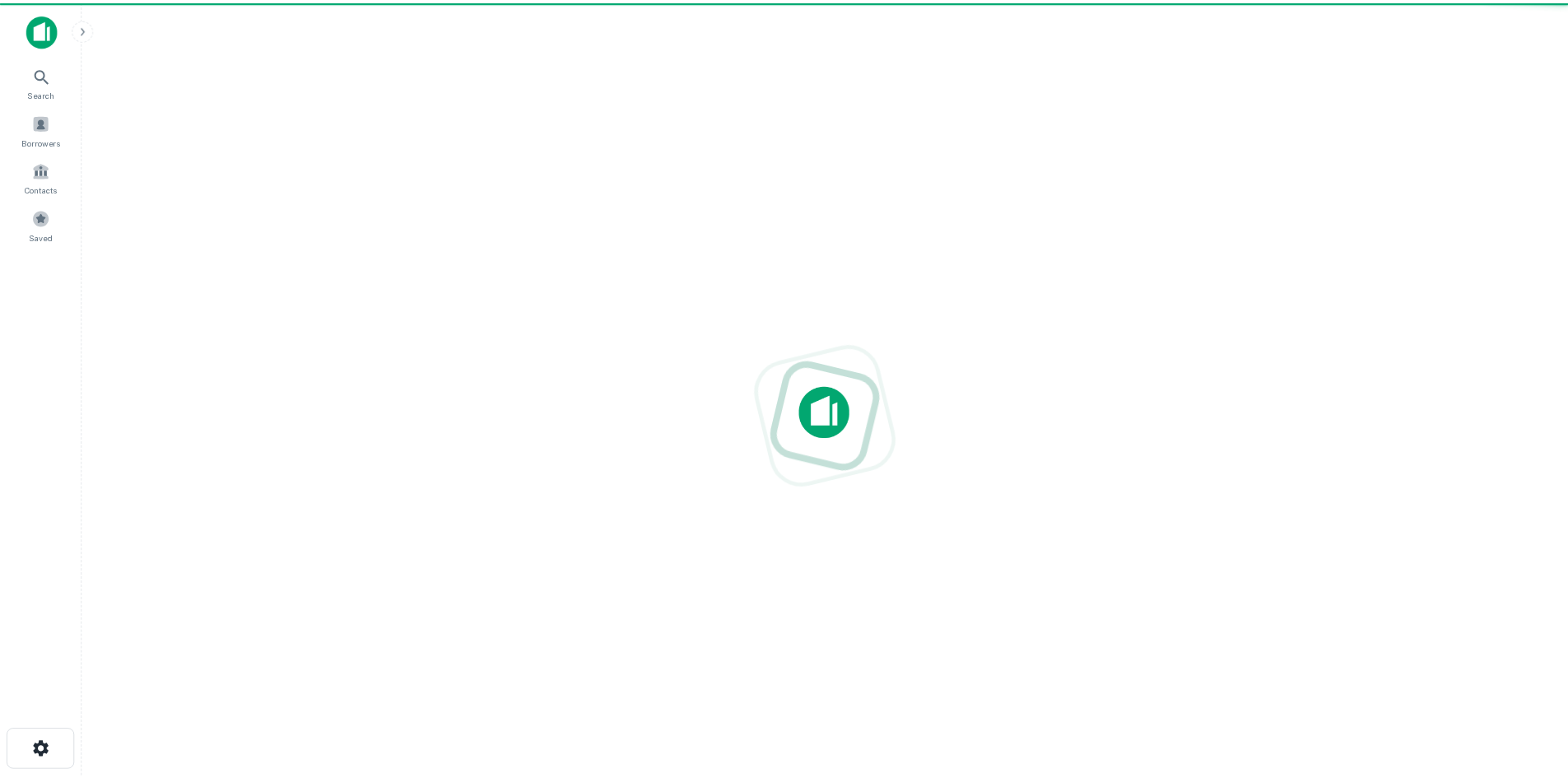
scroll to position [16, 0]
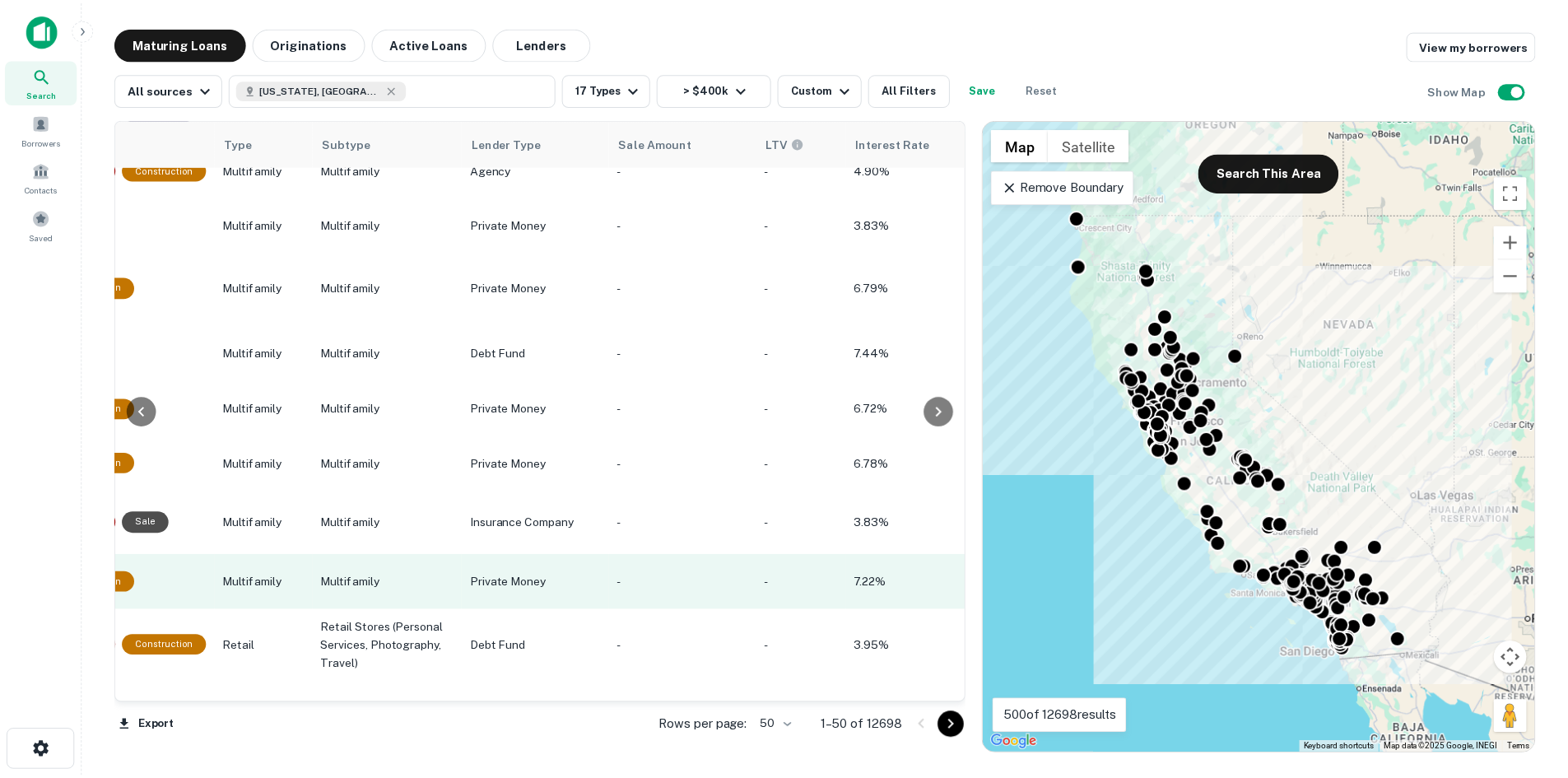
scroll to position [2312, 1142]
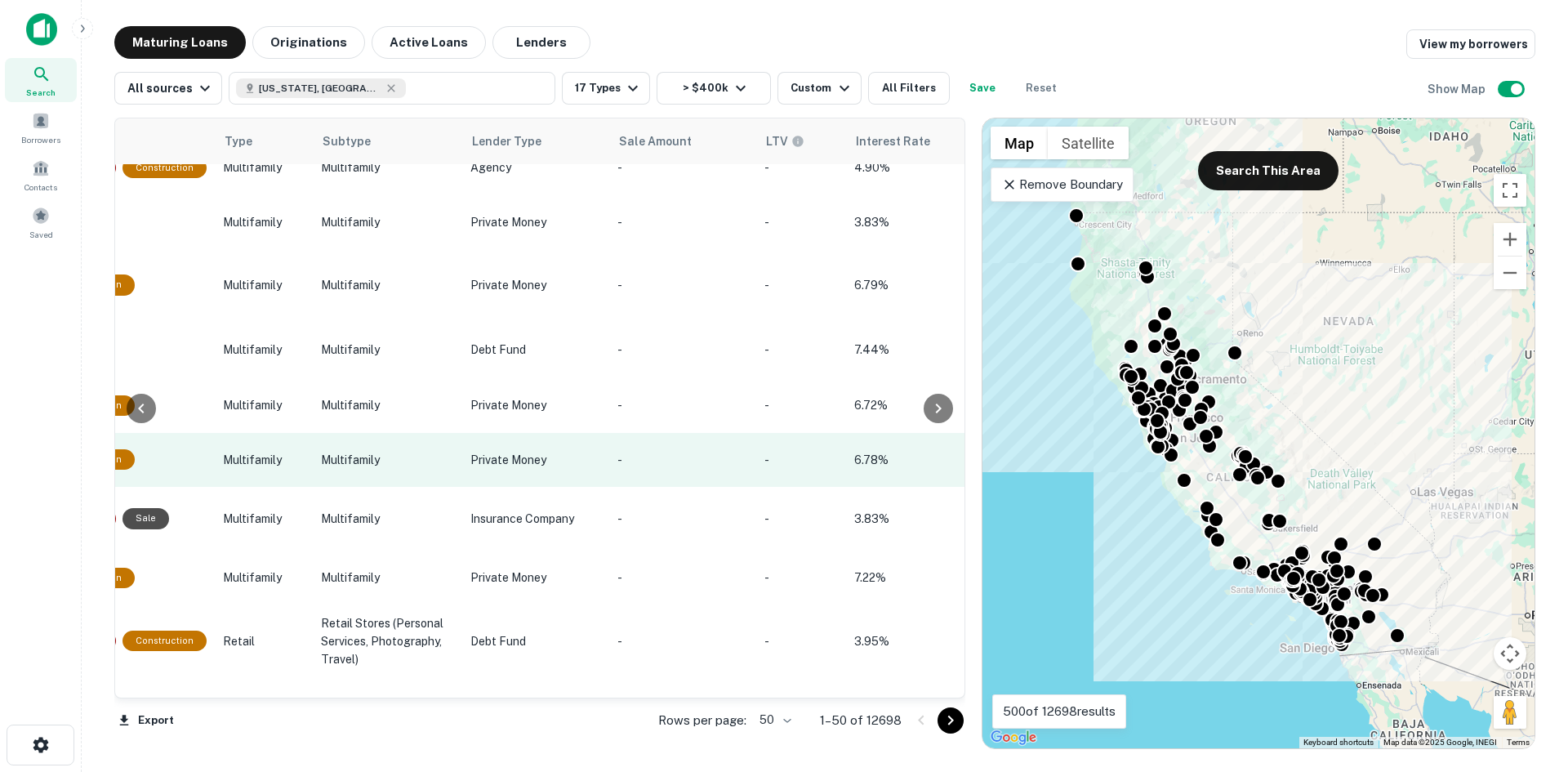
click at [502, 471] on td "Private Money" at bounding box center [536, 460] width 147 height 54
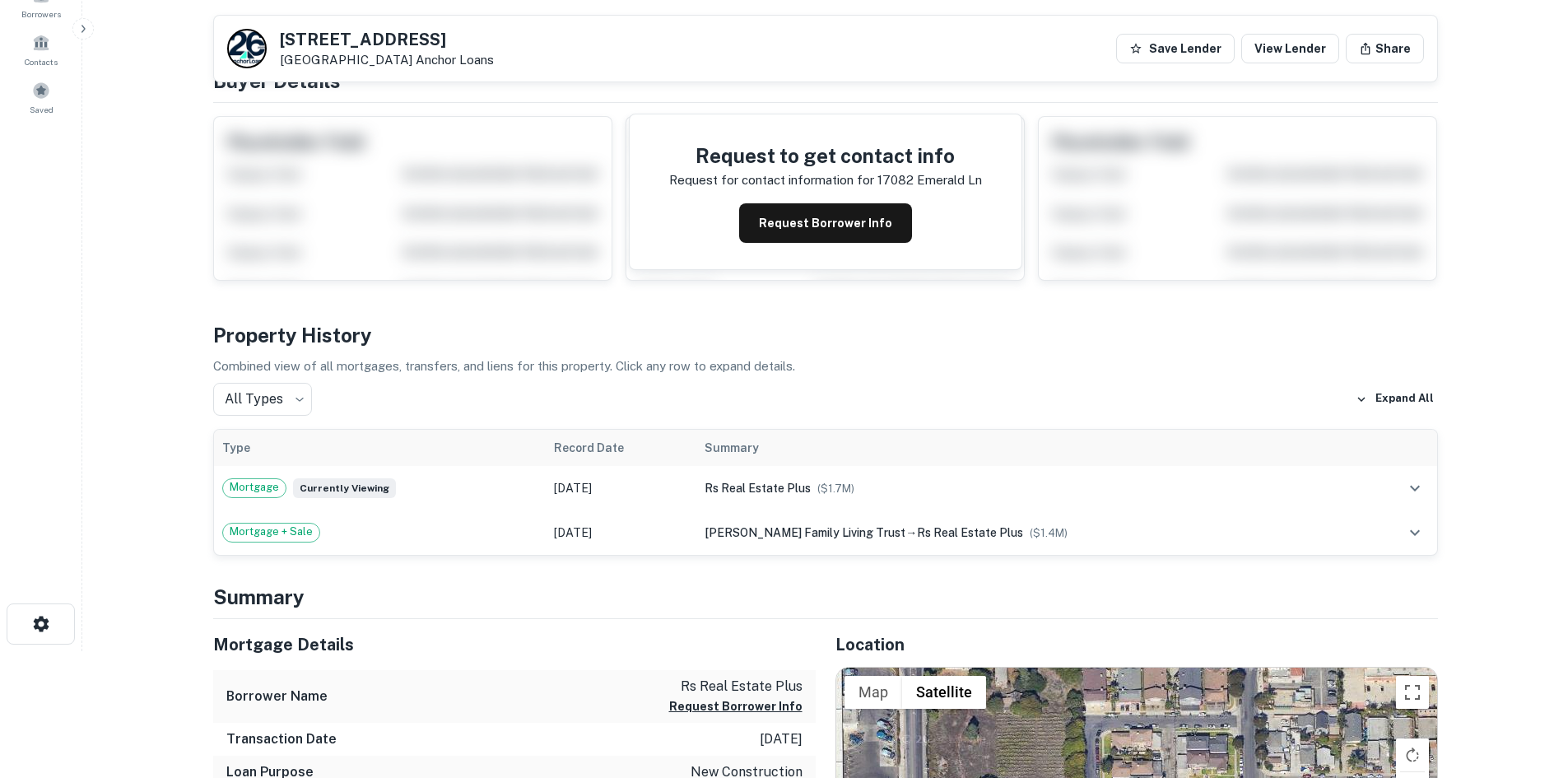
scroll to position [123, 0]
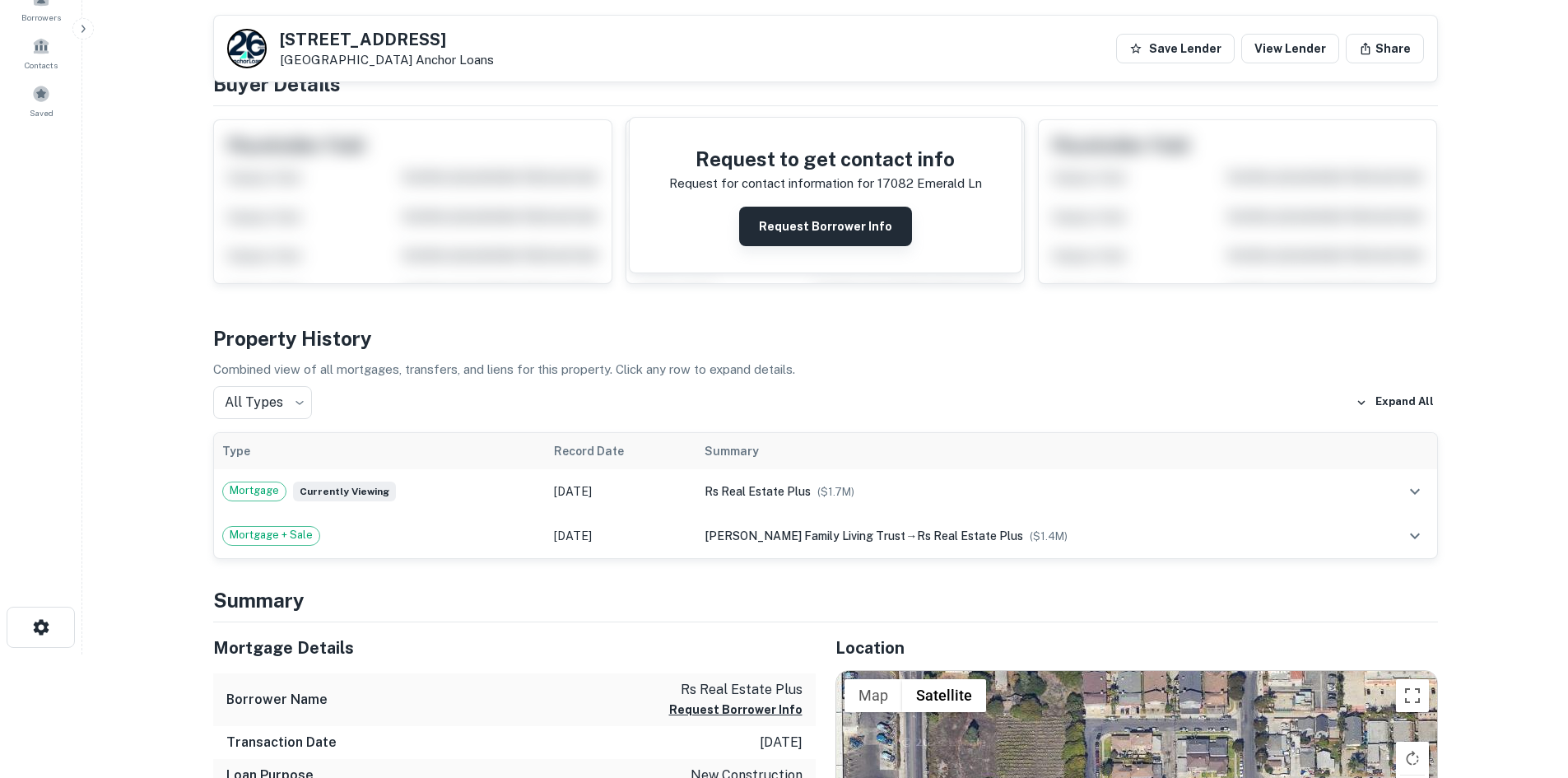
click at [773, 225] on button "Request Borrower Info" at bounding box center [825, 226] width 173 height 39
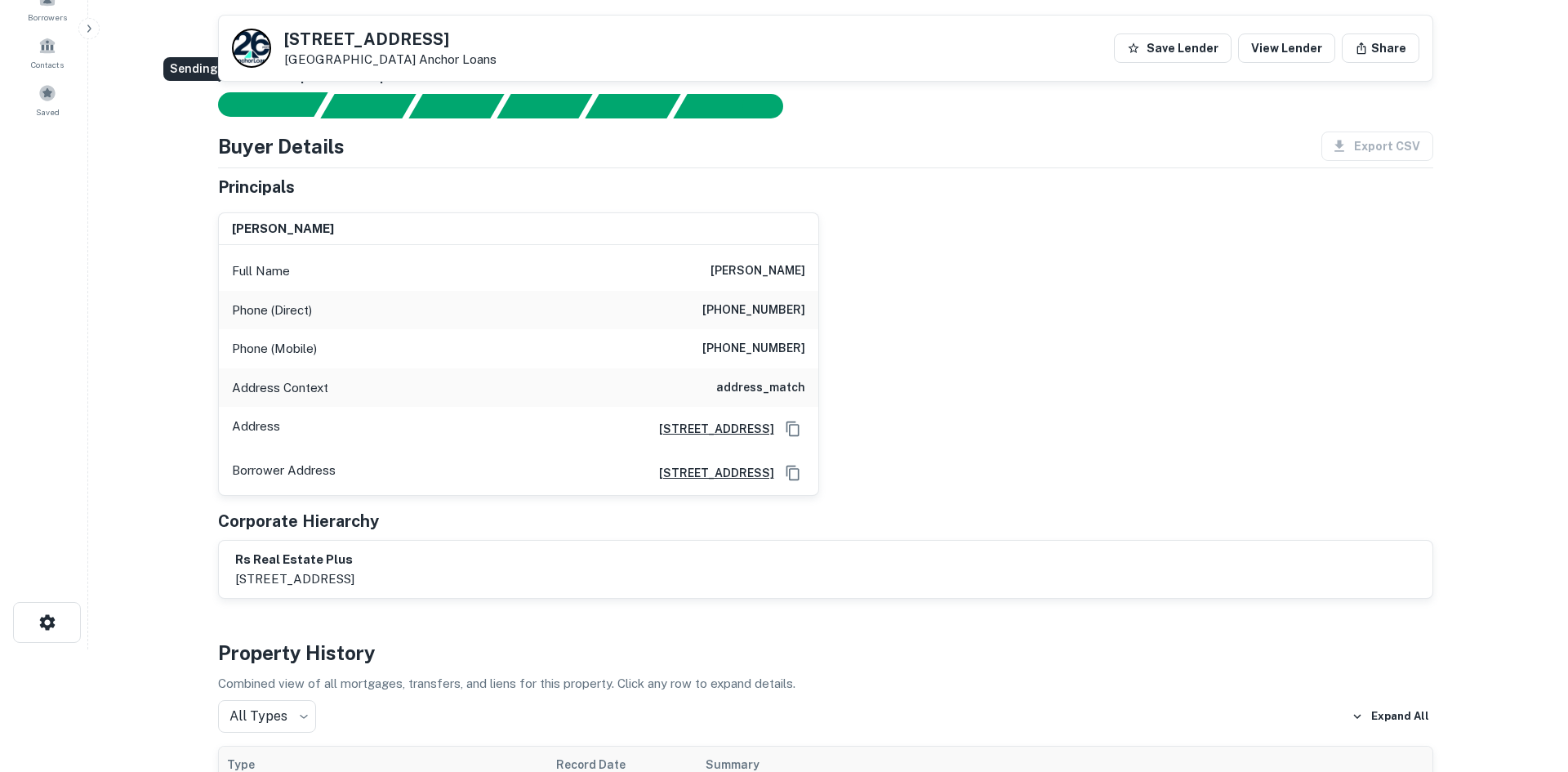
scroll to position [0, 0]
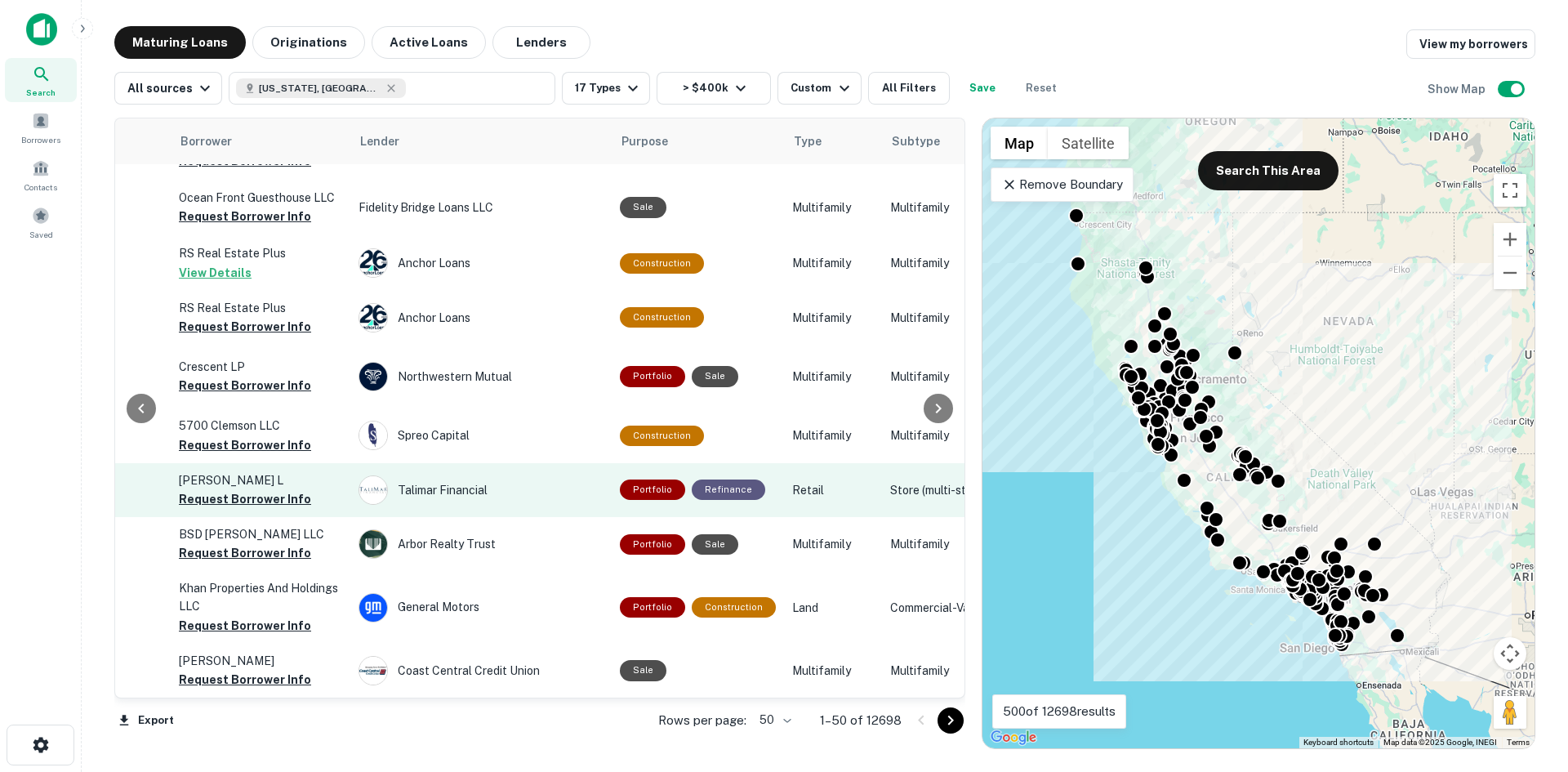
scroll to position [2460, 565]
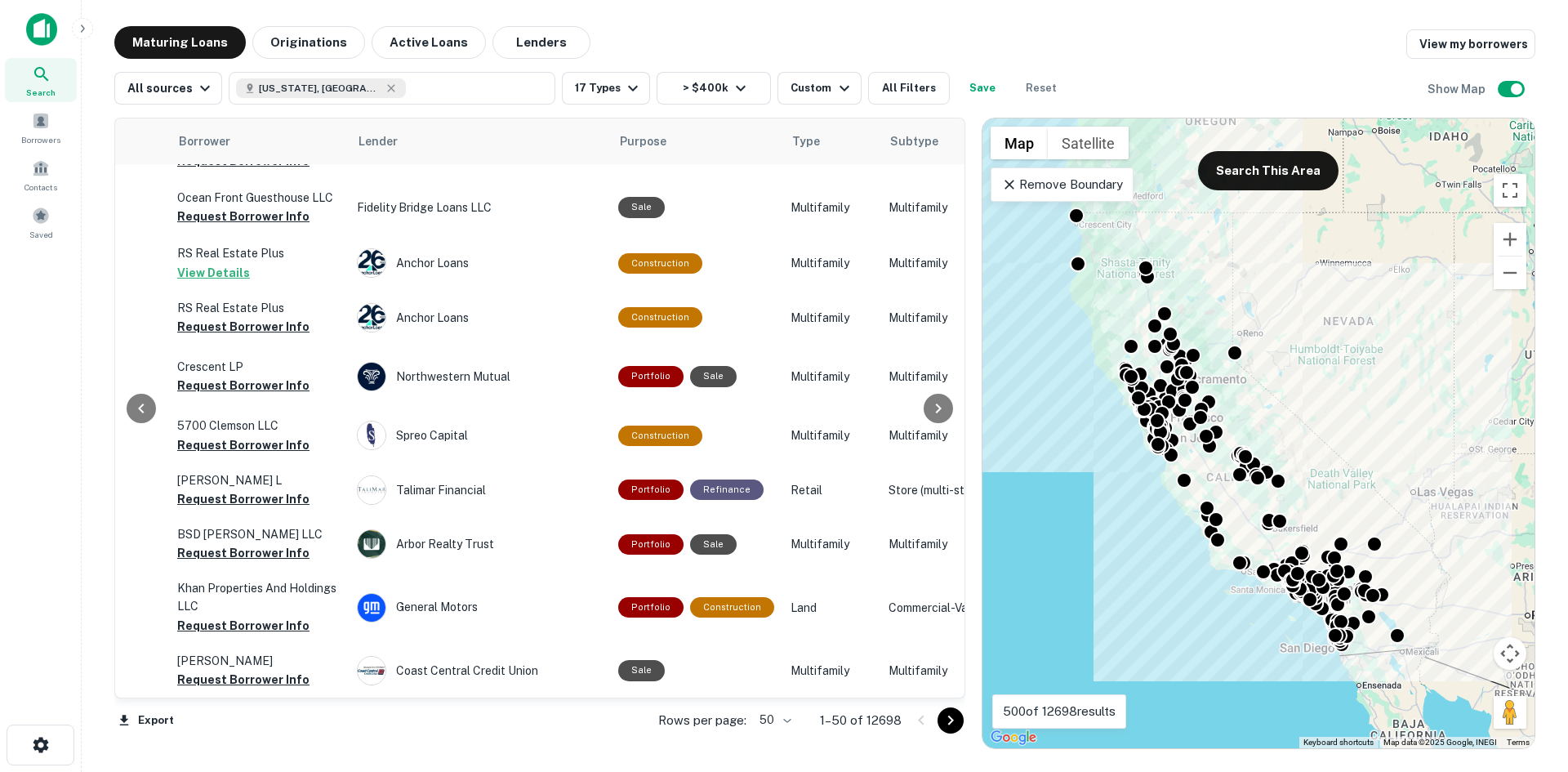
drag, startPoint x: 948, startPoint y: 720, endPoint x: 939, endPoint y: 700, distance: 21.9
click at [767, 686] on icon "Go to next page" at bounding box center [950, 721] width 19 height 19
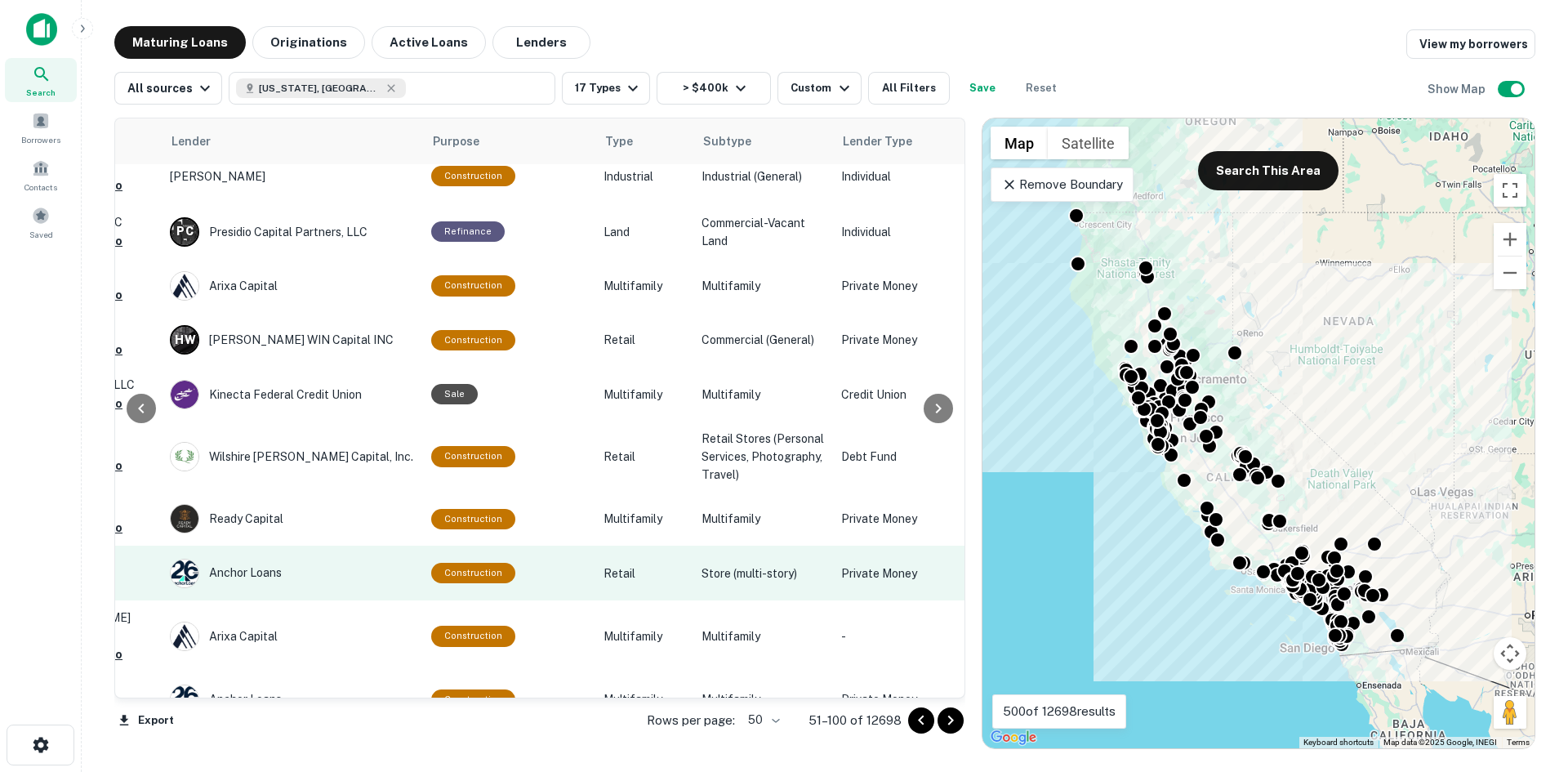
scroll to position [2266, 752]
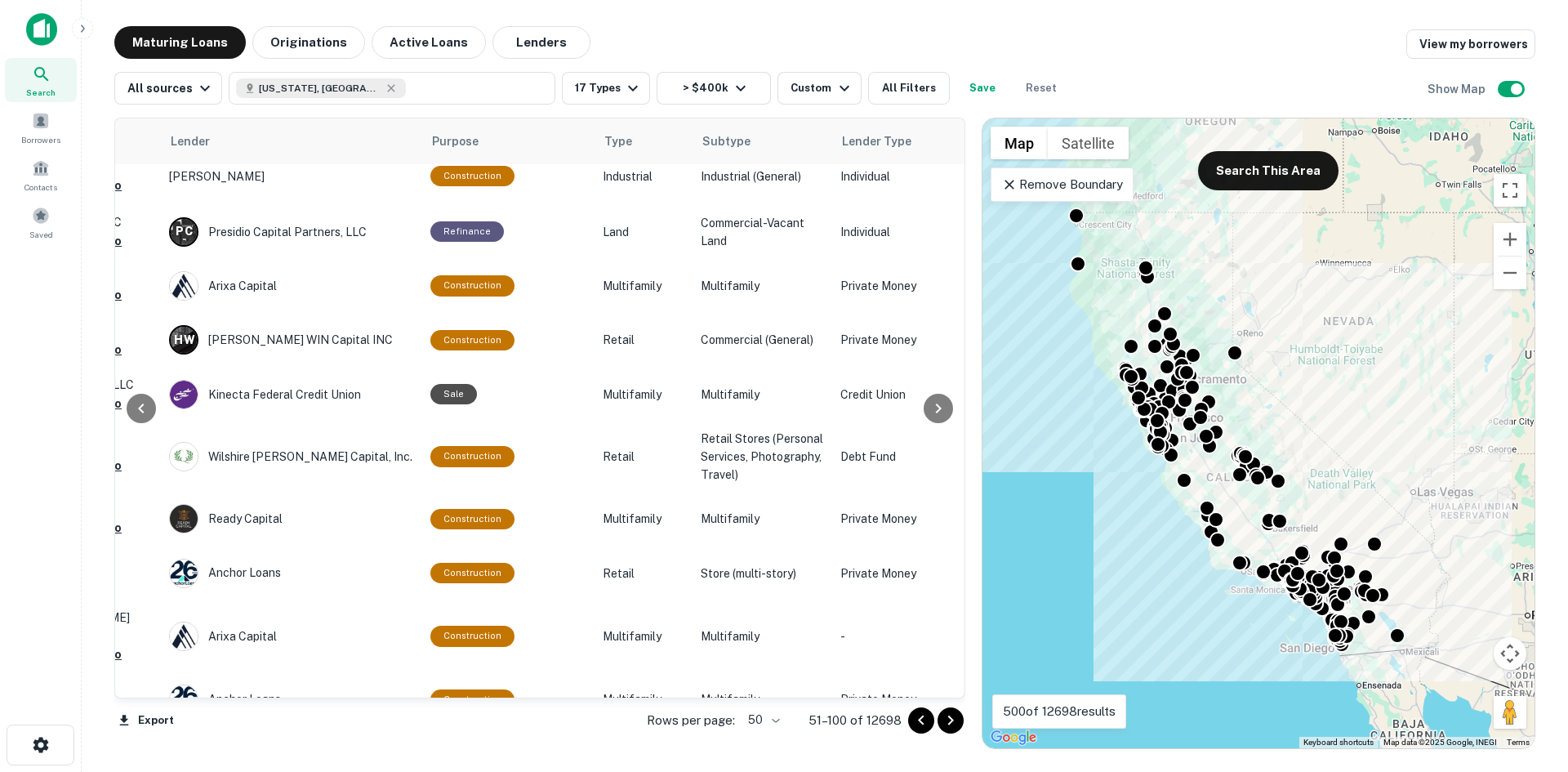
click at [767, 686] on icon "Go to next page" at bounding box center [950, 721] width 19 height 19
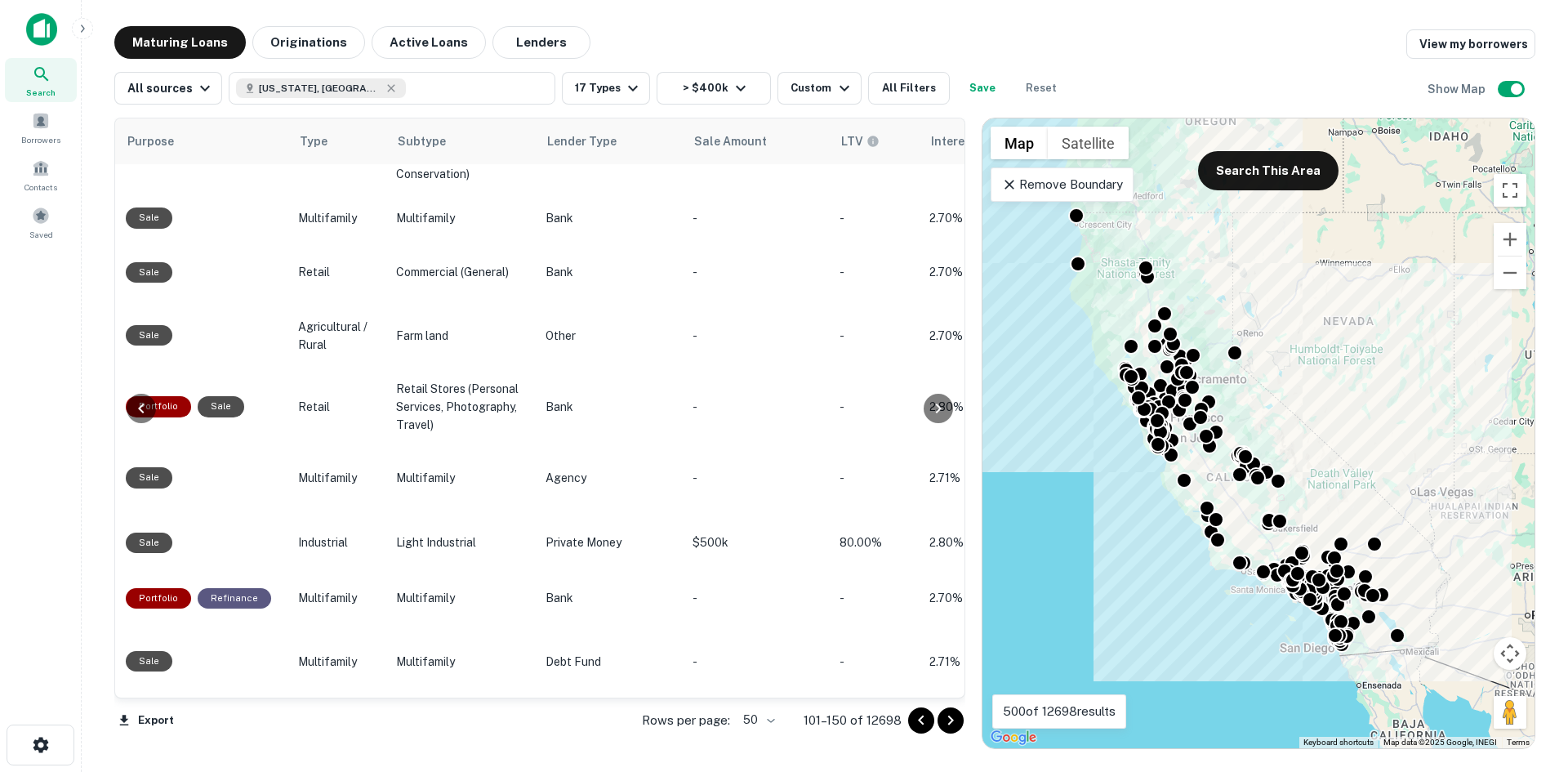
scroll to position [2582, 1057]
click at [767, 686] on icon "Go to next page" at bounding box center [950, 721] width 19 height 19
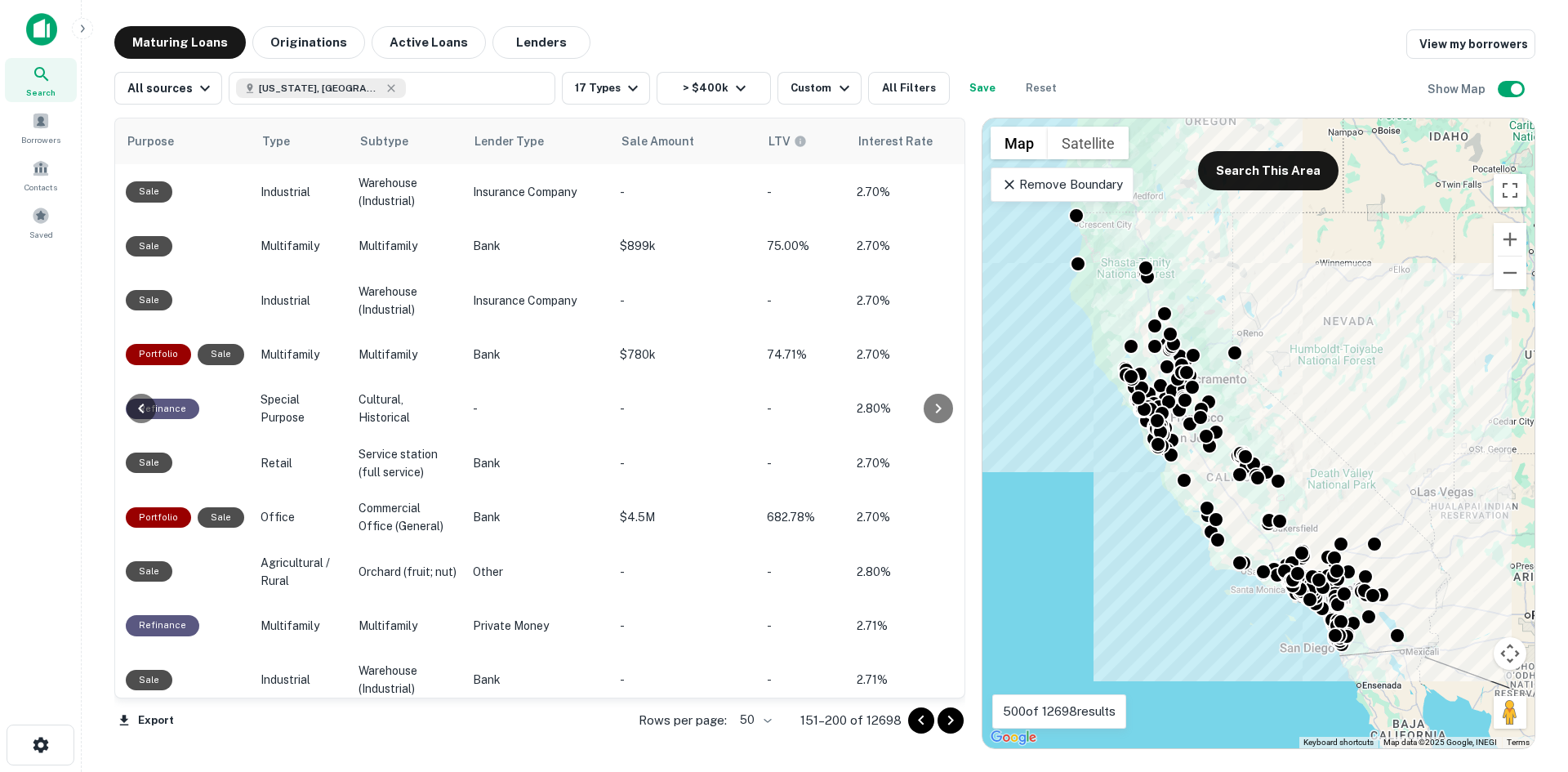
scroll to position [164, 1057]
click at [767, 686] on icon "Go to next page" at bounding box center [950, 721] width 19 height 19
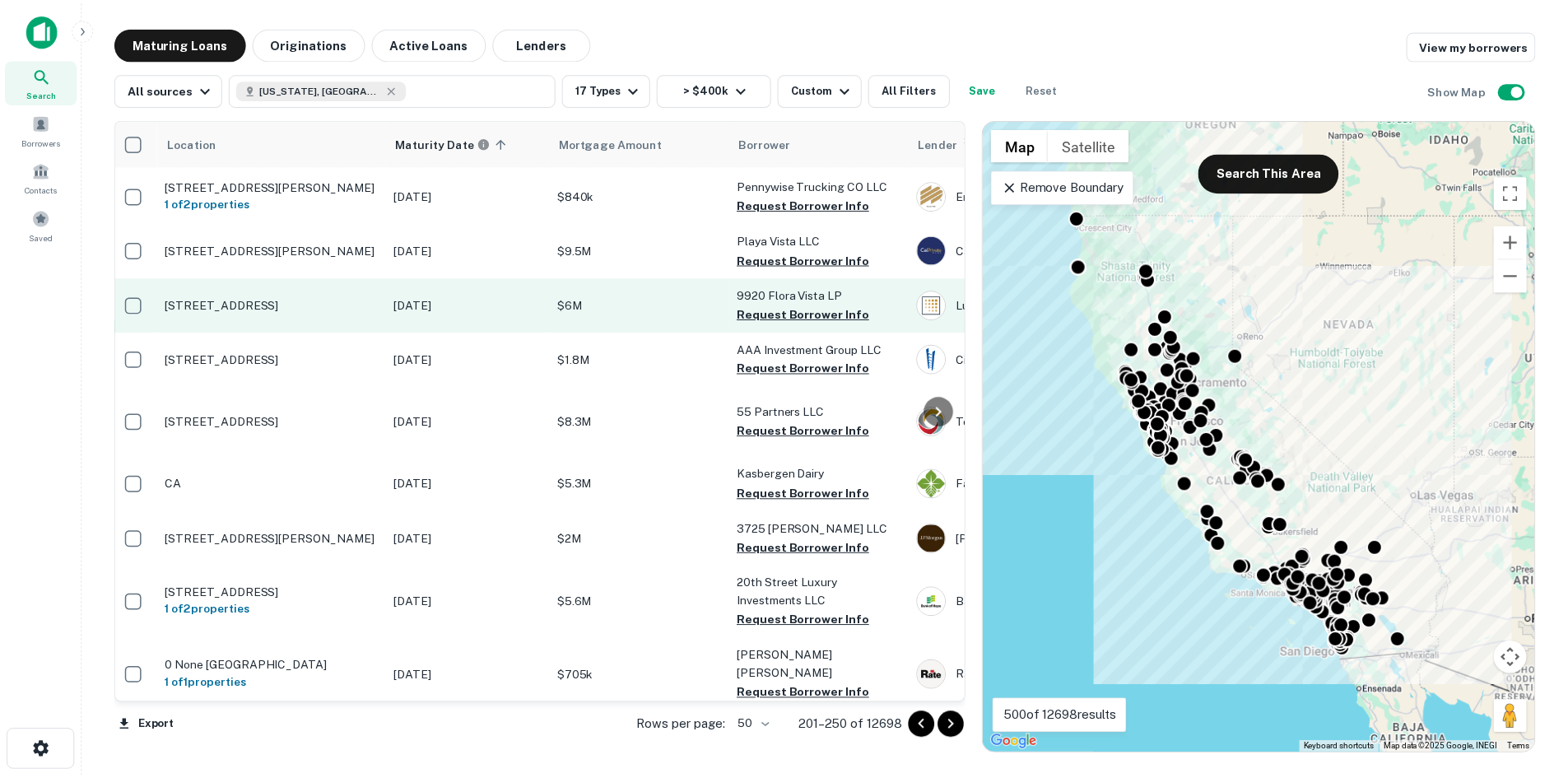
scroll to position [1275, 0]
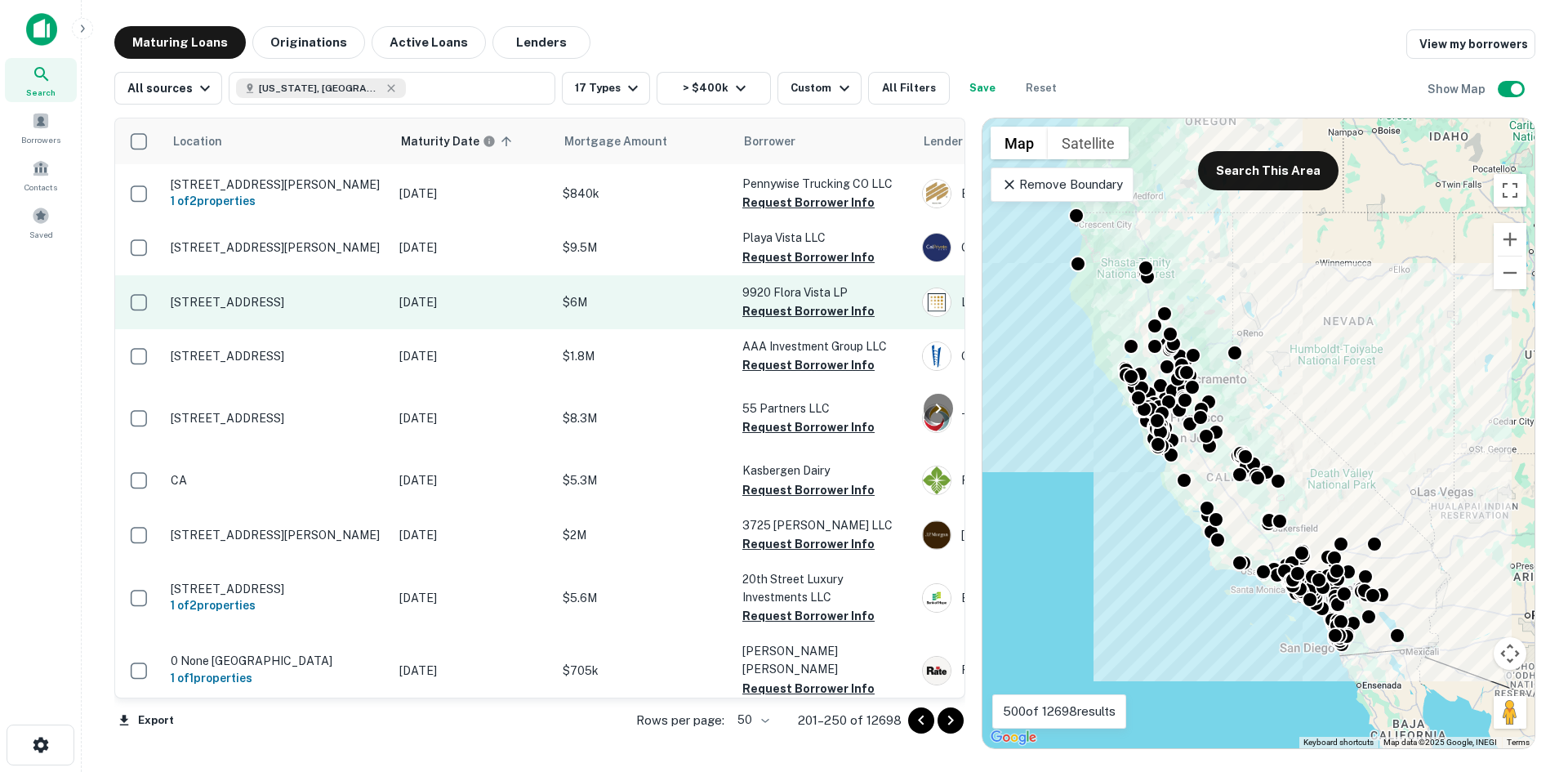
click at [290, 309] on p "[STREET_ADDRESS]" at bounding box center [276, 302] width 212 height 15
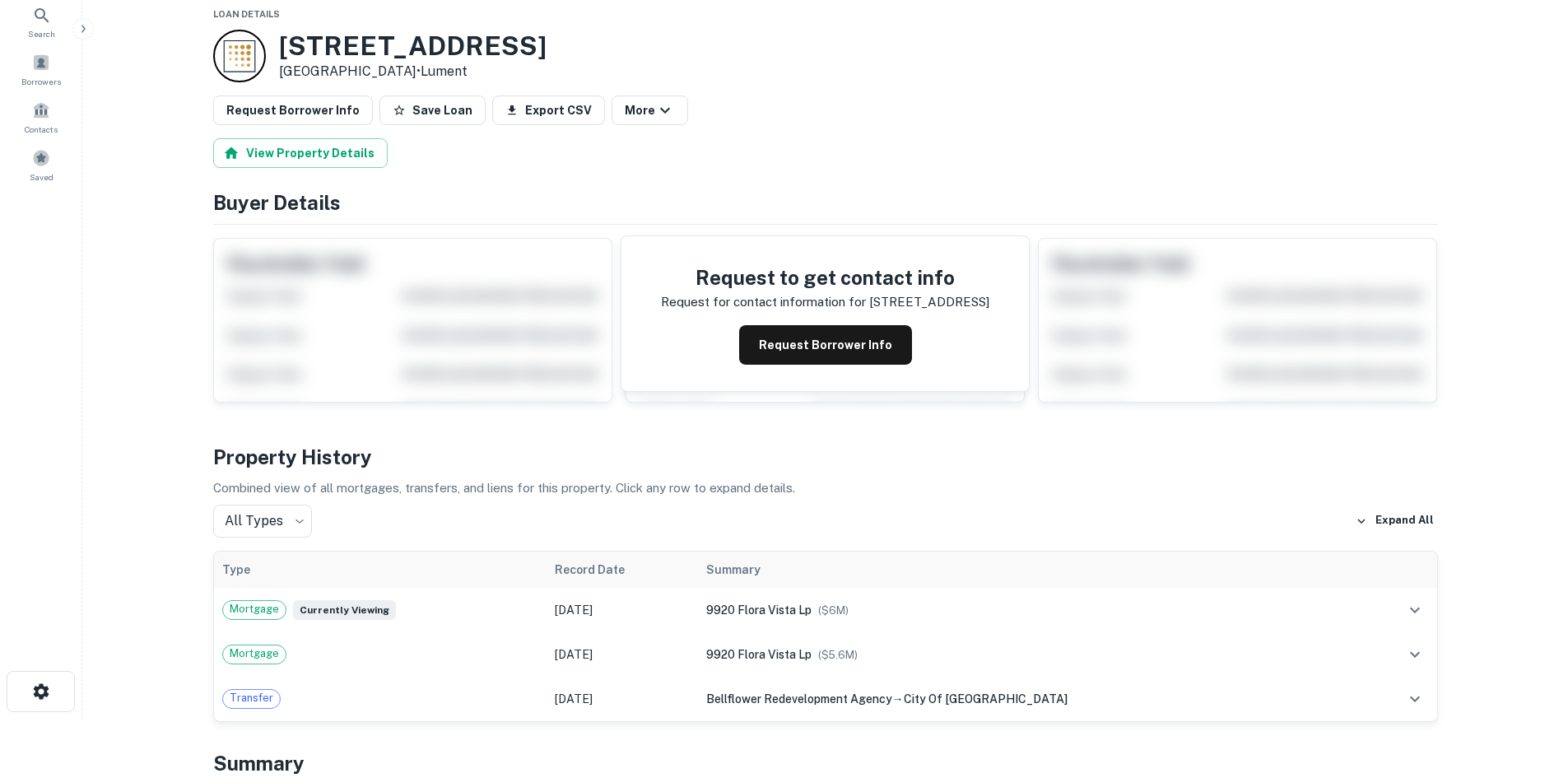
scroll to position [59, 0]
click at [773, 339] on button "Request Borrower Info" at bounding box center [825, 345] width 173 height 39
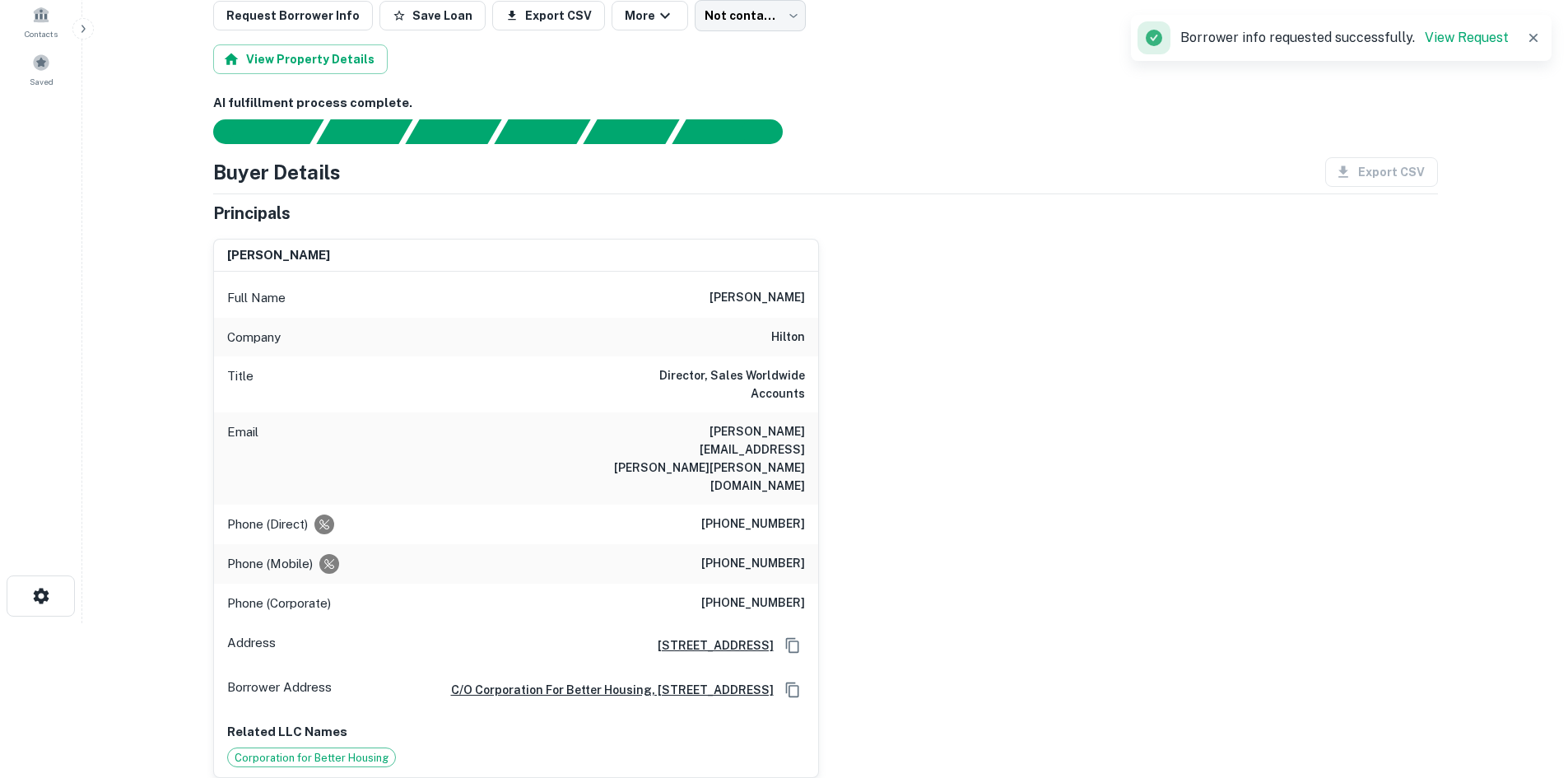
scroll to position [156, 0]
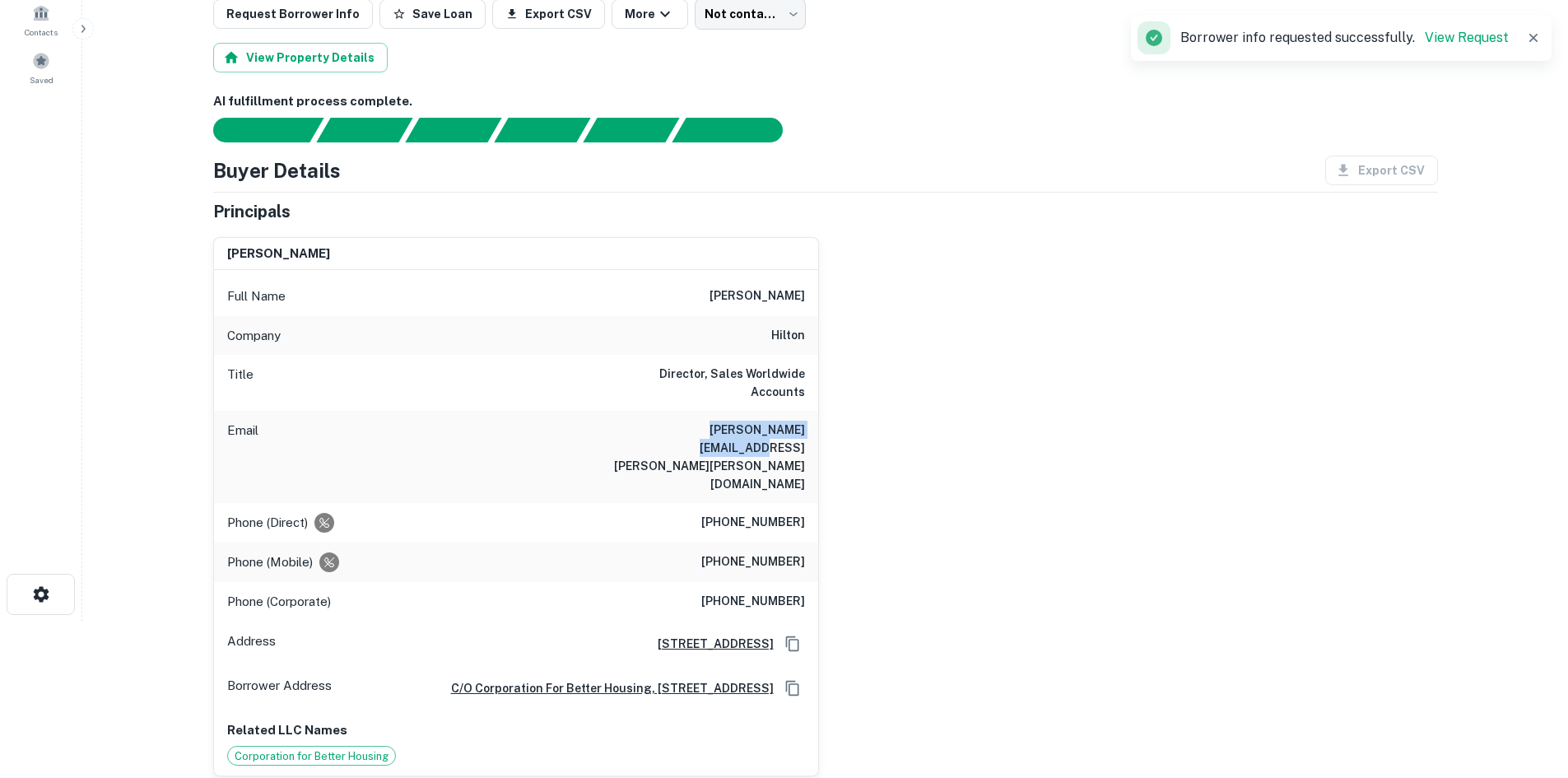
drag, startPoint x: 810, startPoint y: 414, endPoint x: 670, endPoint y: 427, distance: 140.6
click at [670, 427] on div "Email [PERSON_NAME][EMAIL_ADDRESS][PERSON_NAME][PERSON_NAME][DOMAIN_NAME]" at bounding box center [516, 456] width 604 height 92
copy h6 "[PERSON_NAME][EMAIL_ADDRESS][PERSON_NAME][PERSON_NAME][DOMAIN_NAME]"
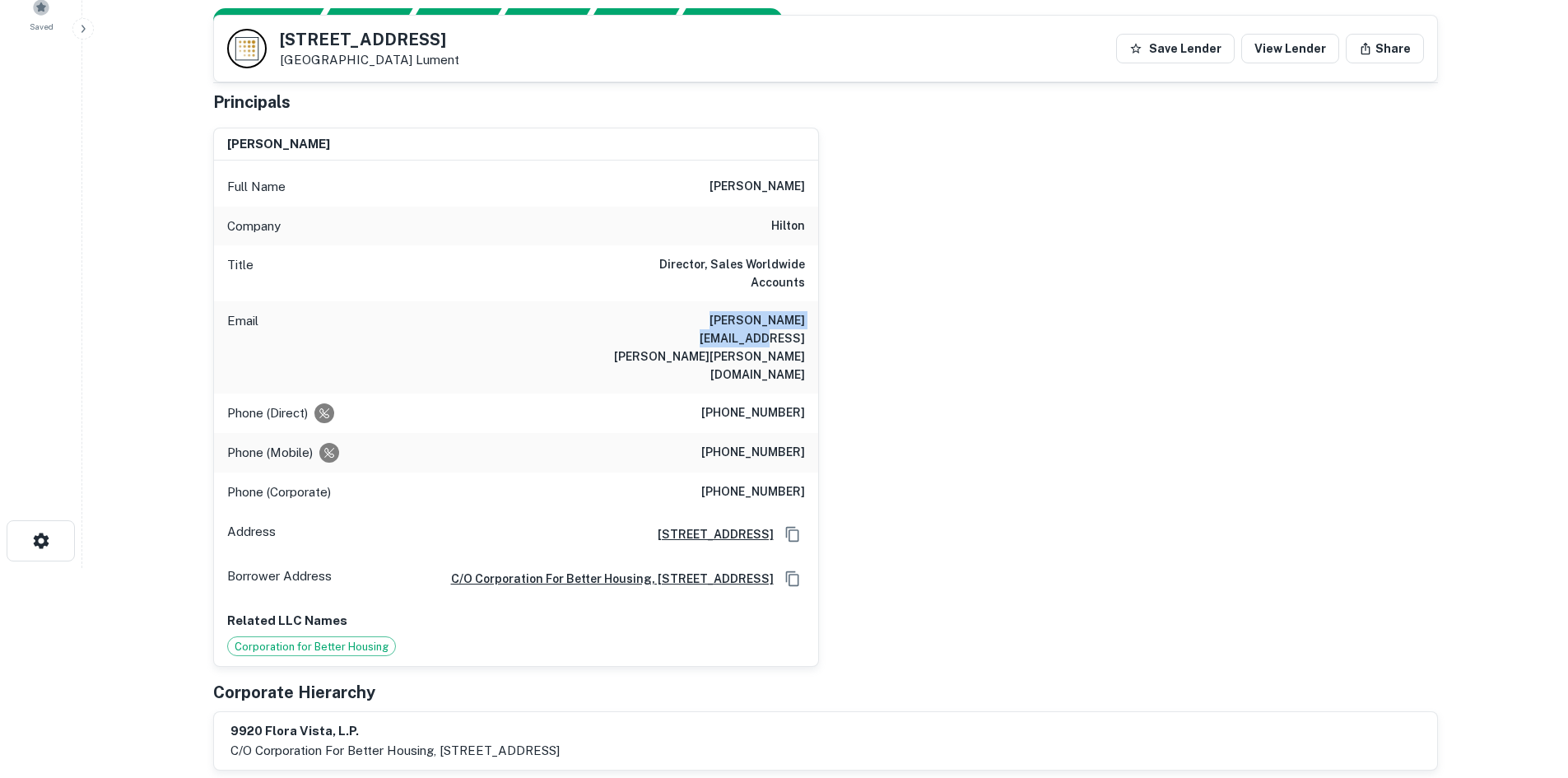
scroll to position [211, 0]
